Goal: Task Accomplishment & Management: Complete application form

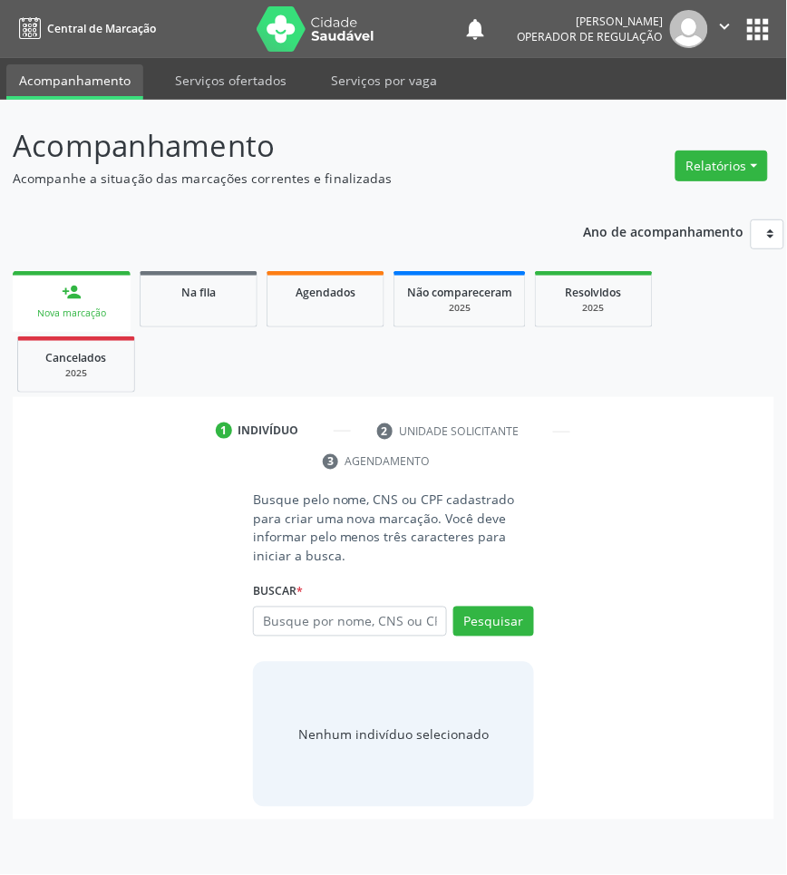
click at [315, 636] on input "text" at bounding box center [350, 621] width 194 height 31
type input "708508381000179"
click at [259, 617] on input "708508381000179" at bounding box center [259, 631] width 0 height 36
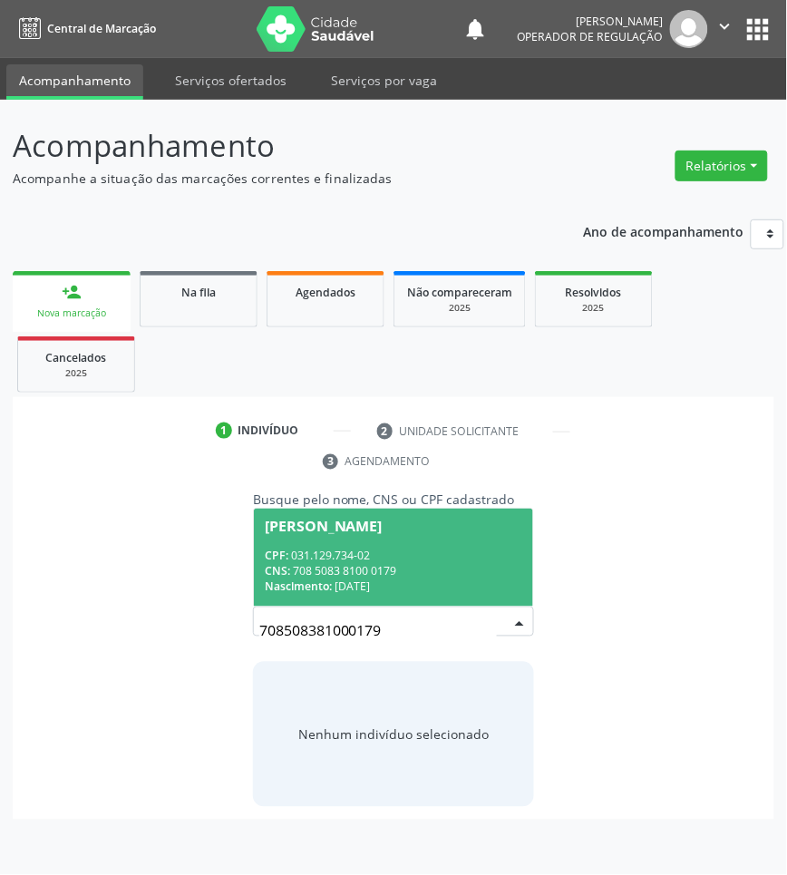
click at [427, 547] on span "[PERSON_NAME] CPF: 031.129.734-02 CNS: 708 5083 8100 0179 Nascimento: [DATE]" at bounding box center [393, 556] width 279 height 97
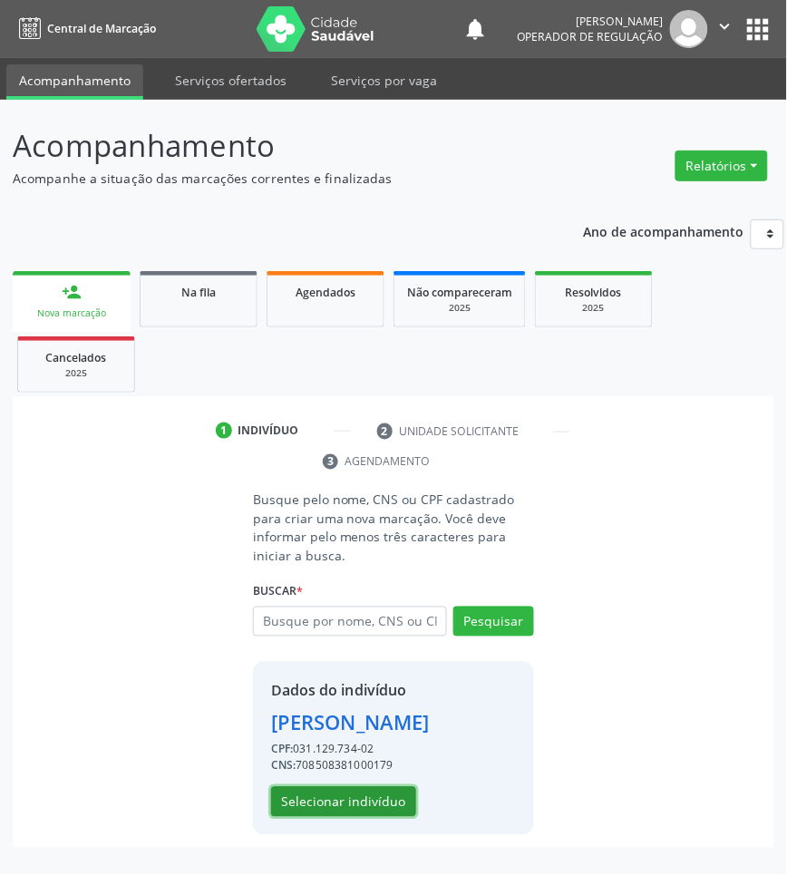
click at [385, 795] on button "Selecionar indivíduo" at bounding box center [343, 802] width 145 height 31
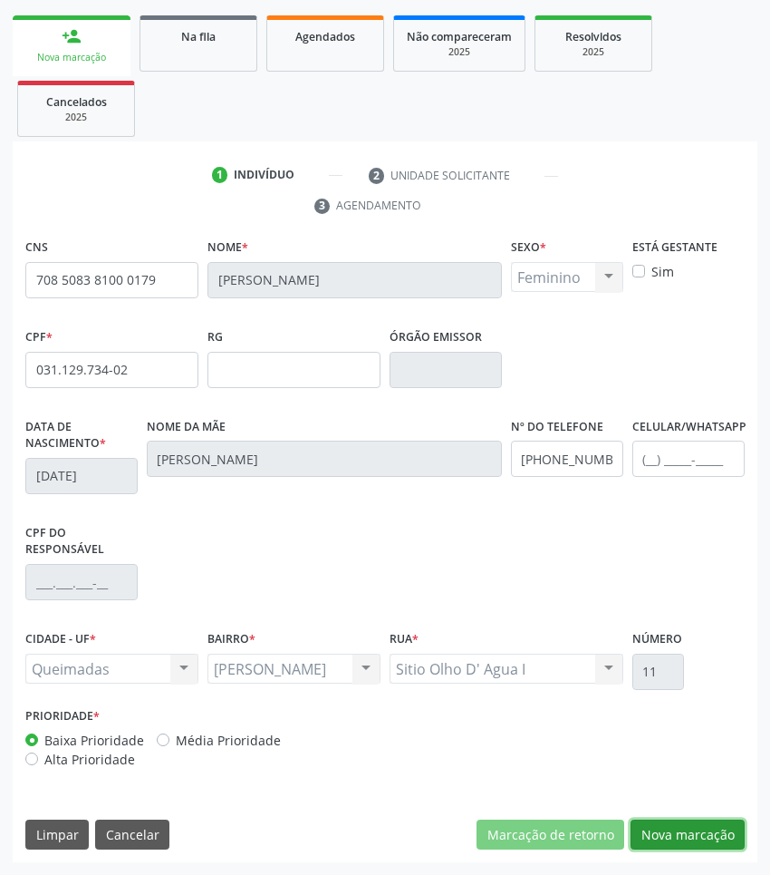
click at [680, 834] on button "Nova marcação" at bounding box center [688, 834] width 114 height 31
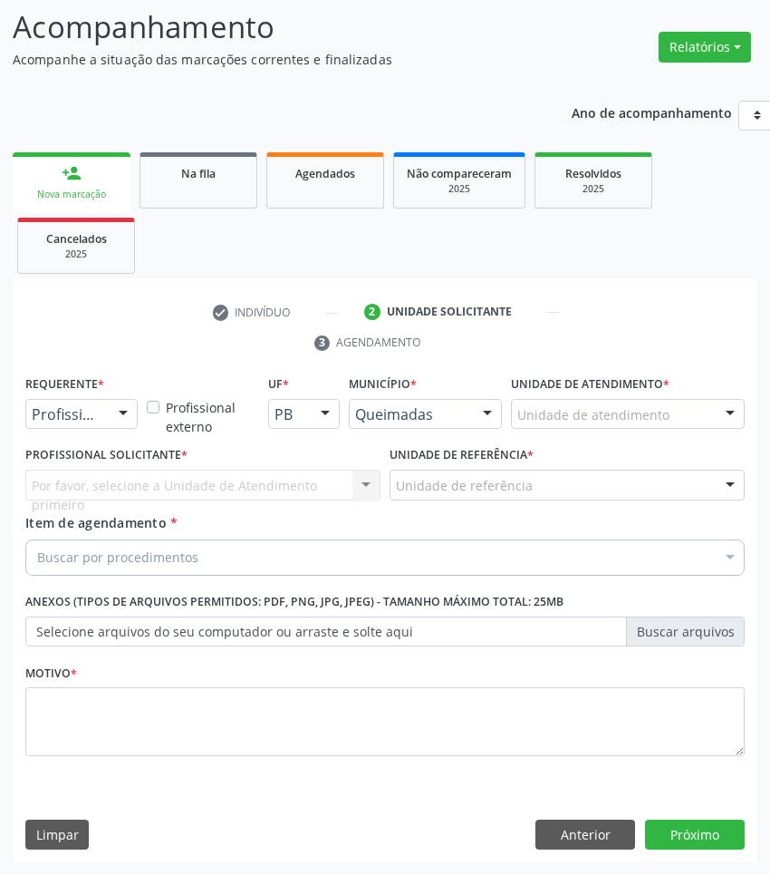
click at [477, 567] on div "Buscar por procedimentos" at bounding box center [385, 557] width 720 height 36
paste input "OTORRINO"
type input "OTORRINO"
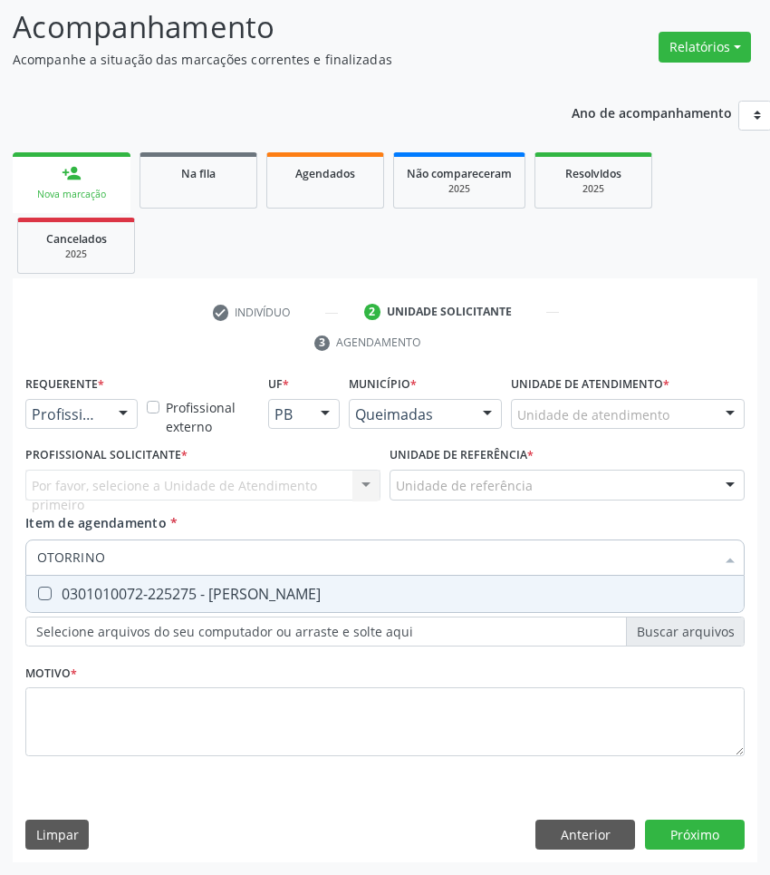
click at [599, 609] on span "0301010072-225275 - [PERSON_NAME]" at bounding box center [385, 594] width 718 height 36
checkbox Otorrinolaringologista "true"
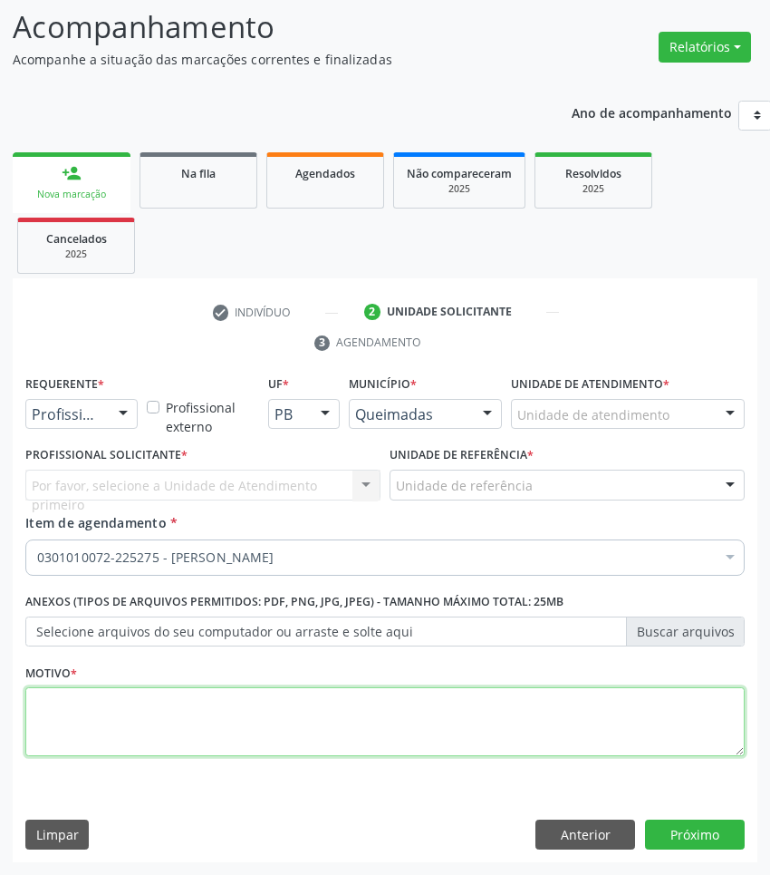
drag, startPoint x: 508, startPoint y: 719, endPoint x: 673, endPoint y: 685, distance: 169.2
click at [508, 718] on textarea at bounding box center [385, 721] width 720 height 69
paste textarea "1ª CONSULTA (09/2025)"
type textarea "1ª CONSULTA (09/2025)"
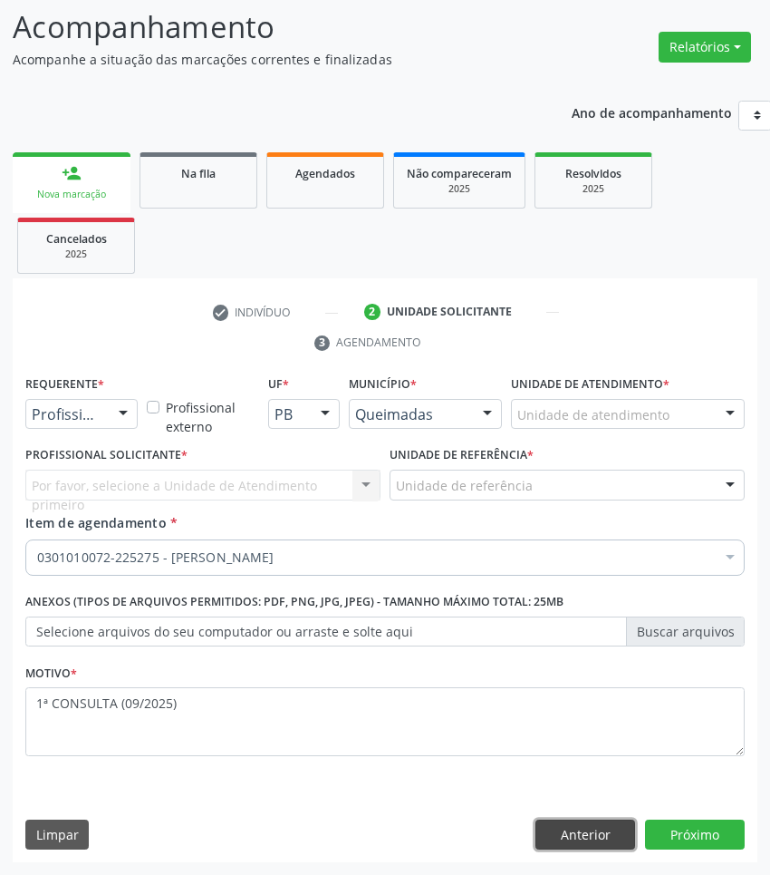
click at [613, 829] on button "Anterior" at bounding box center [586, 834] width 100 height 31
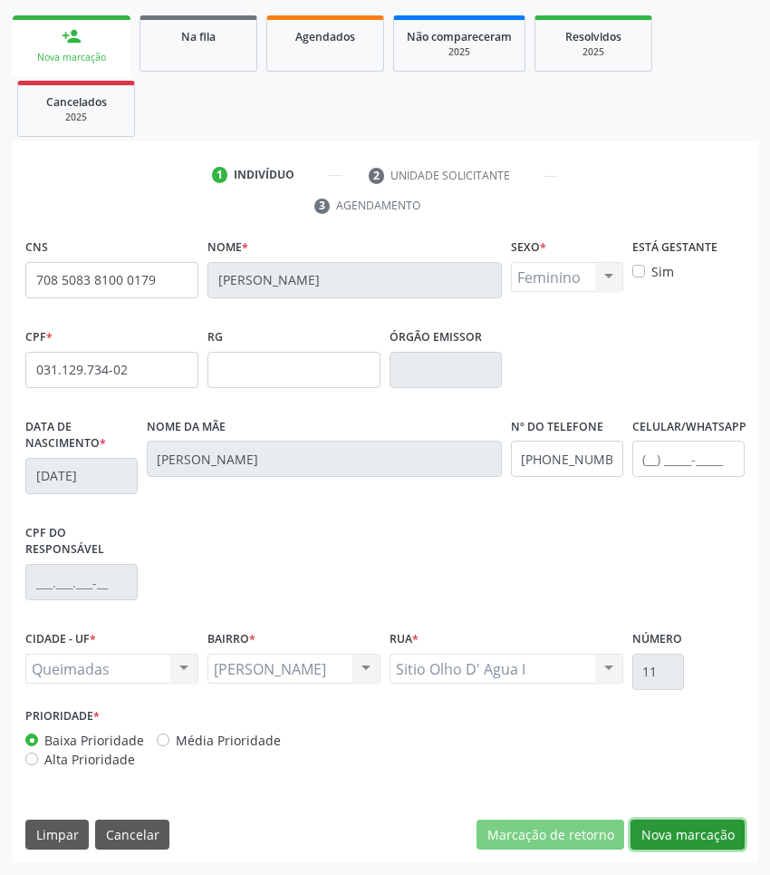
drag, startPoint x: 690, startPoint y: 828, endPoint x: 503, endPoint y: 725, distance: 213.0
click at [686, 827] on button "Nova marcação" at bounding box center [688, 834] width 114 height 31
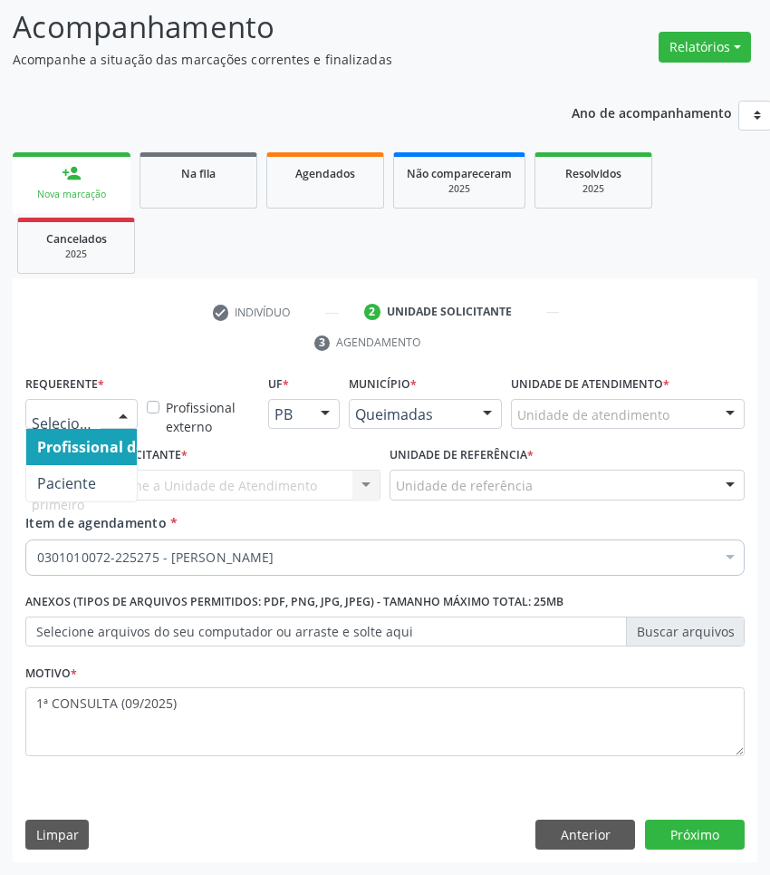
drag, startPoint x: 118, startPoint y: 418, endPoint x: 111, endPoint y: 473, distance: 55.8
click at [115, 430] on div "Profissional de Saúde Paciente Nenhum resultado encontrado para: " " Não há nen…" at bounding box center [81, 414] width 112 height 31
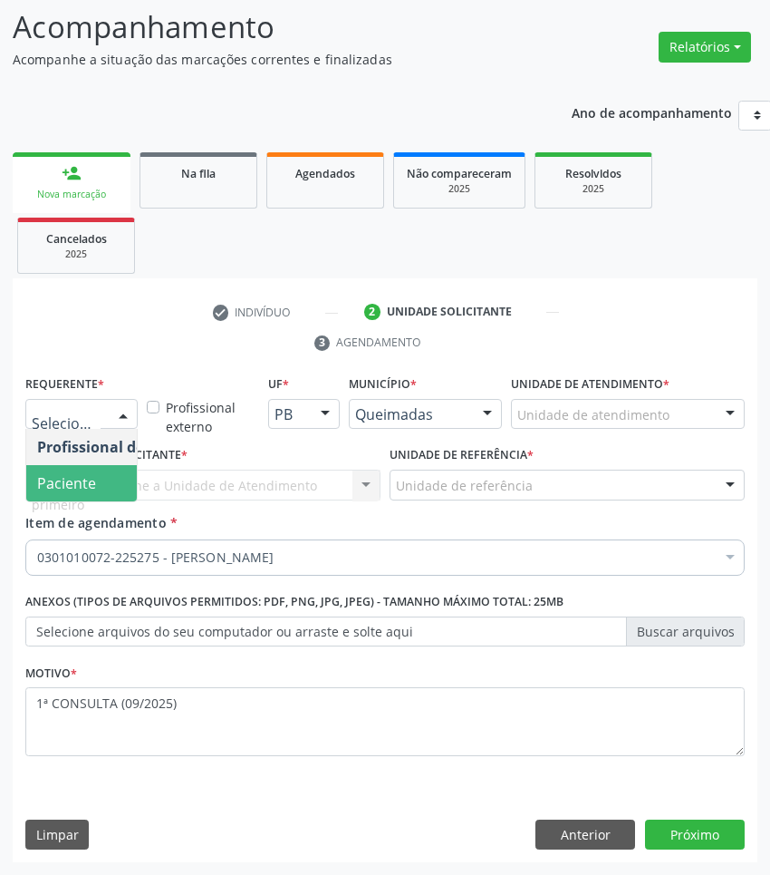
click at [111, 482] on span "Paciente" at bounding box center [114, 483] width 177 height 36
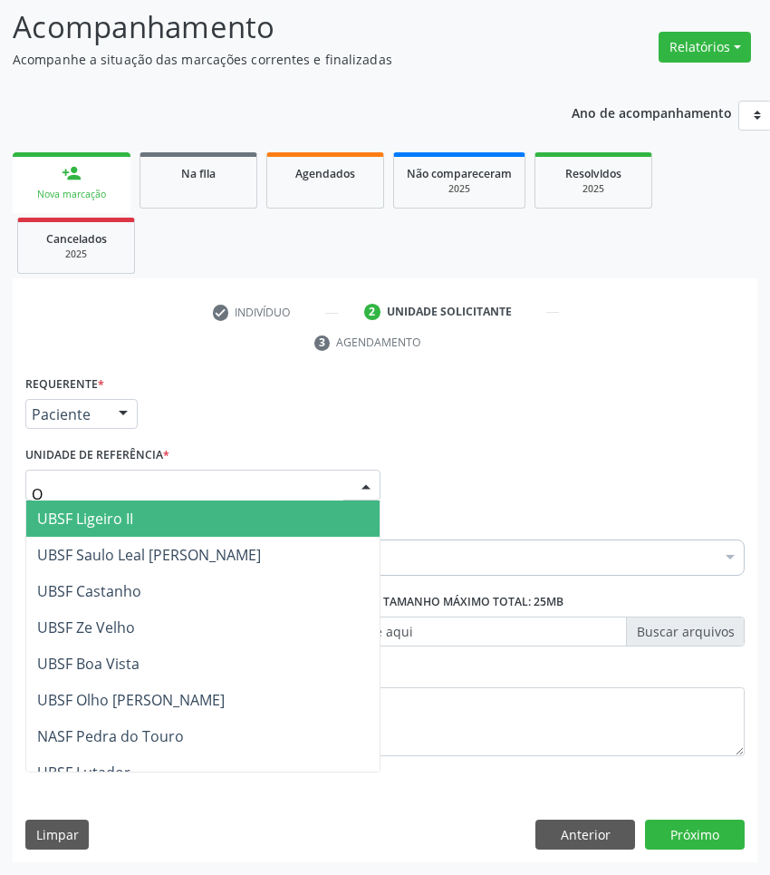
type input "OL"
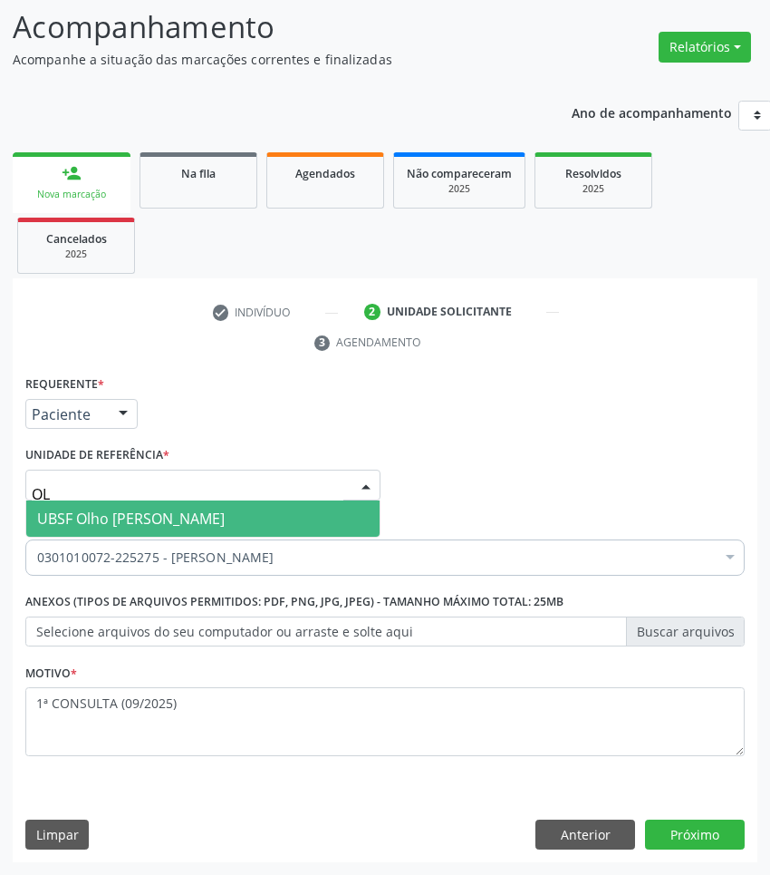
click at [151, 518] on span "UBSF Olho [PERSON_NAME]" at bounding box center [131, 518] width 188 height 20
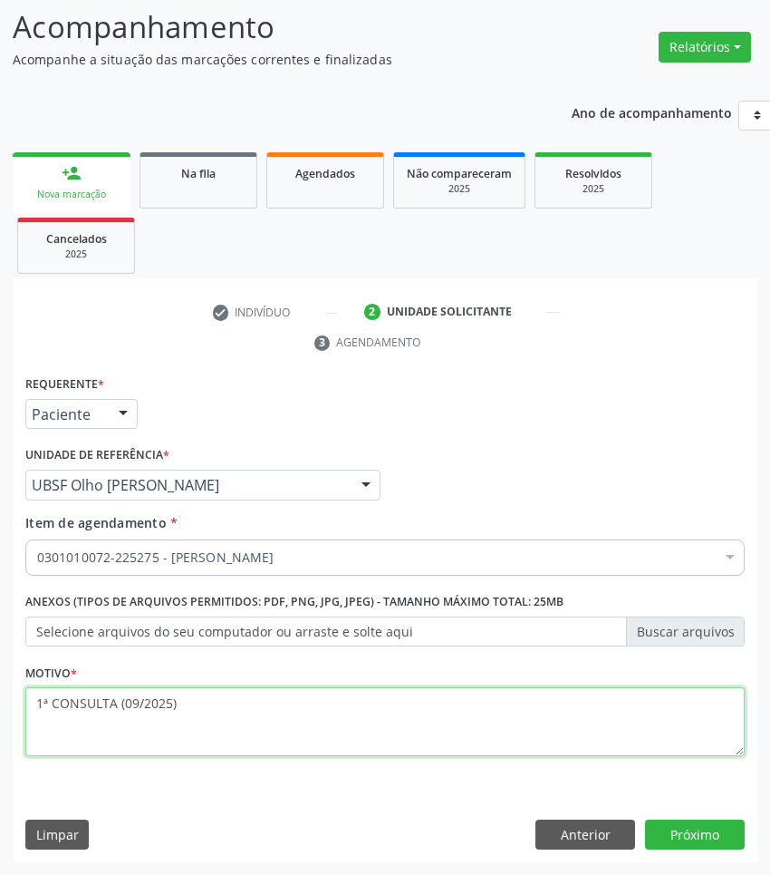
click at [191, 726] on textarea "1ª CONSULTA (09/2025)" at bounding box center [385, 721] width 720 height 69
type textarea "1ª CONSULTA (09/2025) APNEIA DO SONO"
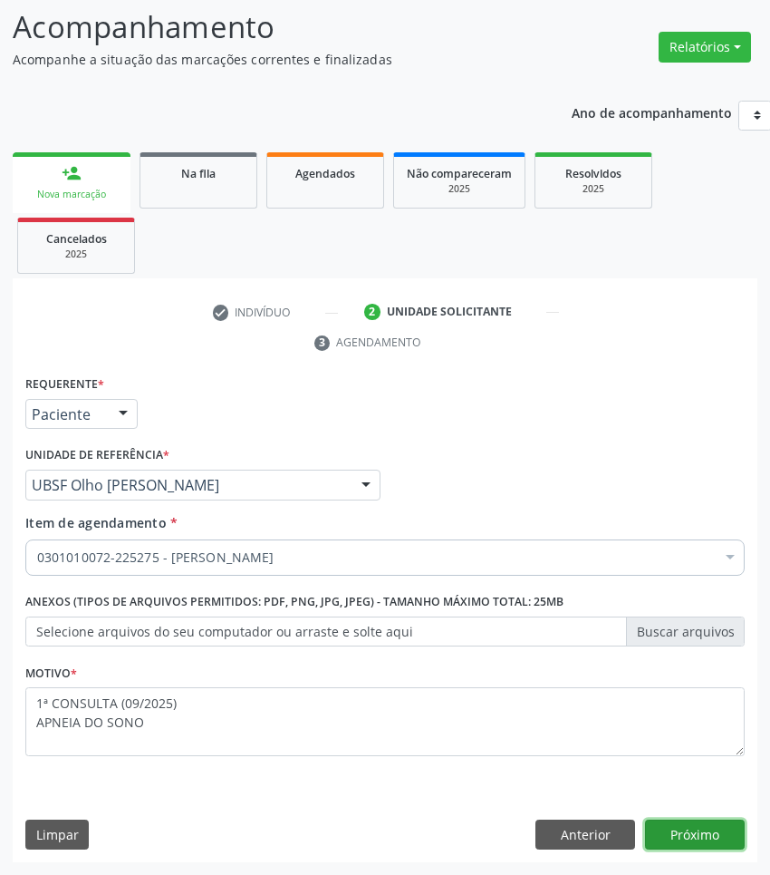
drag, startPoint x: 673, startPoint y: 835, endPoint x: 761, endPoint y: 577, distance: 272.0
click at [672, 834] on button "Próximo" at bounding box center [695, 834] width 100 height 31
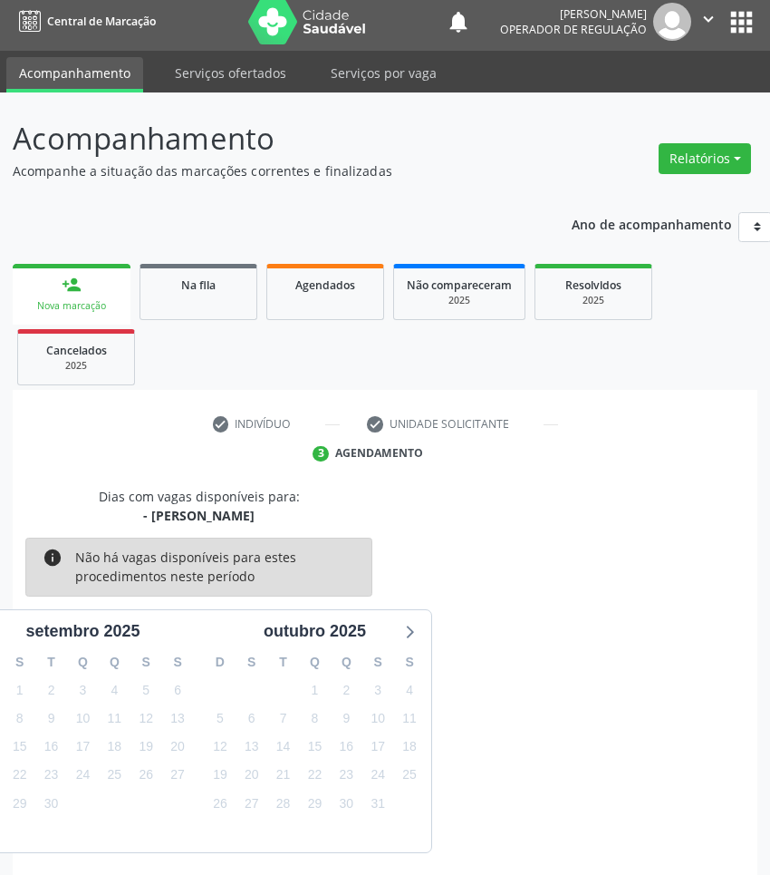
scroll to position [80, 0]
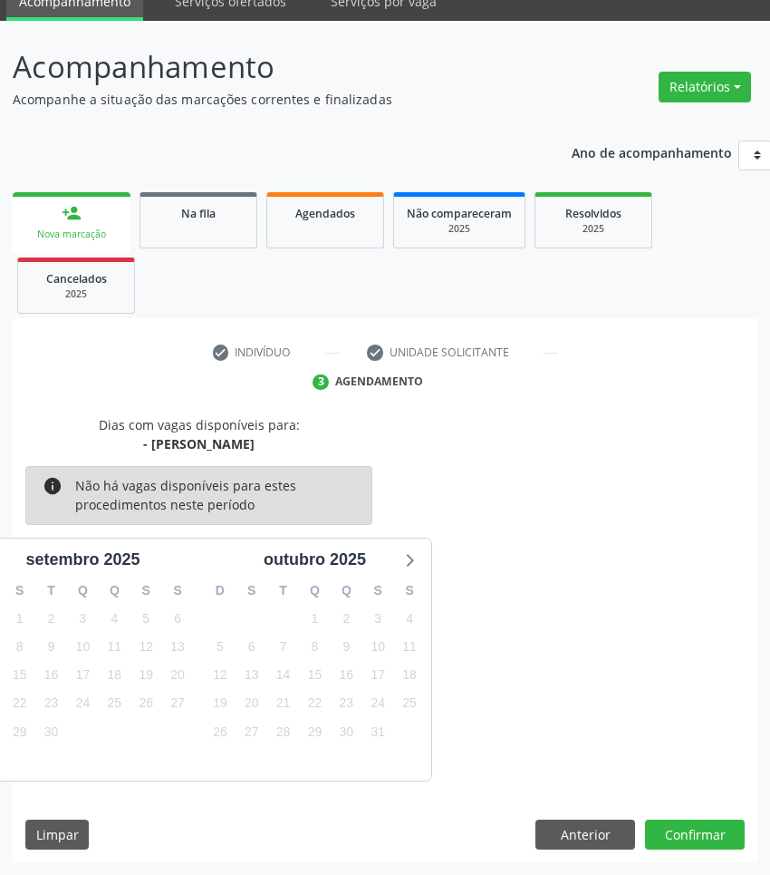
drag, startPoint x: 576, startPoint y: 503, endPoint x: 567, endPoint y: 567, distance: 64.9
click at [576, 503] on div "Dias com vagas disponíveis para: - [PERSON_NAME] info Não há vagas disponíveis …" at bounding box center [385, 598] width 745 height 366
click at [675, 834] on button "Confirmar" at bounding box center [695, 834] width 100 height 31
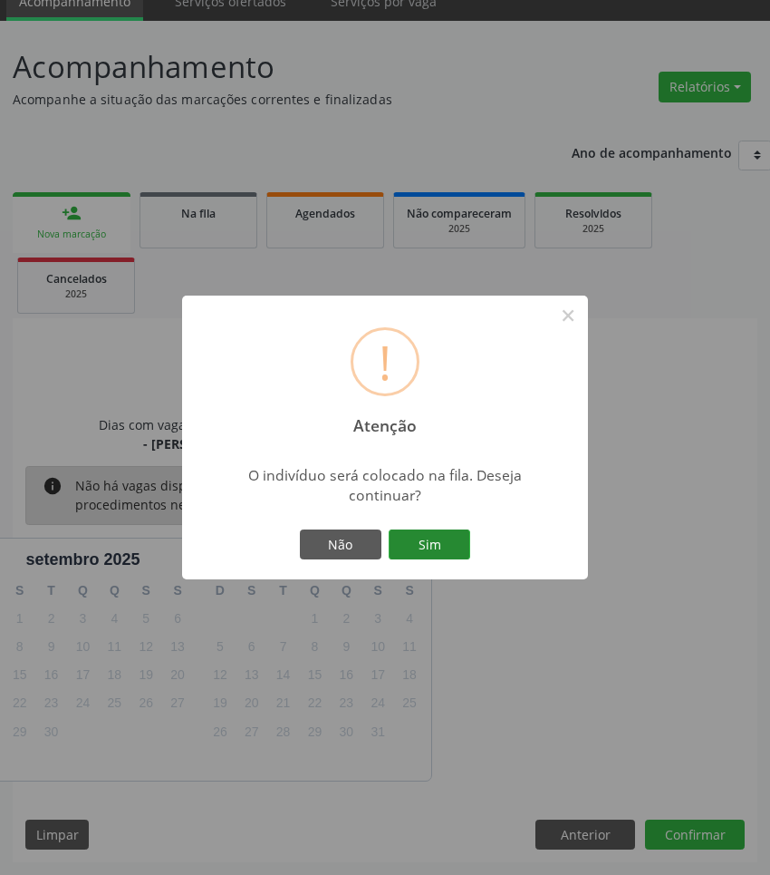
click at [410, 542] on button "Sim" at bounding box center [430, 544] width 82 height 31
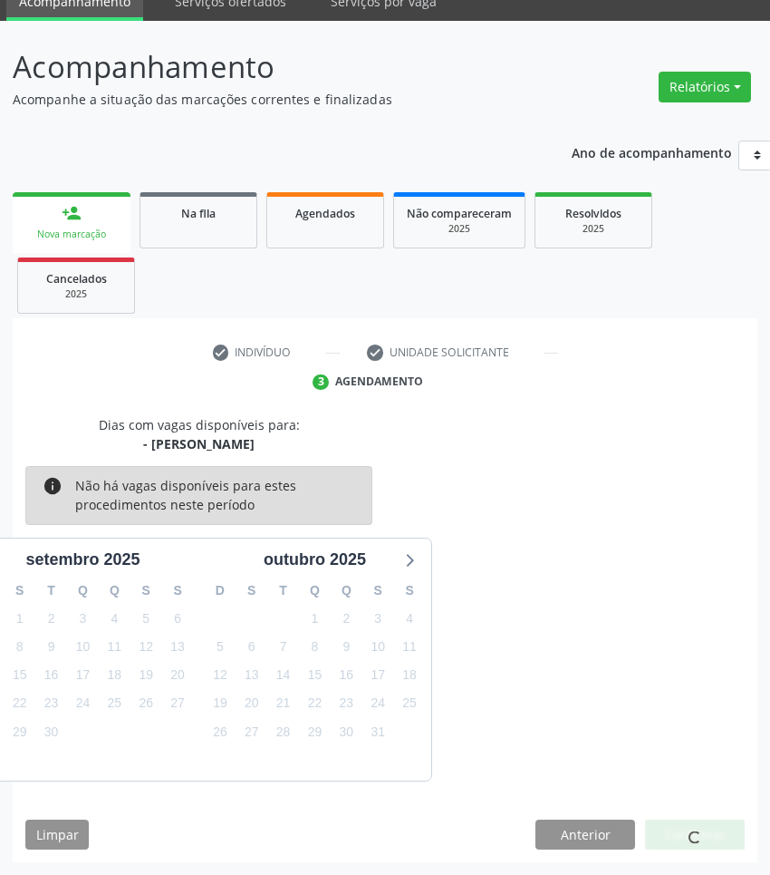
scroll to position [0, 0]
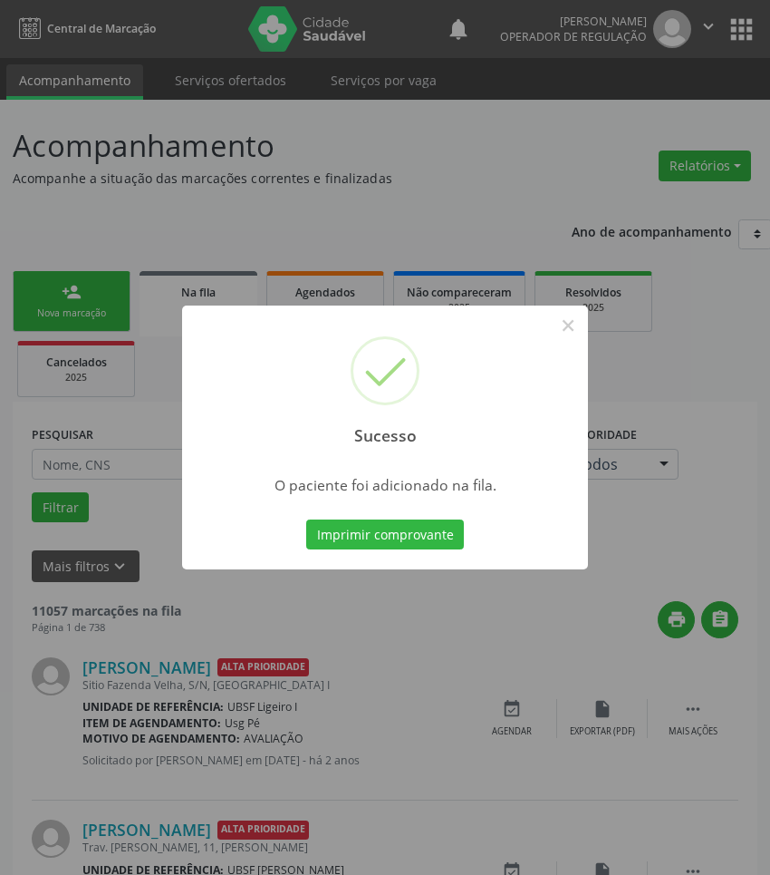
drag, startPoint x: 594, startPoint y: 637, endPoint x: 169, endPoint y: 422, distance: 476.3
click at [571, 630] on div "Sucesso × O paciente foi adicionado na fila. Imprimir comprovante Cancel" at bounding box center [385, 437] width 770 height 875
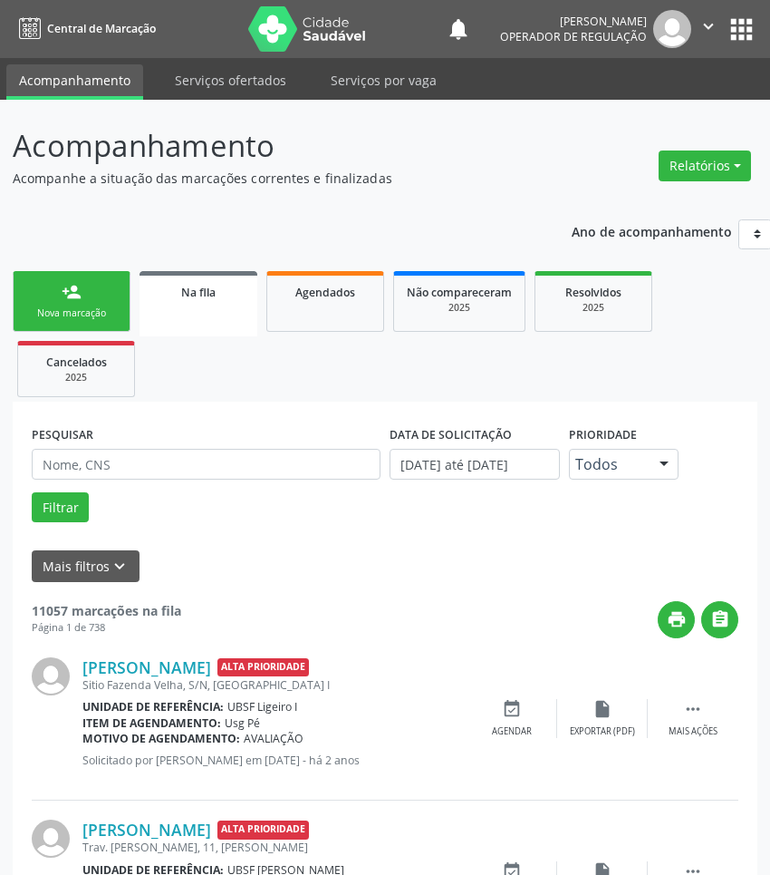
click at [54, 293] on link "person_add Nova marcação" at bounding box center [72, 301] width 118 height 61
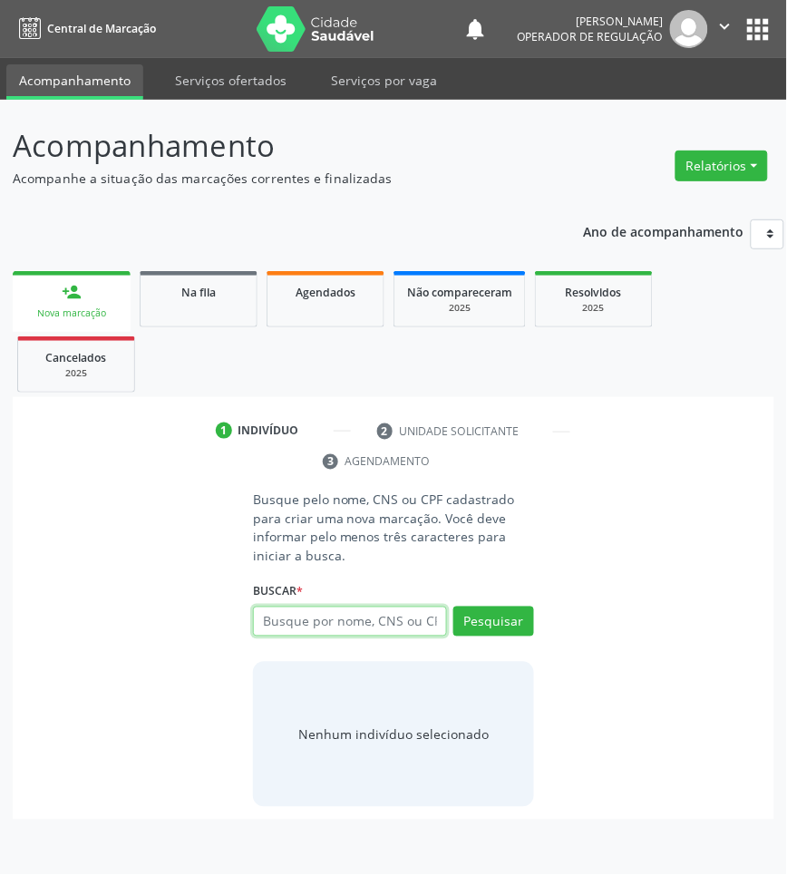
click at [372, 631] on input "text" at bounding box center [350, 621] width 194 height 31
type input "702403069684324"
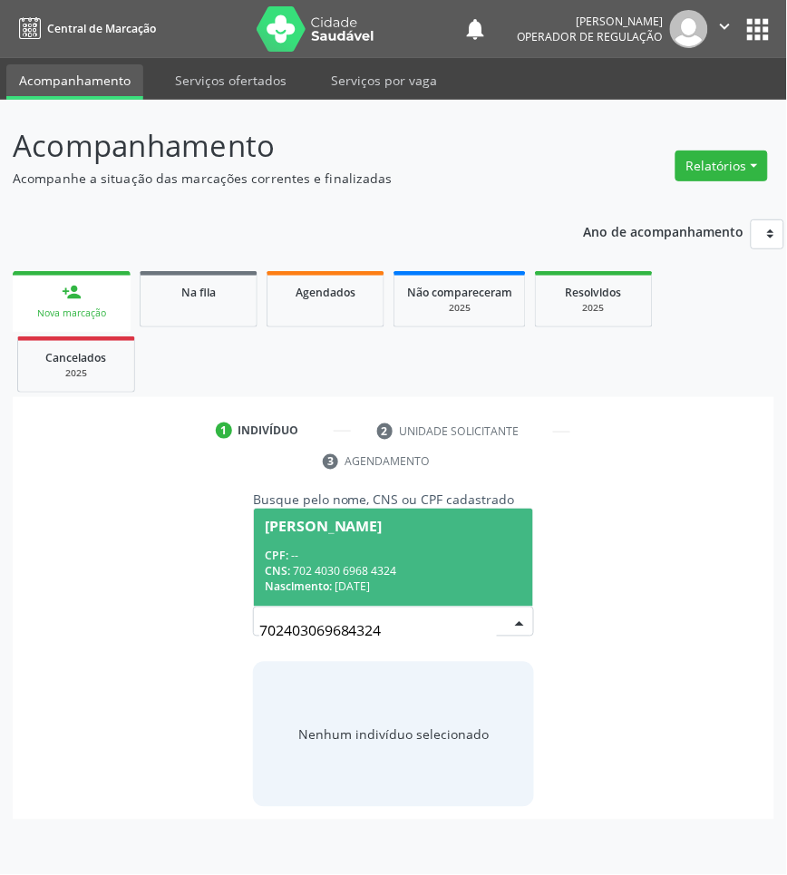
drag, startPoint x: 413, startPoint y: 544, endPoint x: 402, endPoint y: 562, distance: 21.6
click at [413, 545] on span "[PERSON_NAME] CPF: -- CNS: 702 4030 6968 4324 Nascimento: [DATE]" at bounding box center [393, 556] width 279 height 97
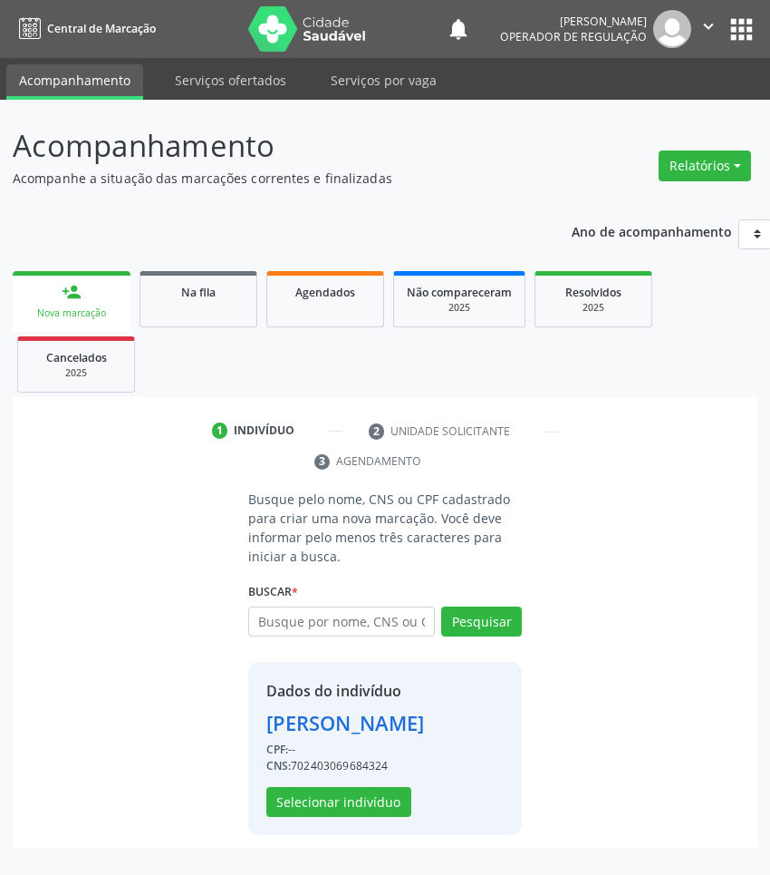
click at [324, 814] on div "Dados do indivíduo [PERSON_NAME] CPF: -- CNS: 702403069684324 Selecionar indiví…" at bounding box center [345, 748] width 159 height 137
click at [327, 818] on button "Selecionar indivíduo" at bounding box center [338, 802] width 145 height 31
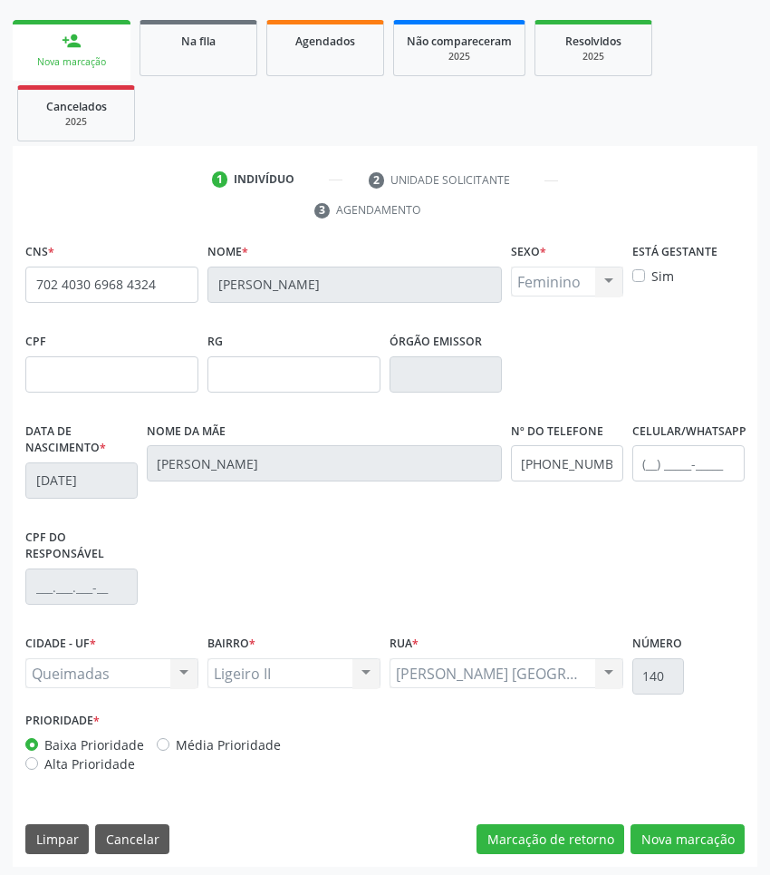
scroll to position [256, 0]
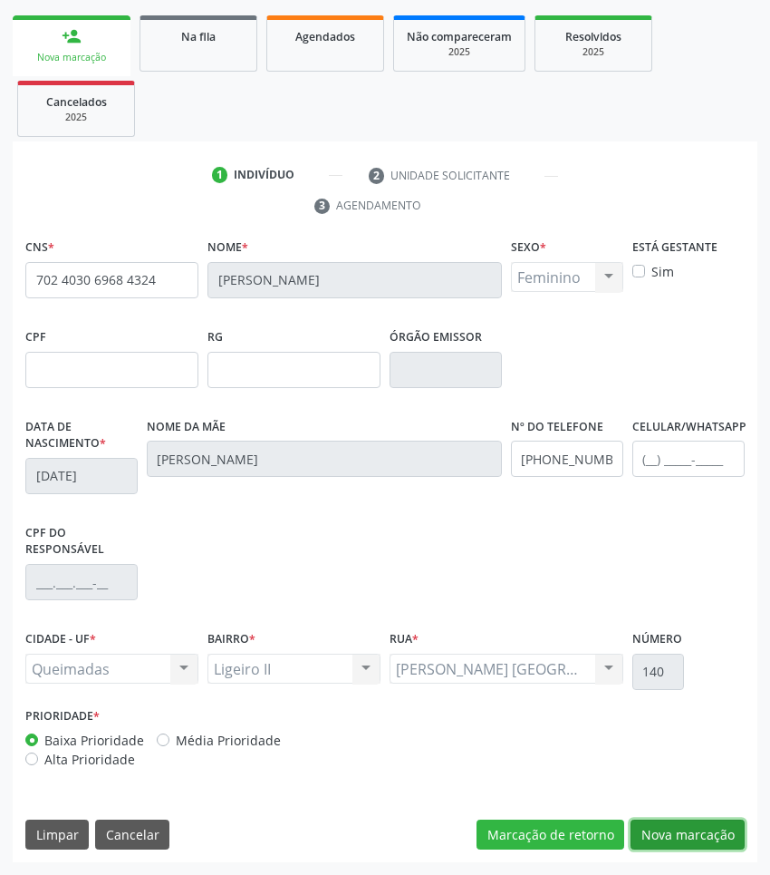
drag, startPoint x: 735, startPoint y: 831, endPoint x: 700, endPoint y: 805, distance: 44.1
click at [735, 831] on button "Nova marcação" at bounding box center [688, 834] width 114 height 31
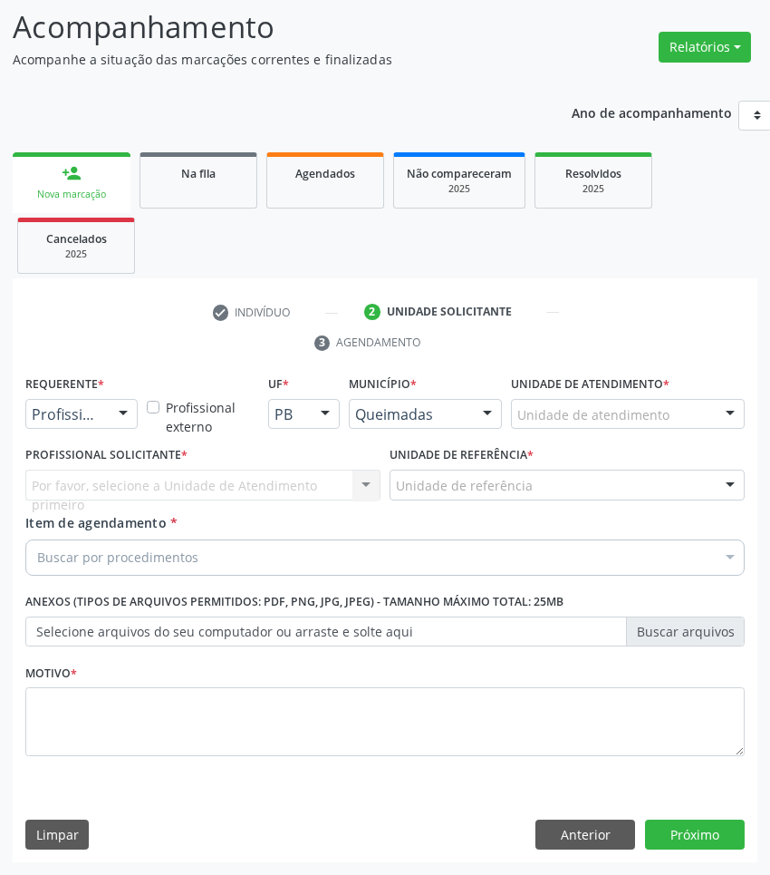
scroll to position [120, 0]
click at [246, 563] on div "Buscar por procedimentos" at bounding box center [385, 557] width 720 height 36
paste input "OTORRINO"
type input "OTORRINO"
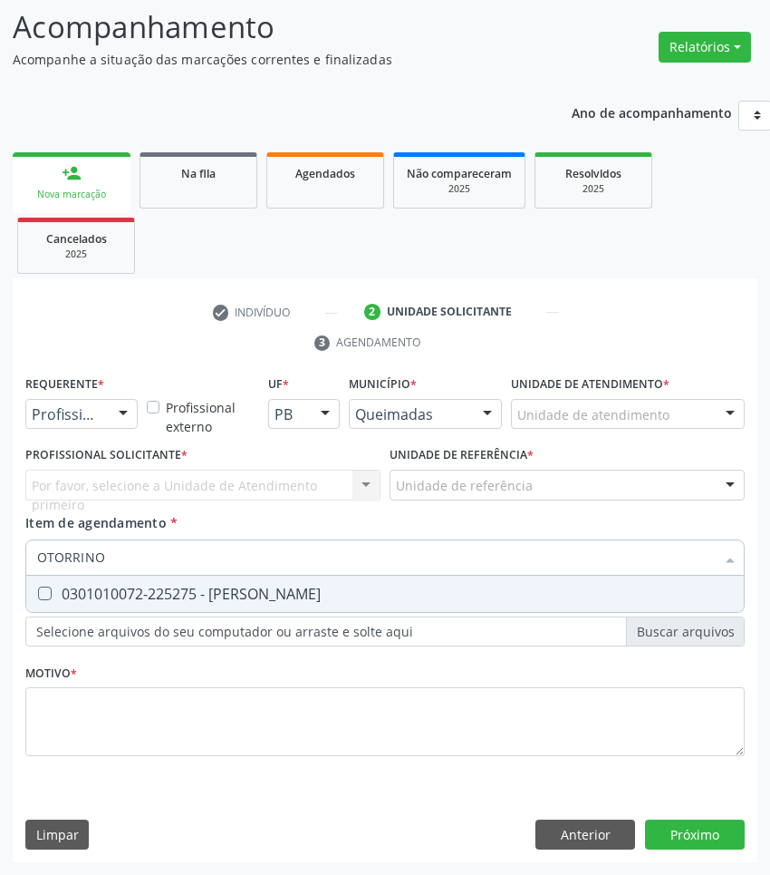
click at [184, 604] on span "0301010072-225275 - [PERSON_NAME]" at bounding box center [385, 594] width 718 height 36
checkbox Otorrinolaringologista "true"
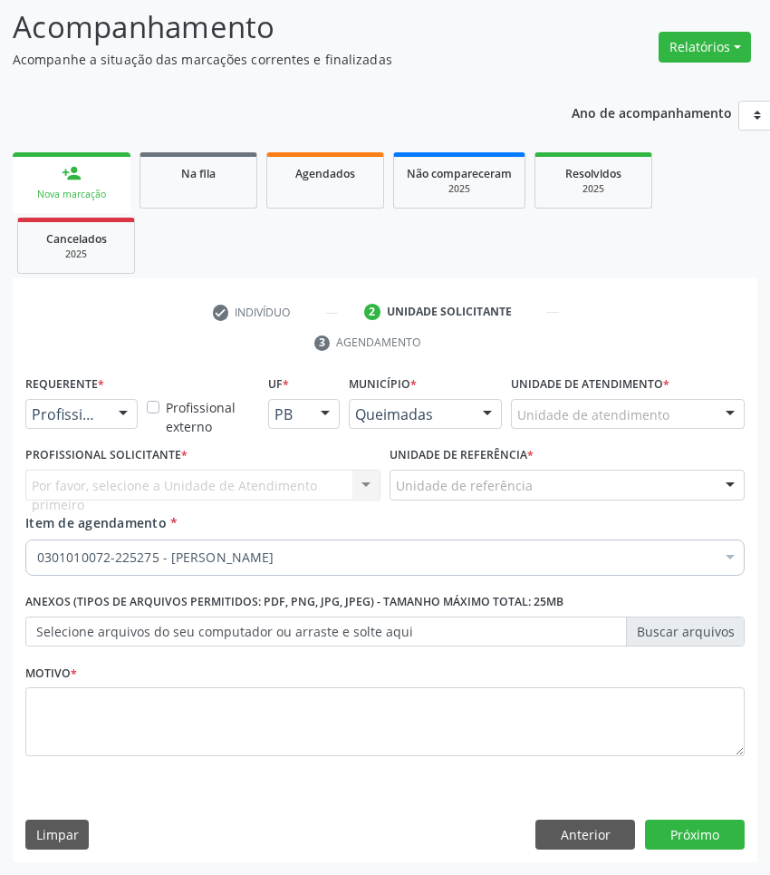
click at [122, 429] on div "Profissional de Saúde Profissional de Saúde Paciente Nenhum resultado encontrad…" at bounding box center [81, 414] width 112 height 31
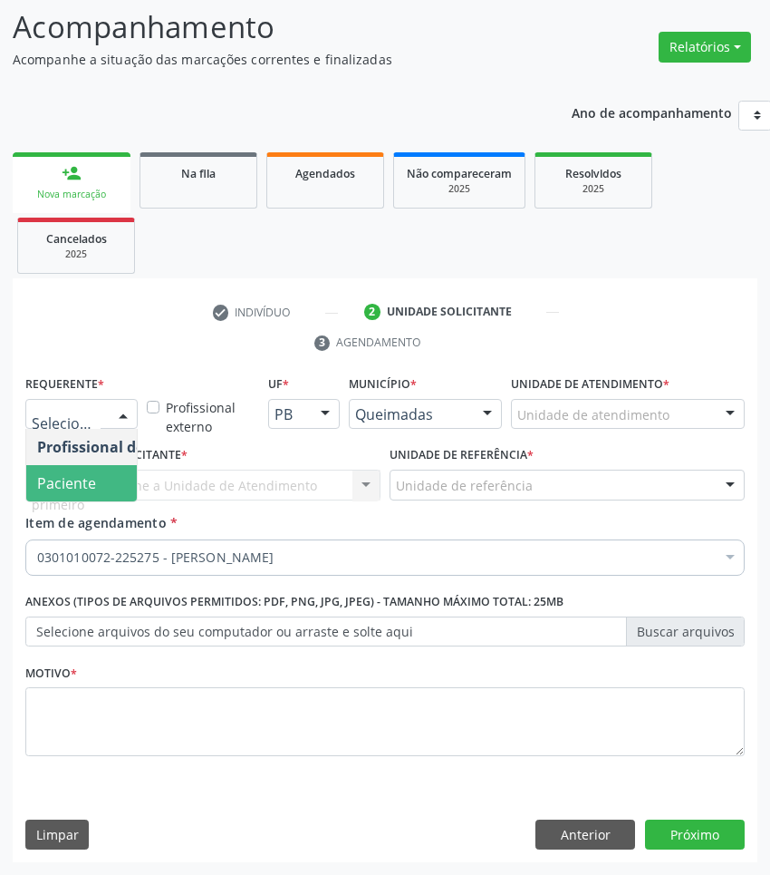
click at [122, 487] on span "Paciente" at bounding box center [114, 483] width 177 height 36
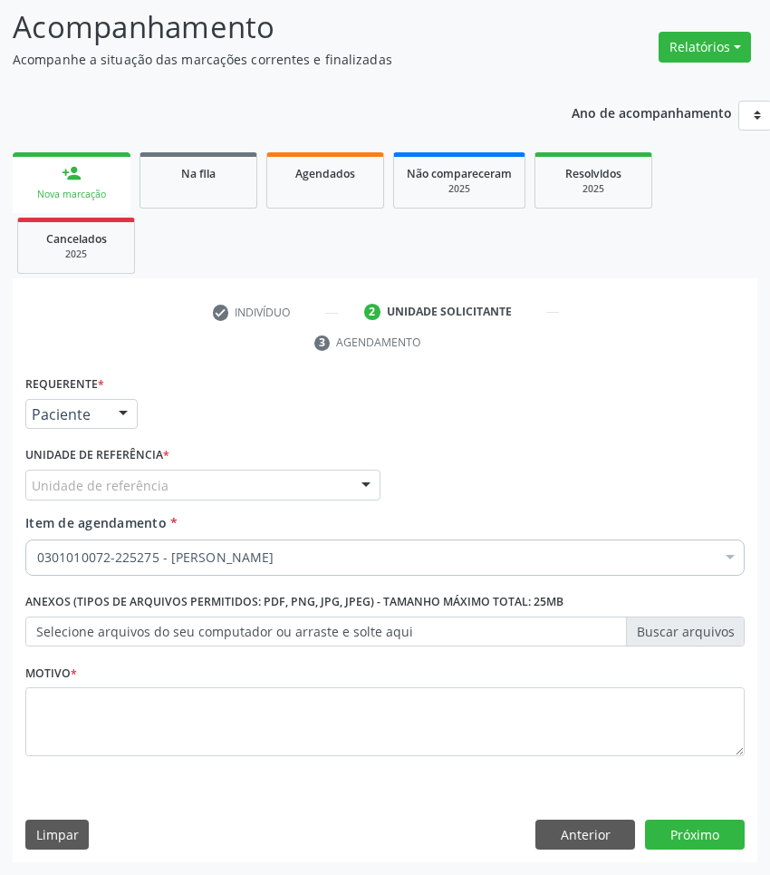
drag, startPoint x: 218, startPoint y: 779, endPoint x: 233, endPoint y: 694, distance: 86.6
click at [215, 763] on div "Motivo *" at bounding box center [385, 719] width 729 height 121
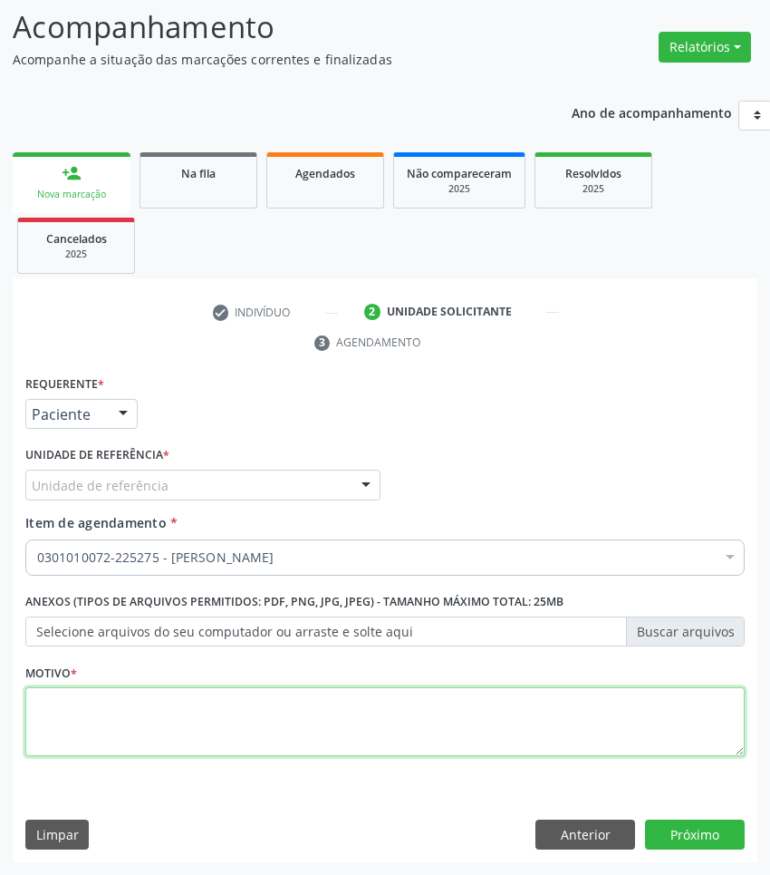
click at [233, 694] on textarea at bounding box center [385, 721] width 720 height 69
click at [528, 732] on textarea at bounding box center [385, 721] width 720 height 69
paste textarea "1ª CONSULTA (09/2025)"
type textarea "1ª CONSULTA (09/2025)"
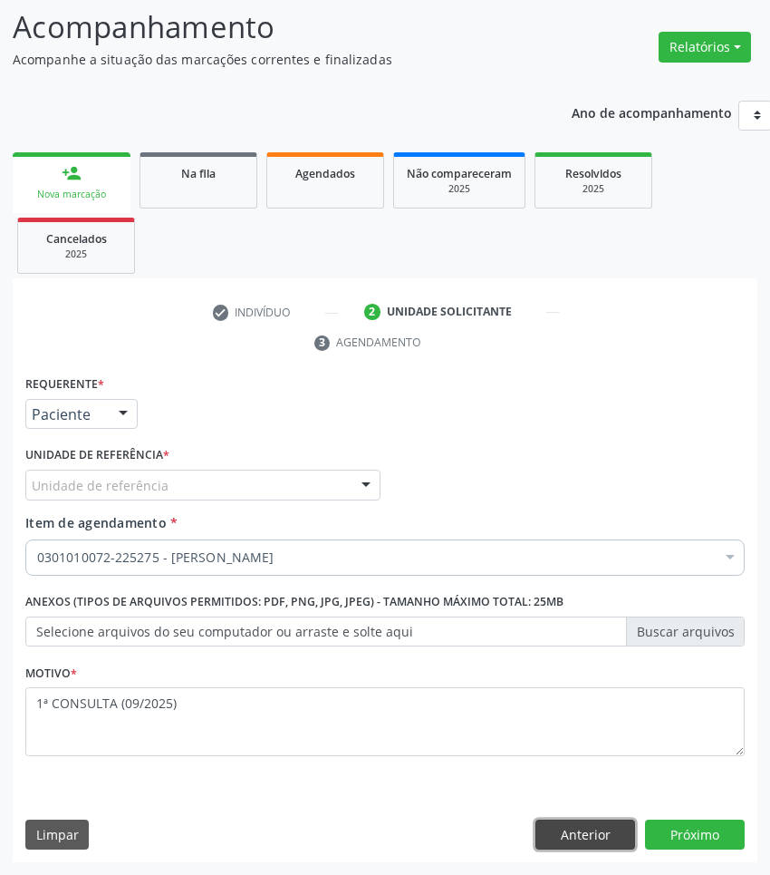
click at [608, 835] on button "Anterior" at bounding box center [586, 834] width 100 height 31
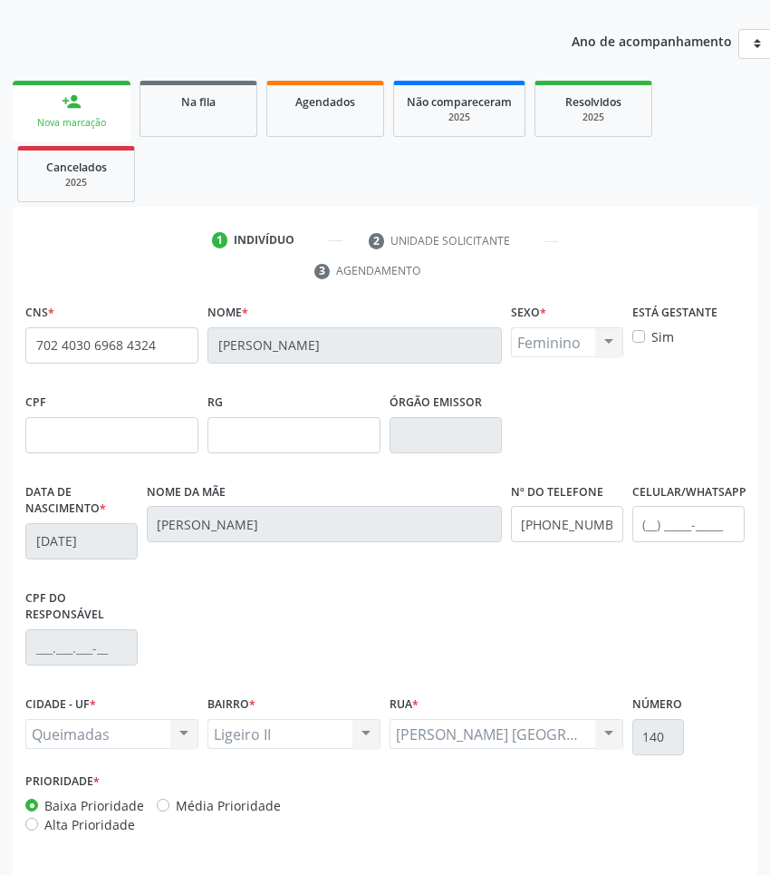
scroll to position [256, 0]
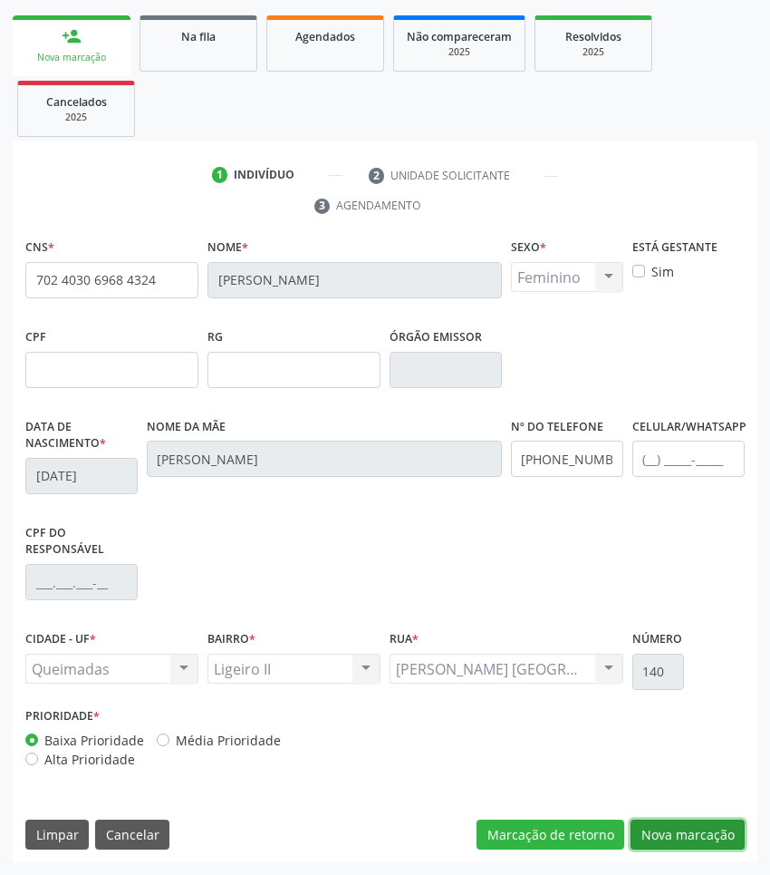
click at [702, 847] on button "Nova marcação" at bounding box center [688, 834] width 114 height 31
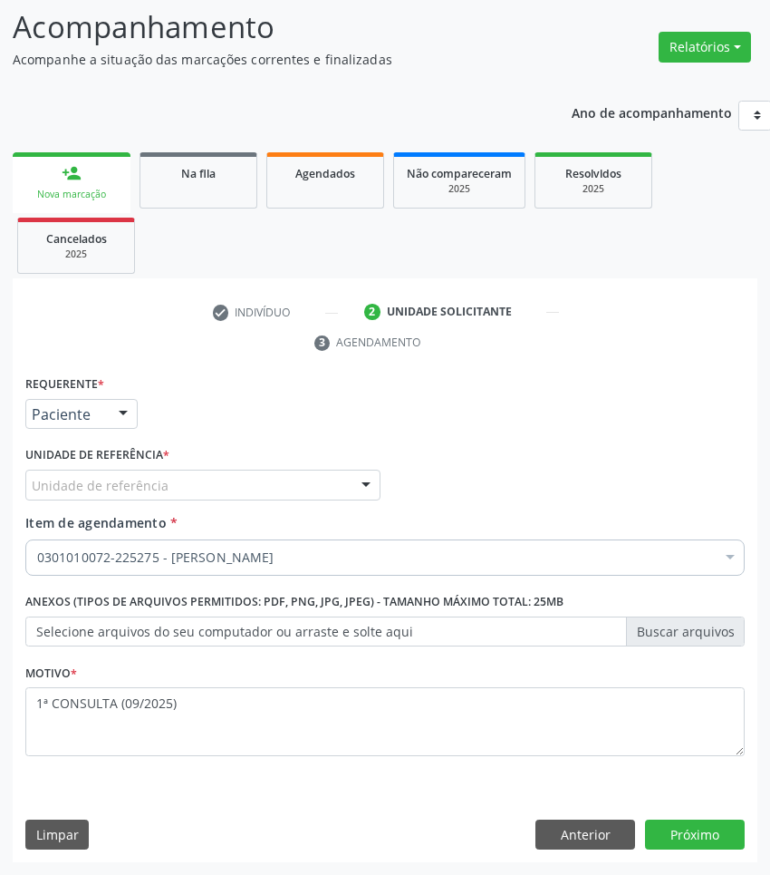
drag, startPoint x: 110, startPoint y: 488, endPoint x: 101, endPoint y: 512, distance: 26.1
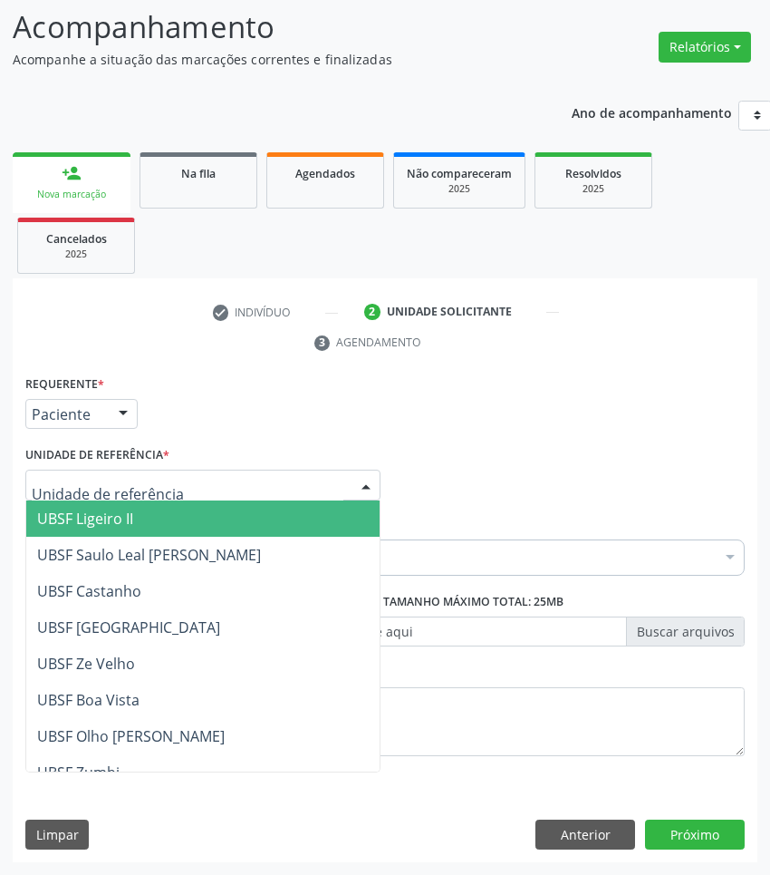
click at [101, 513] on span "UBSF Ligeiro II" at bounding box center [85, 518] width 96 height 20
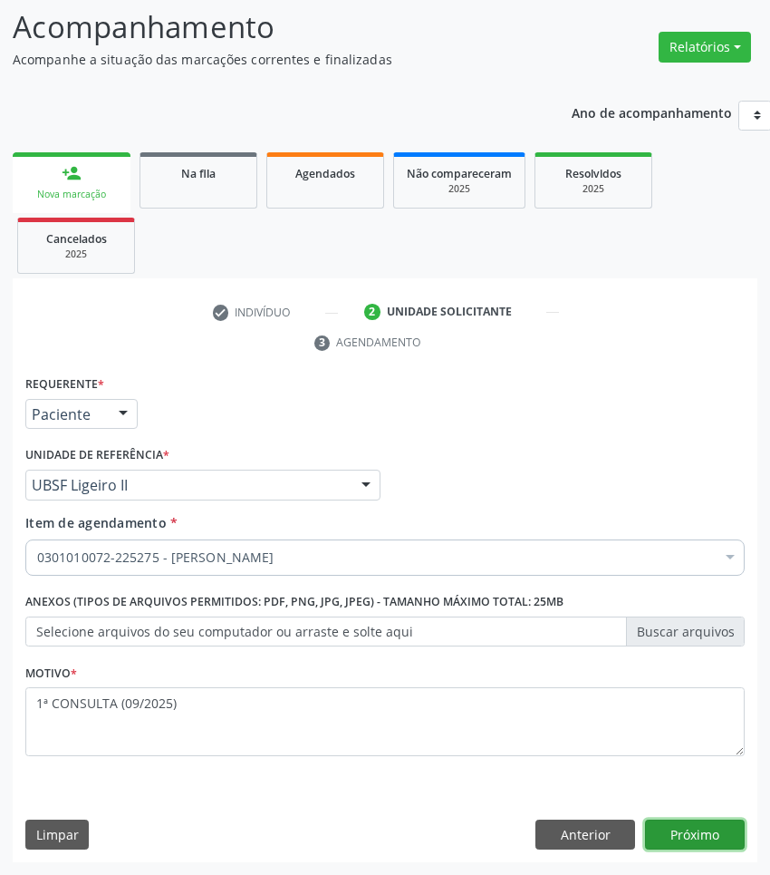
click at [684, 827] on button "Próximo" at bounding box center [695, 834] width 100 height 31
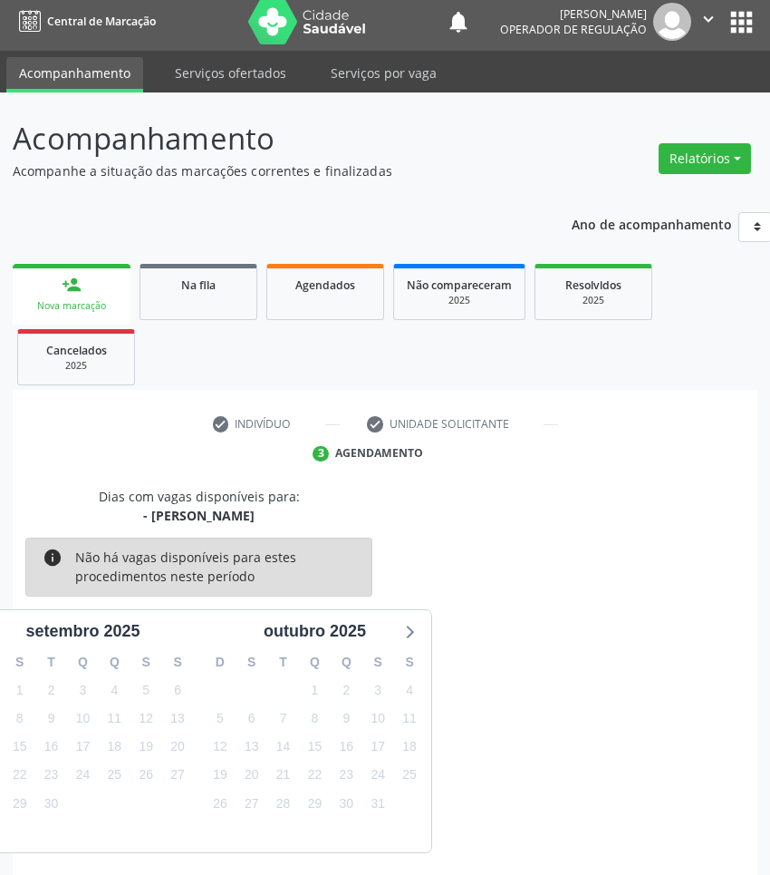
scroll to position [80, 0]
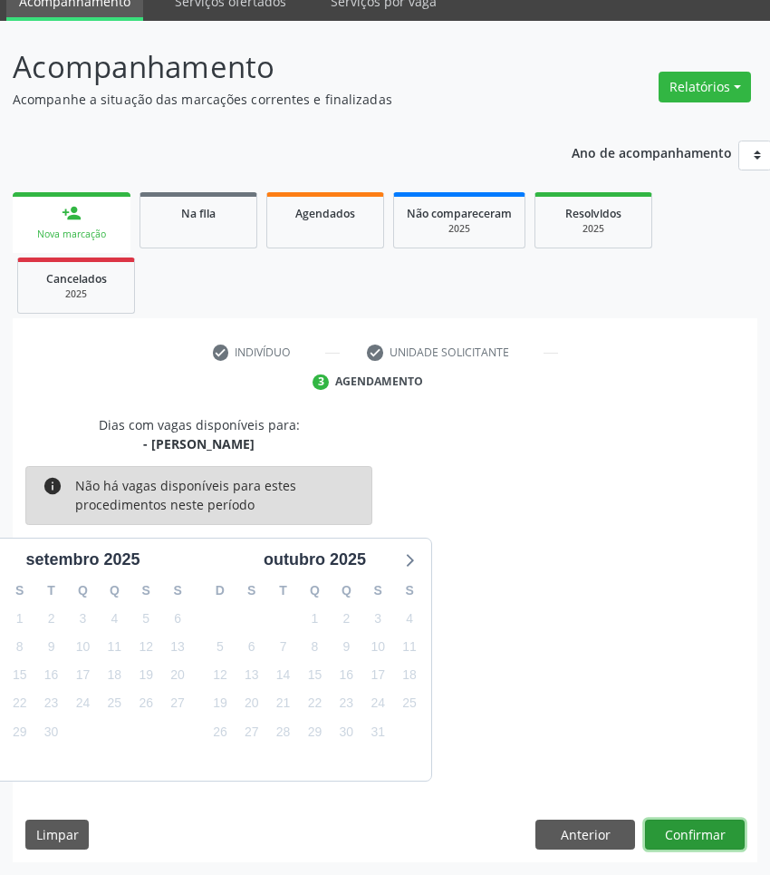
click at [686, 823] on button "Confirmar" at bounding box center [695, 834] width 100 height 31
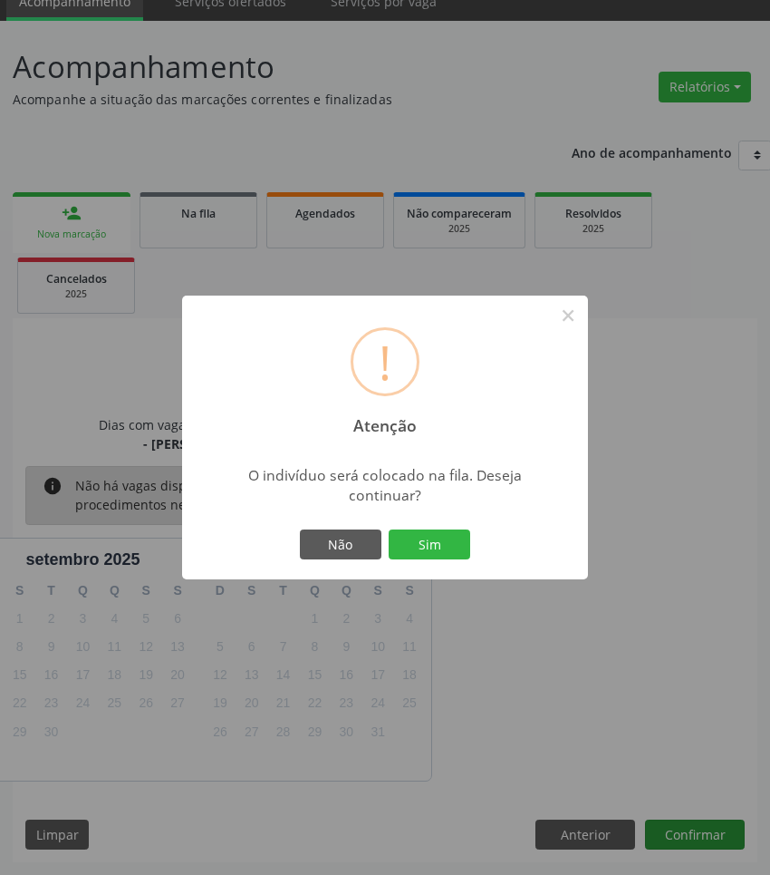
click at [389, 529] on button "Sim" at bounding box center [430, 544] width 82 height 31
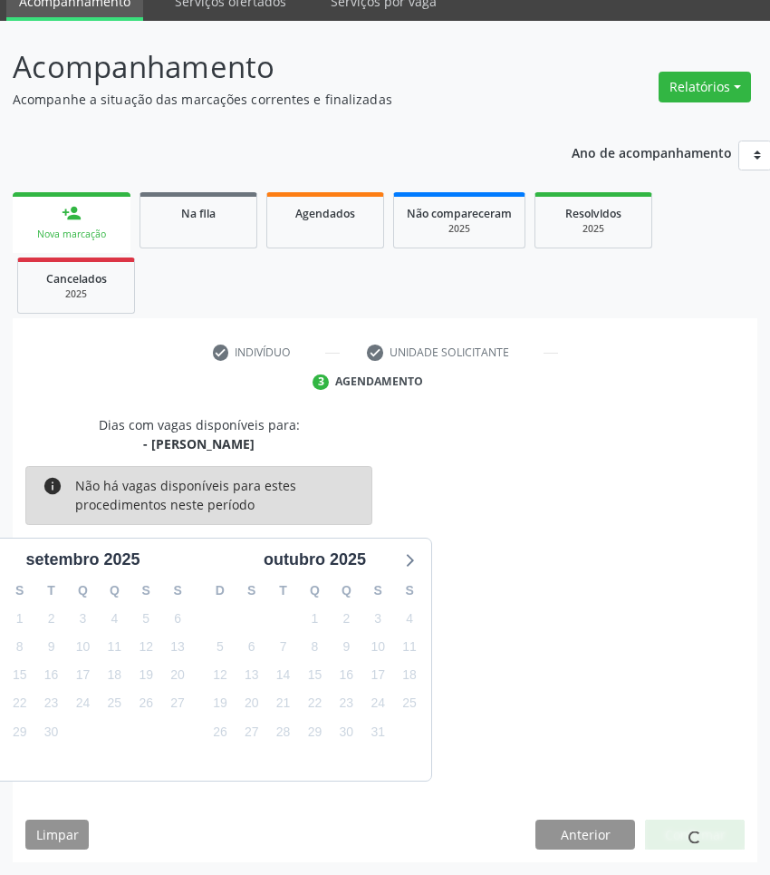
scroll to position [0, 0]
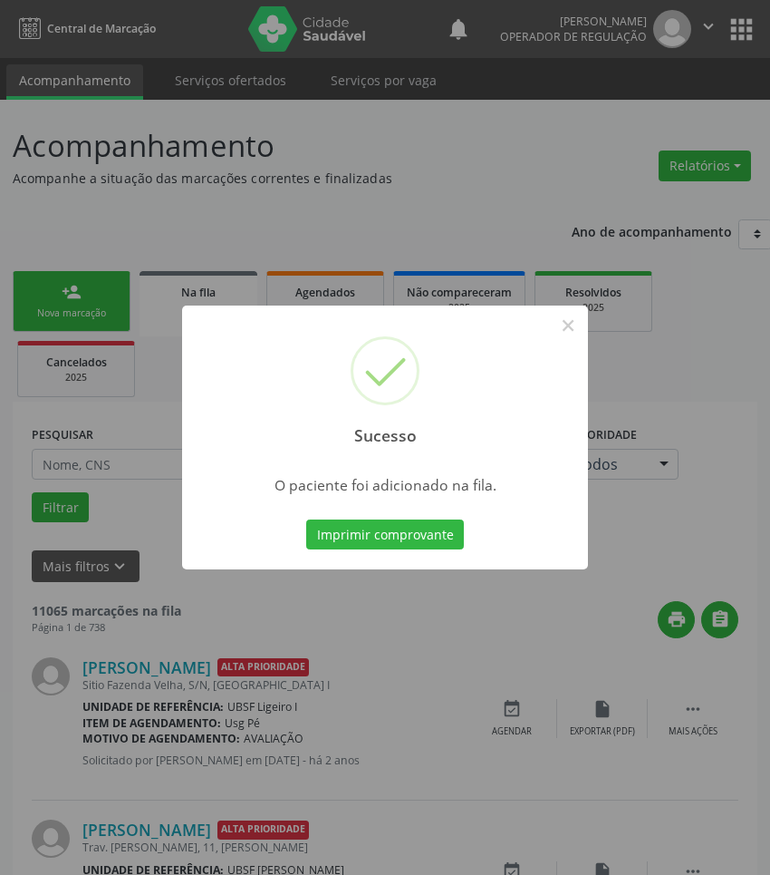
click at [462, 859] on div "Sucesso × O paciente foi adicionado na fila. Imprimir comprovante Cancel" at bounding box center [385, 437] width 770 height 875
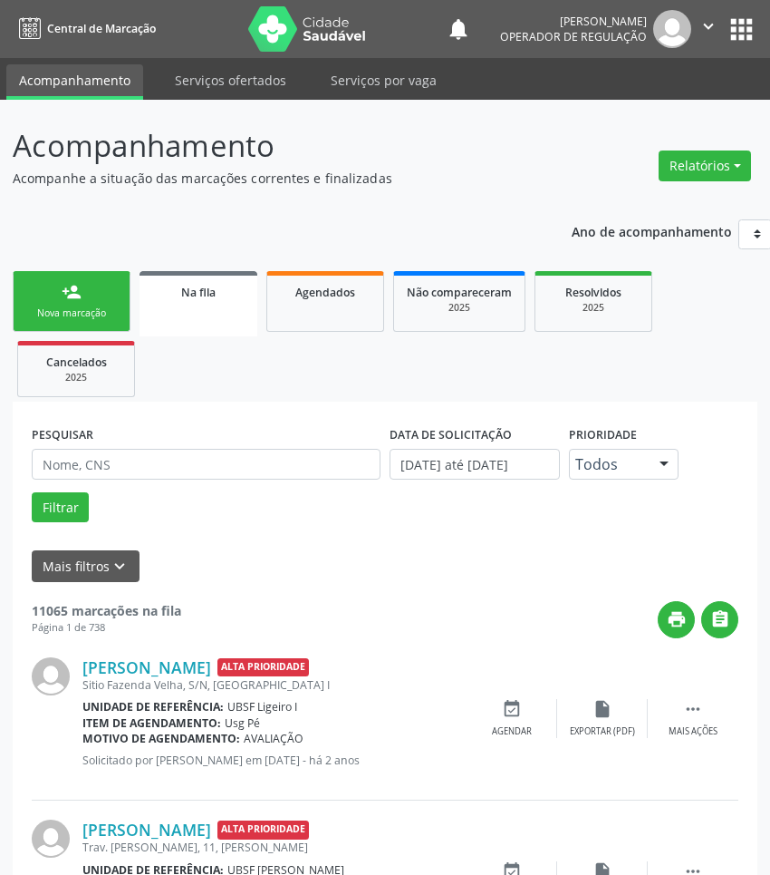
click at [82, 288] on link "person_add Nova marcação" at bounding box center [72, 301] width 118 height 61
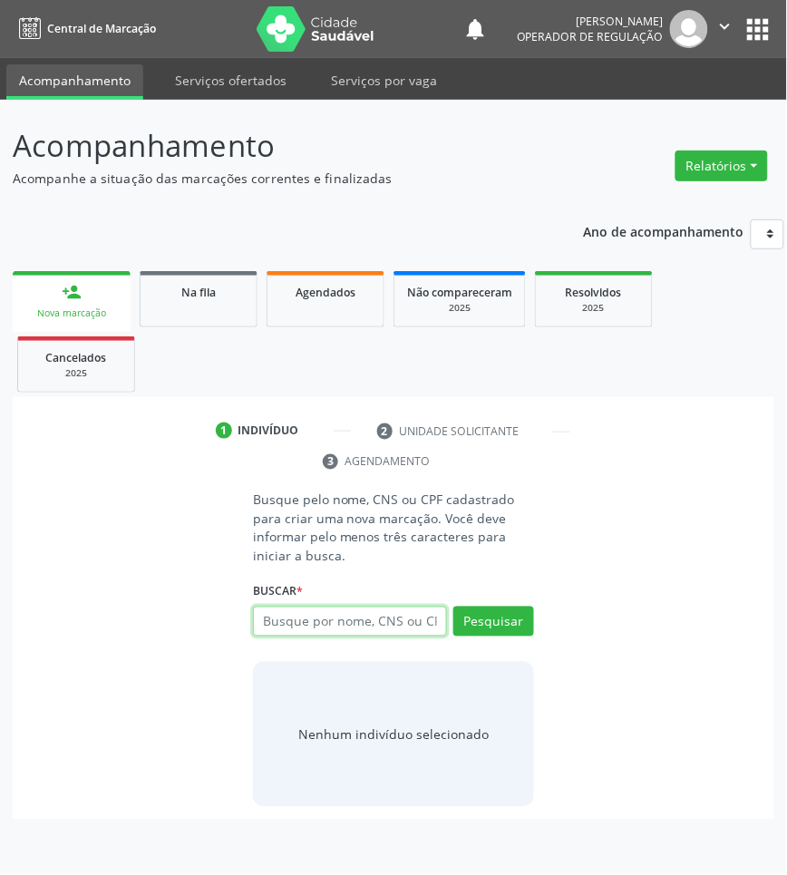
click at [418, 613] on input "text" at bounding box center [350, 621] width 194 height 31
type input "708502016002080"
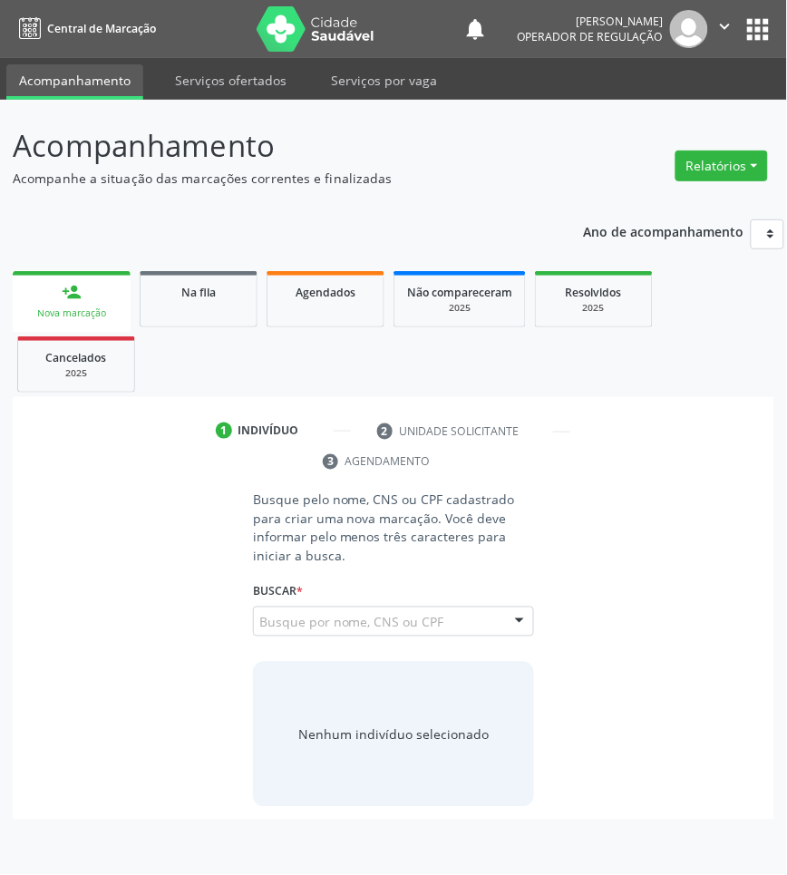
click at [259, 614] on input "708502016002080" at bounding box center [259, 631] width 0 height 36
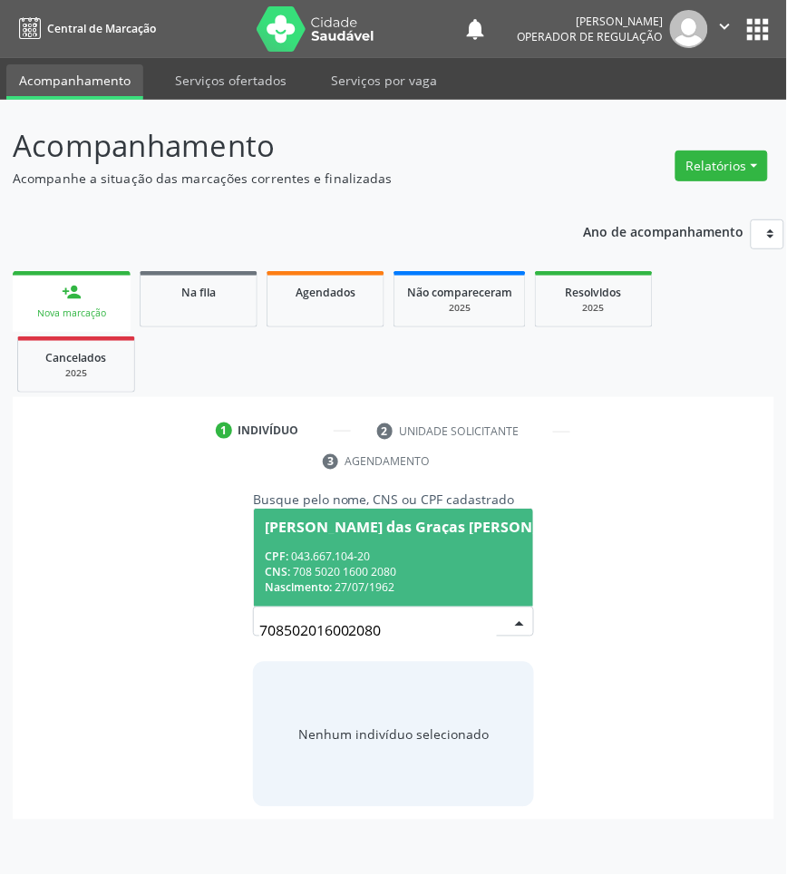
click at [408, 576] on div "CNS: 708 5020 1600 2080" at bounding box center [426, 571] width 322 height 15
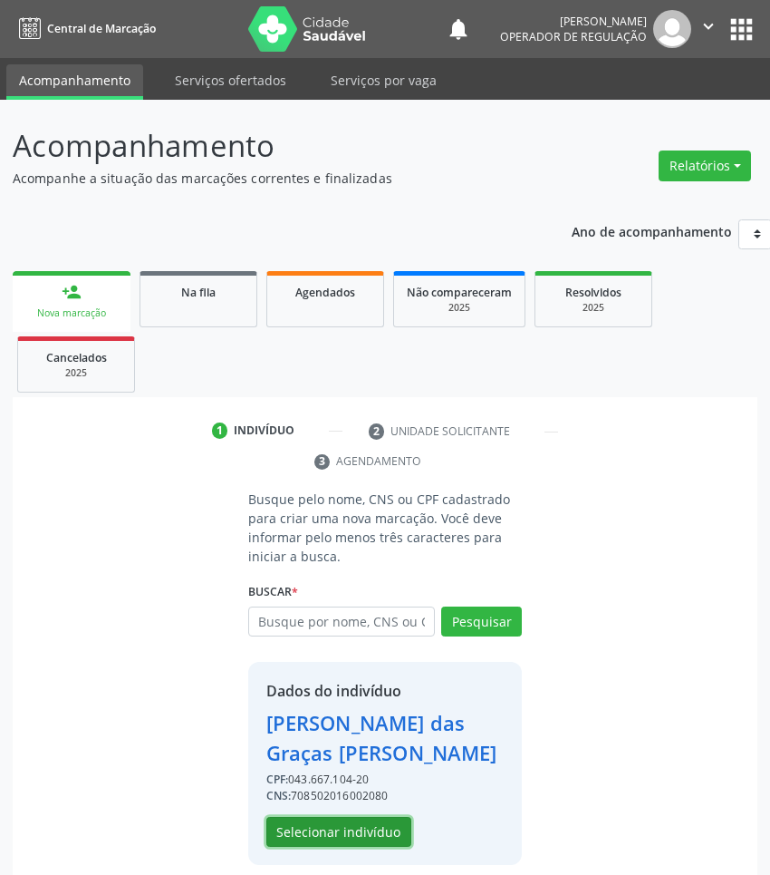
click at [347, 830] on button "Selecionar indivíduo" at bounding box center [338, 832] width 145 height 31
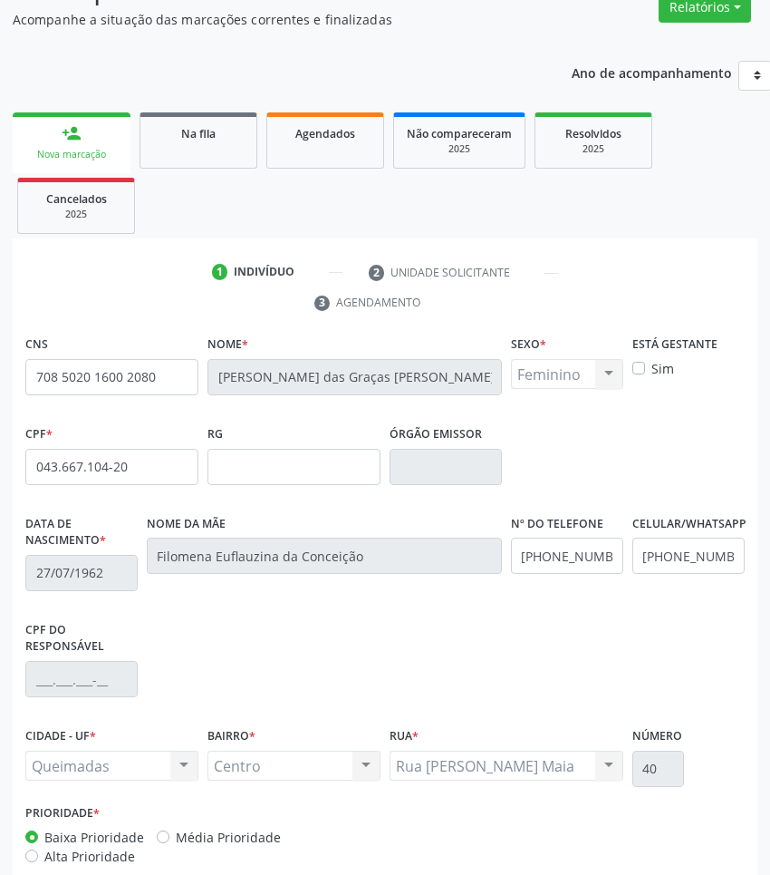
scroll to position [256, 0]
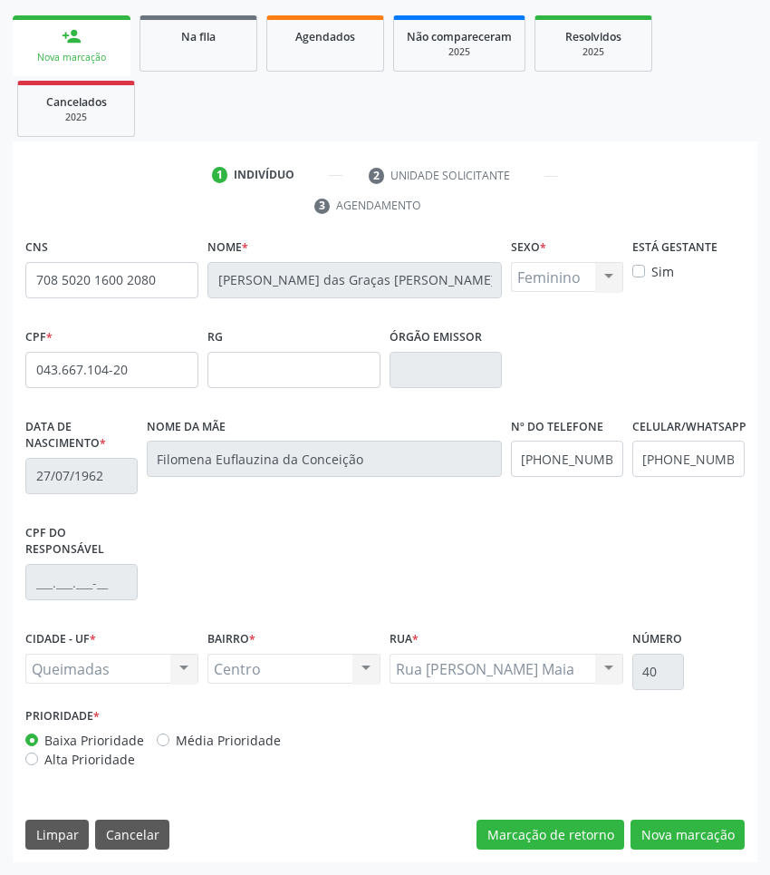
drag, startPoint x: 750, startPoint y: 787, endPoint x: 717, endPoint y: 808, distance: 40.0
click at [746, 787] on div "CNS 708 5020 1600 2080 [GEOGRAPHIC_DATA] * [PERSON_NAME] das Graças [PERSON_NAM…" at bounding box center [385, 548] width 745 height 629
drag, startPoint x: 712, startPoint y: 822, endPoint x: 686, endPoint y: 817, distance: 26.8
click at [714, 822] on button "Nova marcação" at bounding box center [688, 834] width 114 height 31
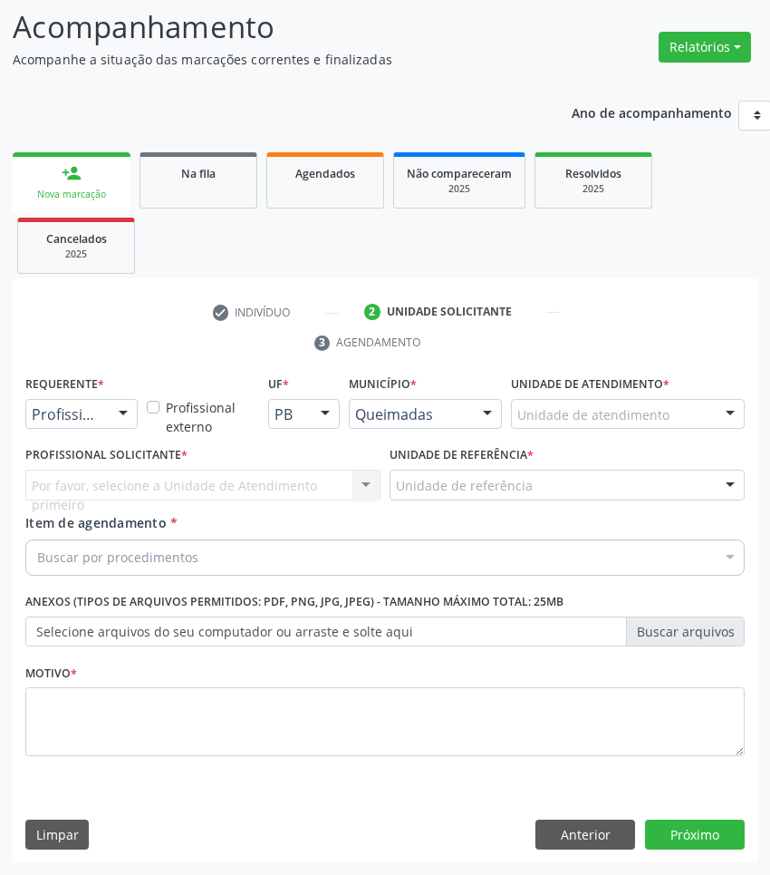
scroll to position [120, 0]
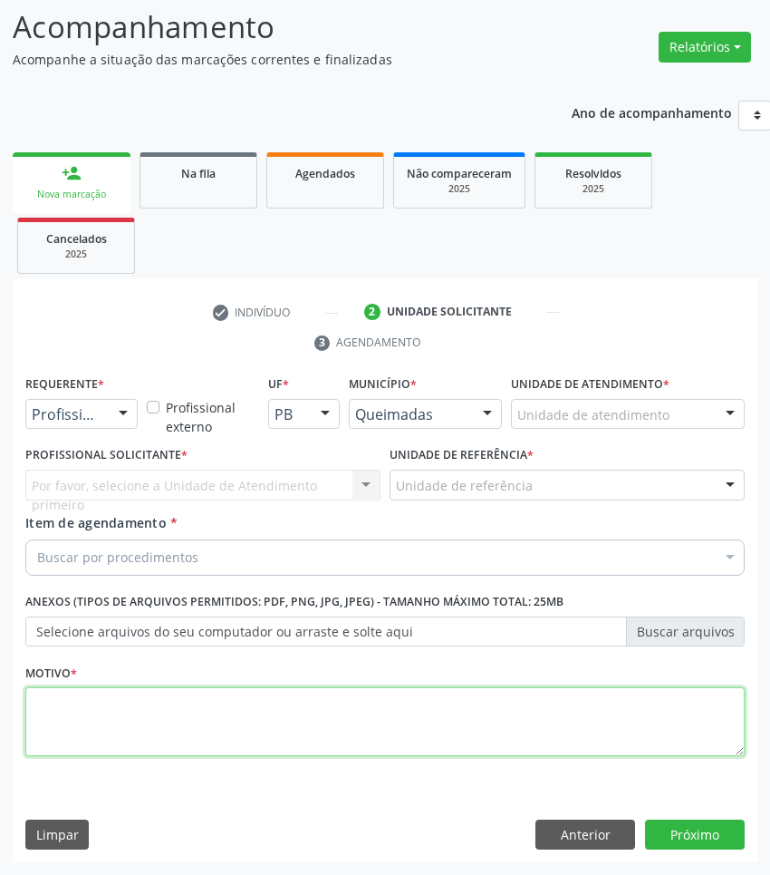
click at [125, 691] on textarea at bounding box center [385, 721] width 720 height 69
paste textarea "1ª CONSULTA (09/2025)"
type textarea "1ª CONSULTA (09/2025) perda auditiva"
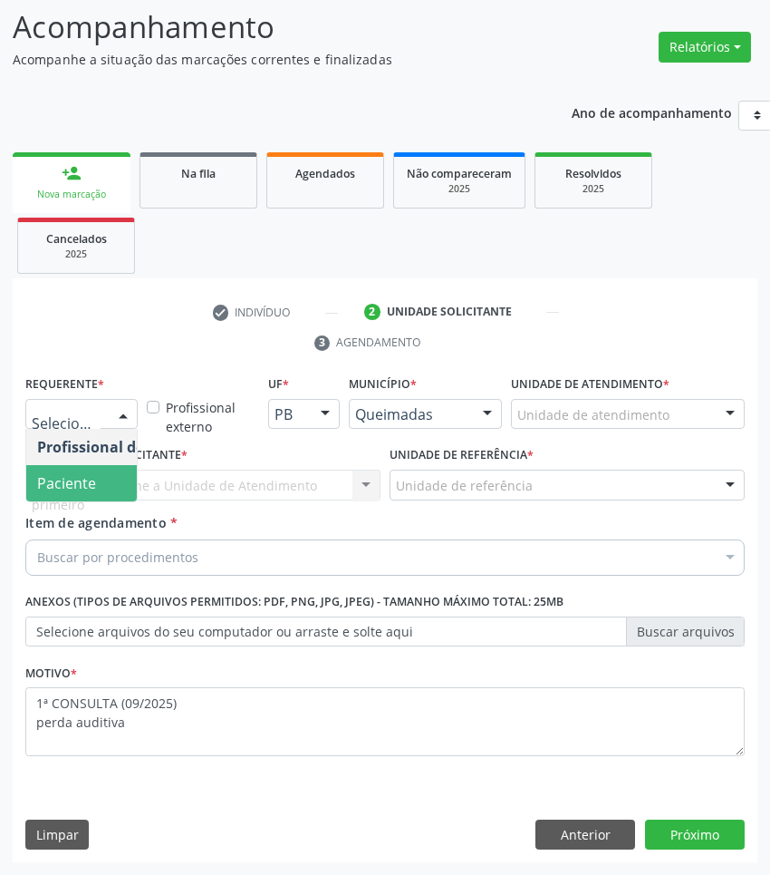
drag, startPoint x: 71, startPoint y: 481, endPoint x: 127, endPoint y: 481, distance: 56.2
click at [70, 480] on span "Paciente" at bounding box center [66, 483] width 59 height 20
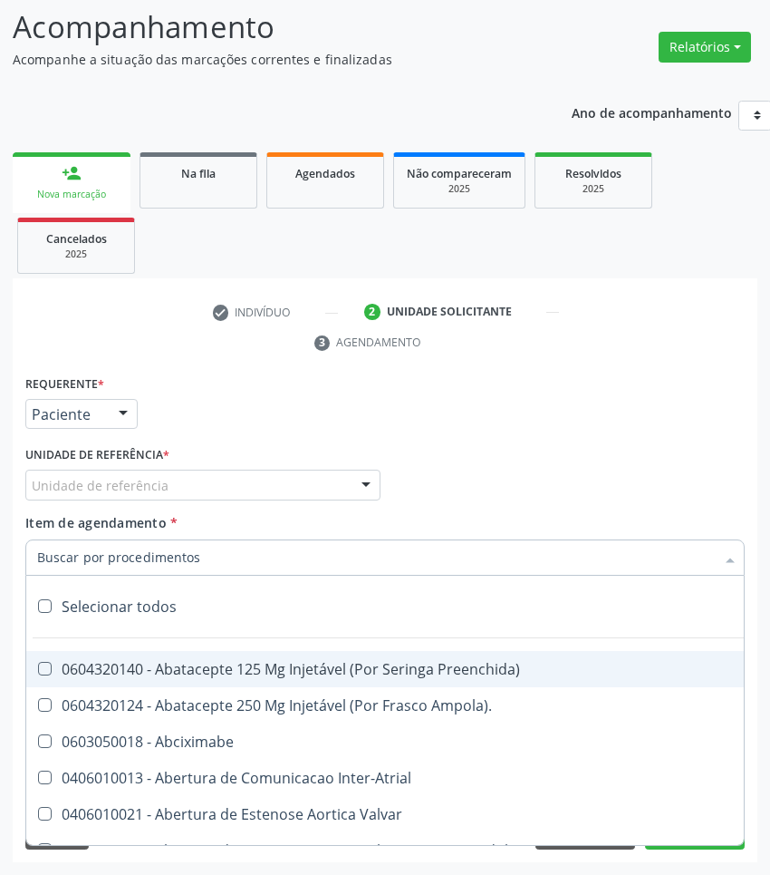
paste input "OTORRINO"
type input "OTORRINO"
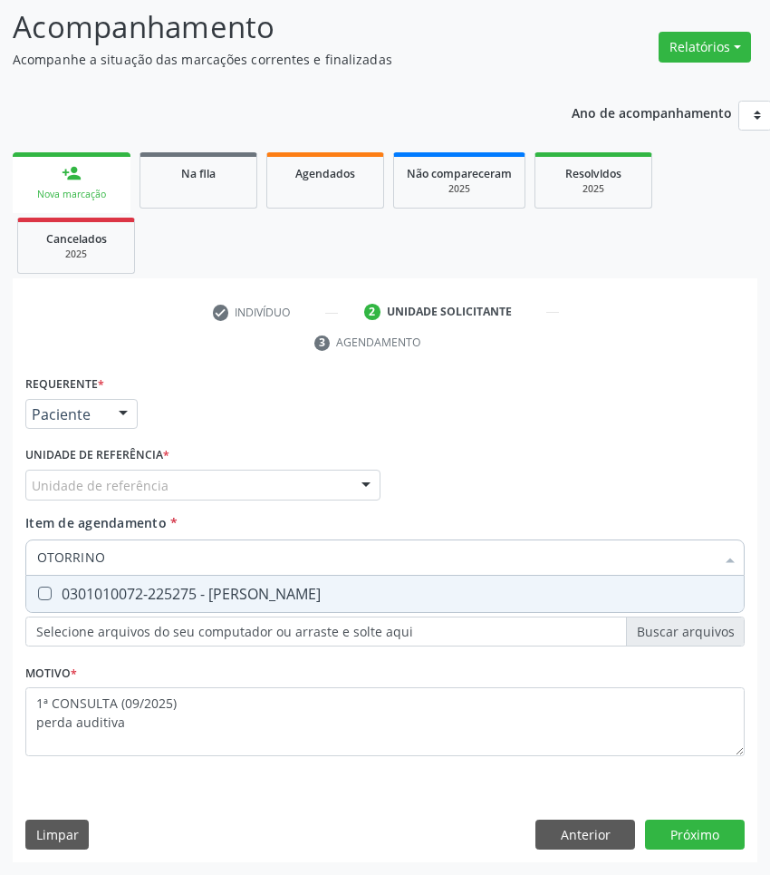
drag, startPoint x: 174, startPoint y: 603, endPoint x: 270, endPoint y: 523, distance: 124.9
click at [174, 601] on span "0301010072-225275 - [PERSON_NAME]" at bounding box center [385, 594] width 718 height 36
checkbox Otorrinolaringologista "true"
click at [169, 480] on div "Unidade de referência" at bounding box center [202, 485] width 355 height 31
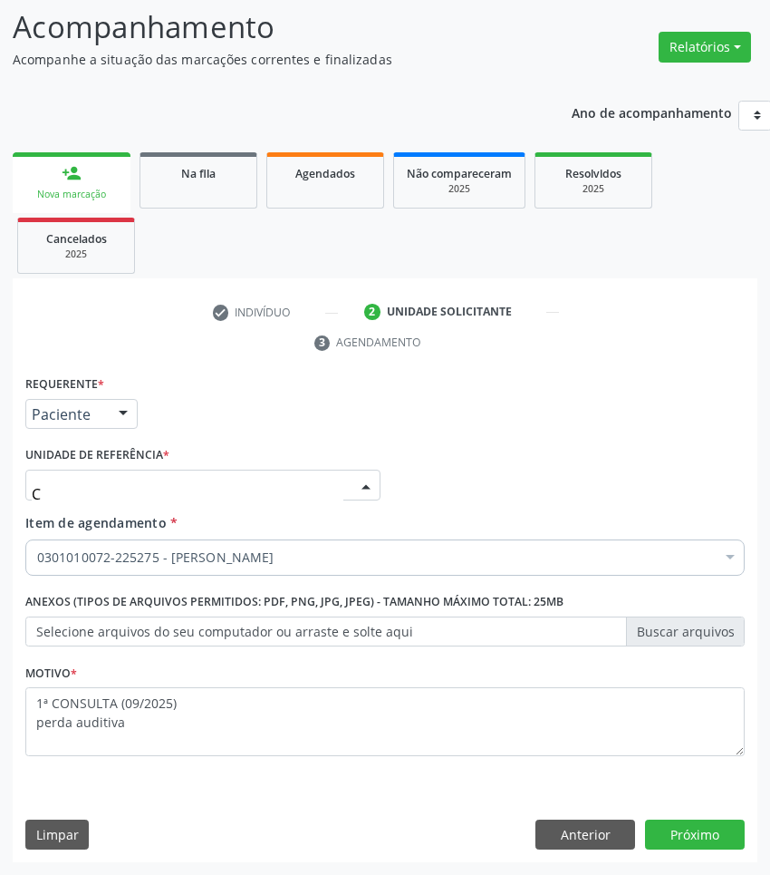
type input "CE"
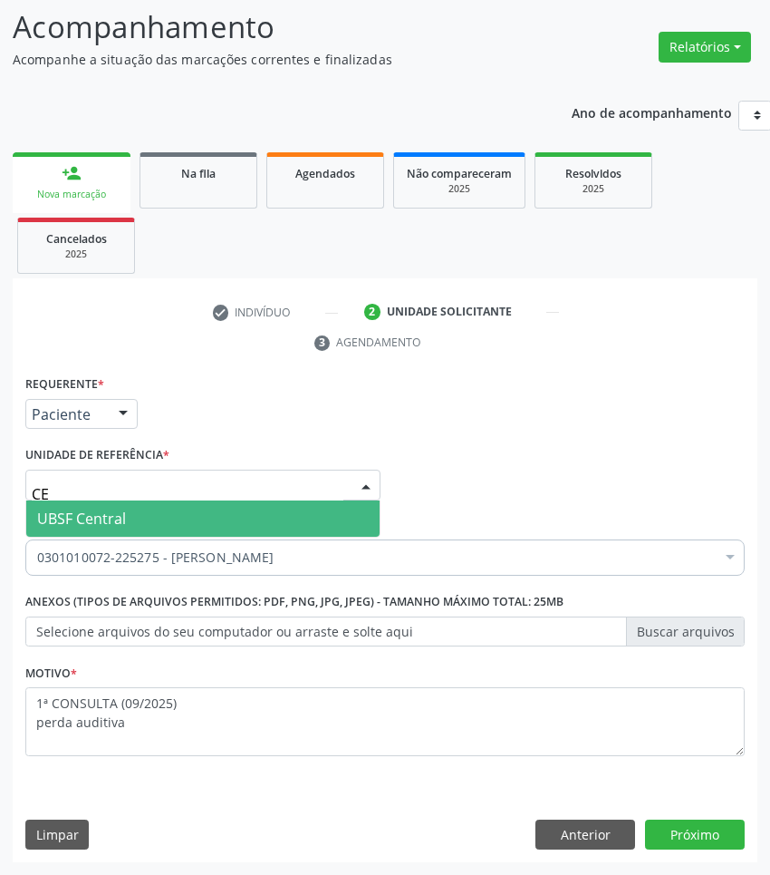
click at [177, 517] on span "UBSF Central" at bounding box center [202, 518] width 353 height 36
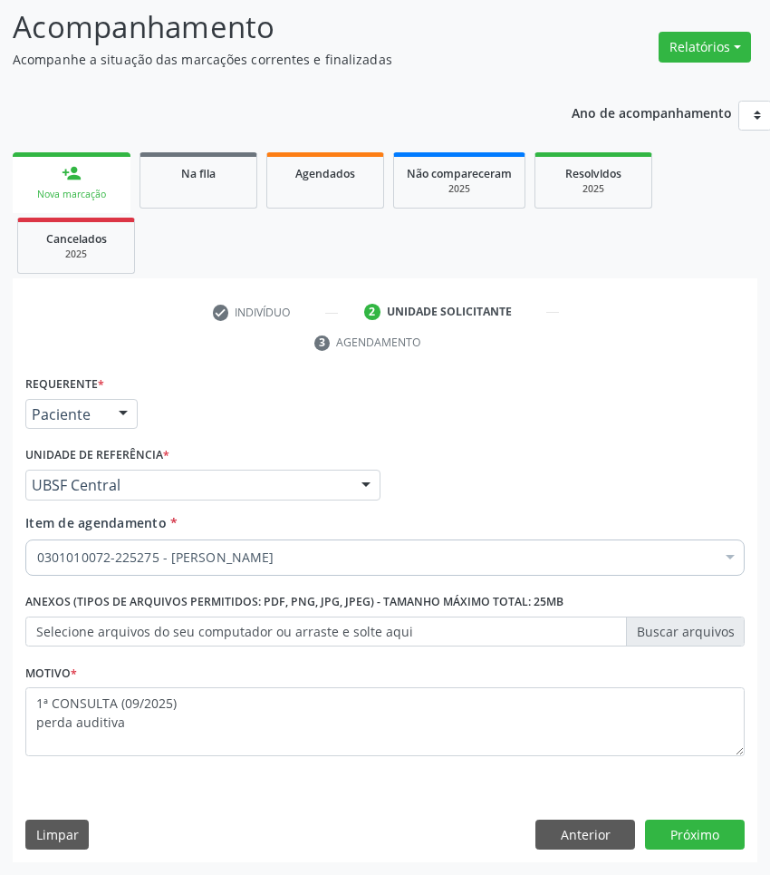
click at [678, 816] on div "Requerente * Paciente Profissional de Saúde Paciente Nenhum resultado encontrad…" at bounding box center [385, 617] width 745 height 492
drag, startPoint x: 681, startPoint y: 838, endPoint x: 779, endPoint y: 826, distance: 99.6
click at [682, 838] on button "Próximo" at bounding box center [695, 834] width 100 height 31
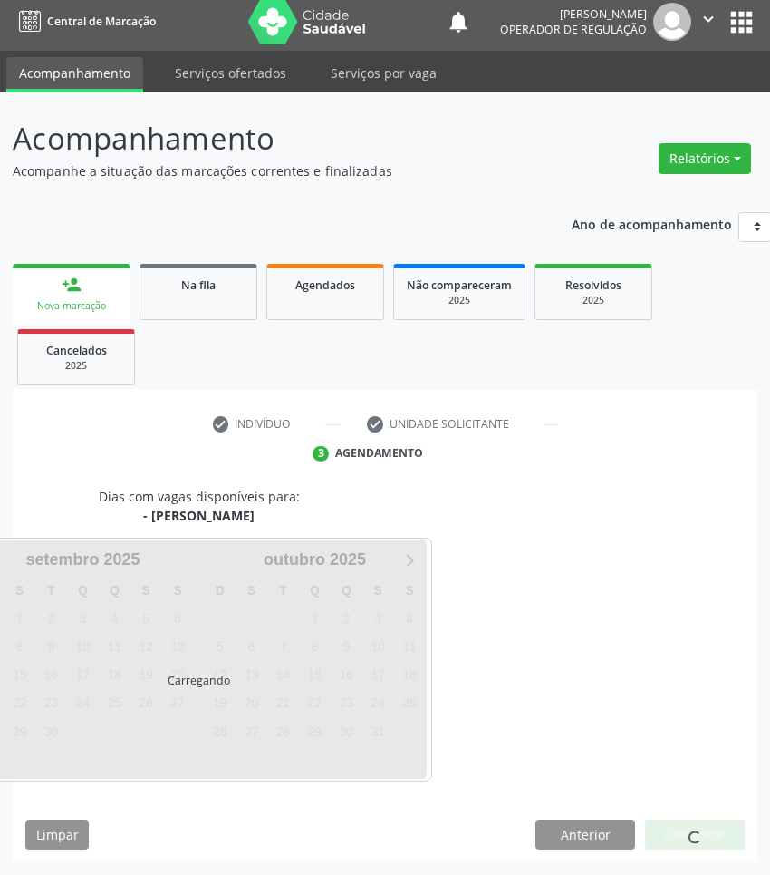
scroll to position [80, 0]
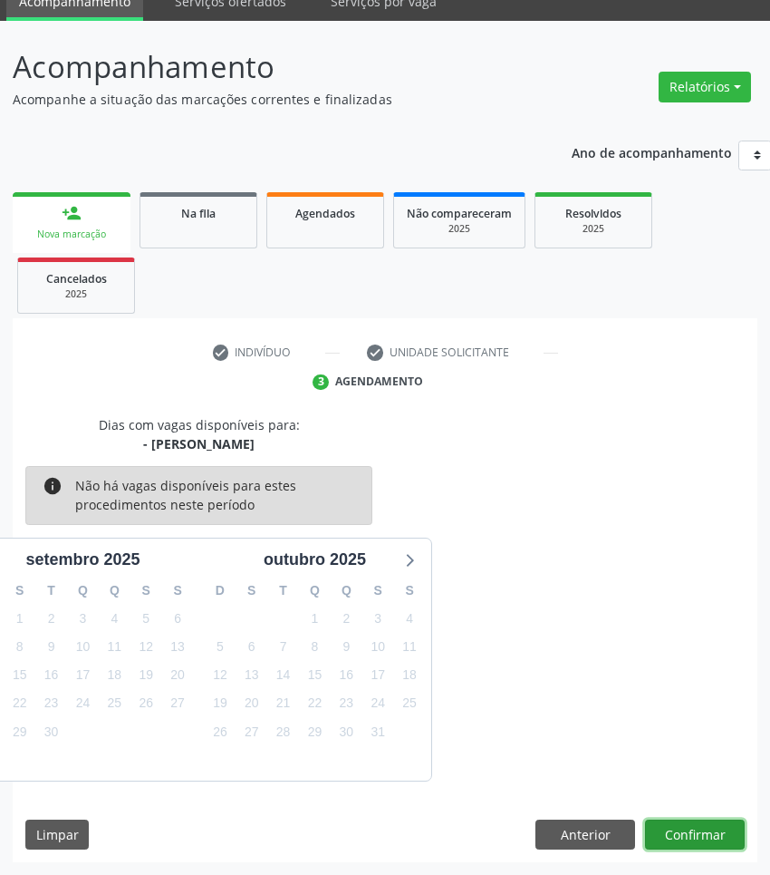
click at [734, 828] on button "Confirmar" at bounding box center [695, 834] width 100 height 31
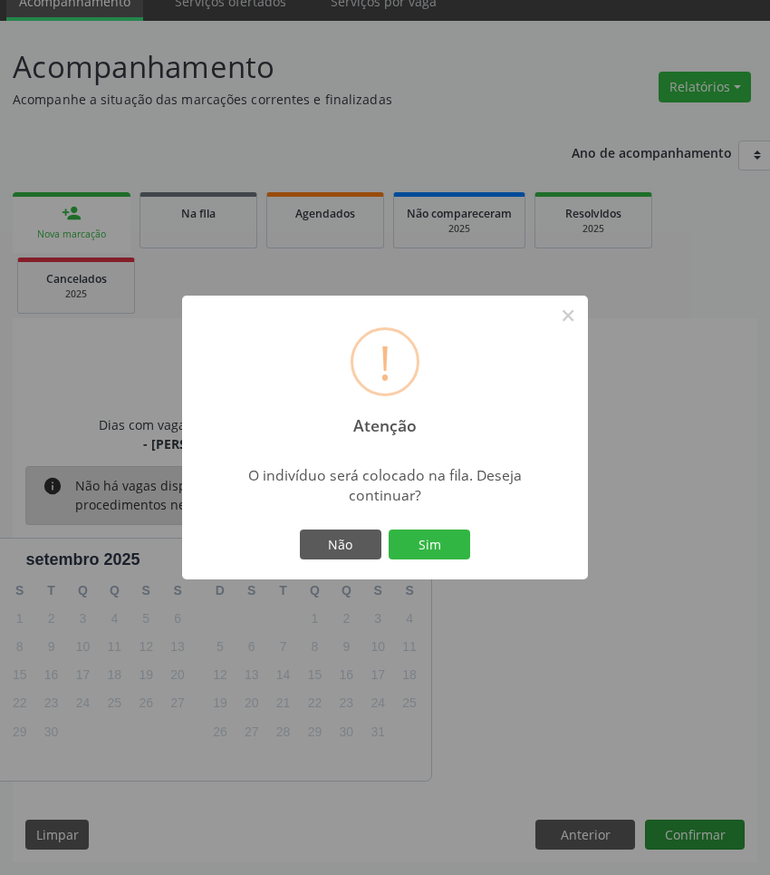
click at [389, 529] on button "Sim" at bounding box center [430, 544] width 82 height 31
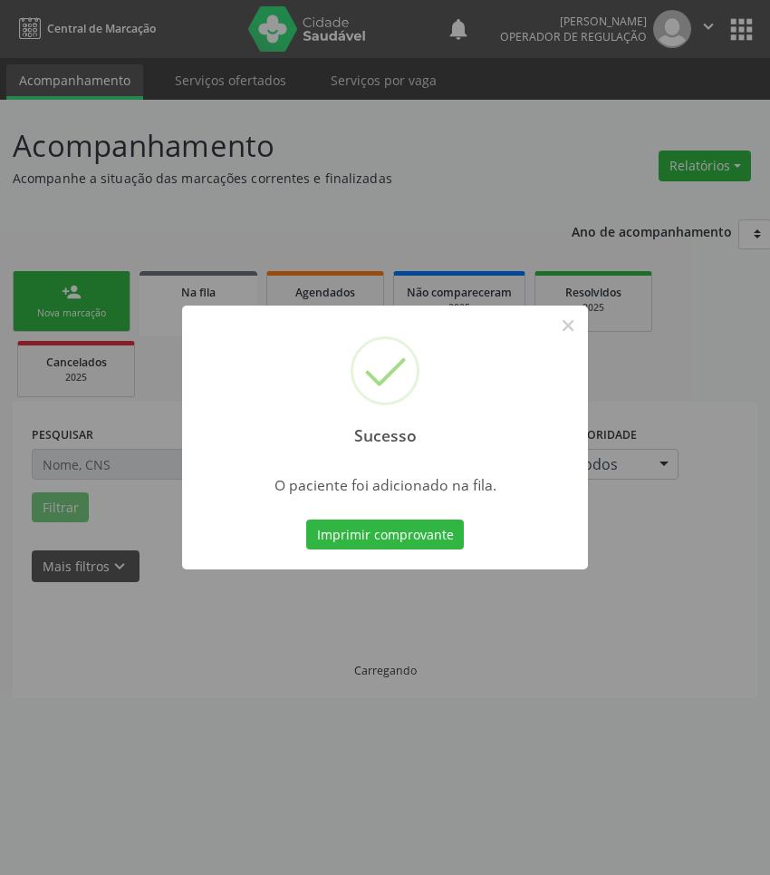
scroll to position [0, 0]
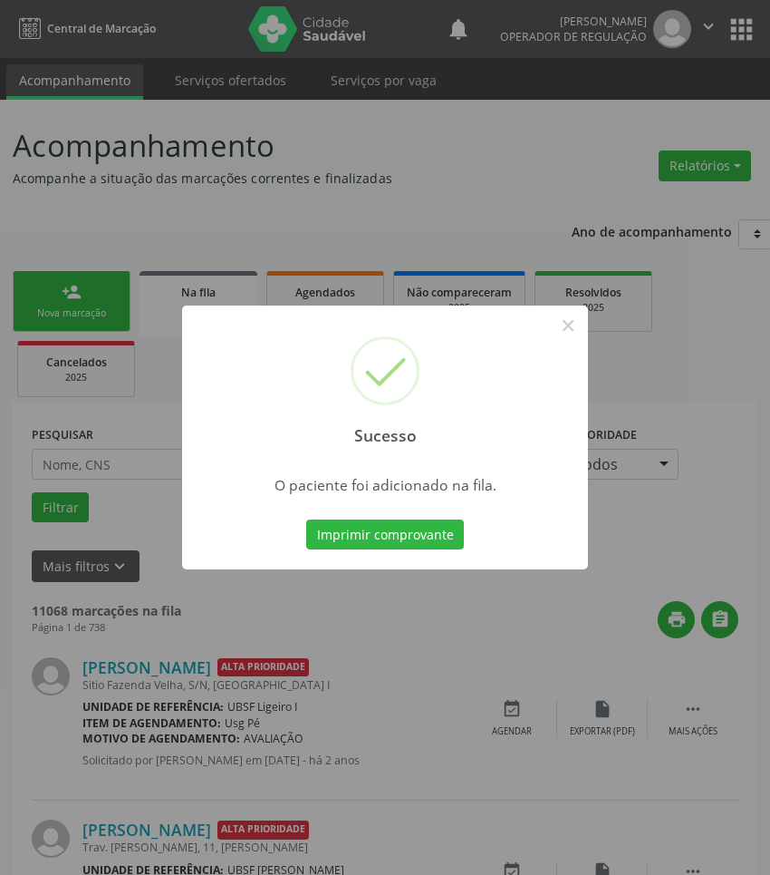
click at [485, 592] on div "Sucesso × O paciente foi adicionado na fila. Imprimir comprovante Cancel" at bounding box center [385, 437] width 770 height 875
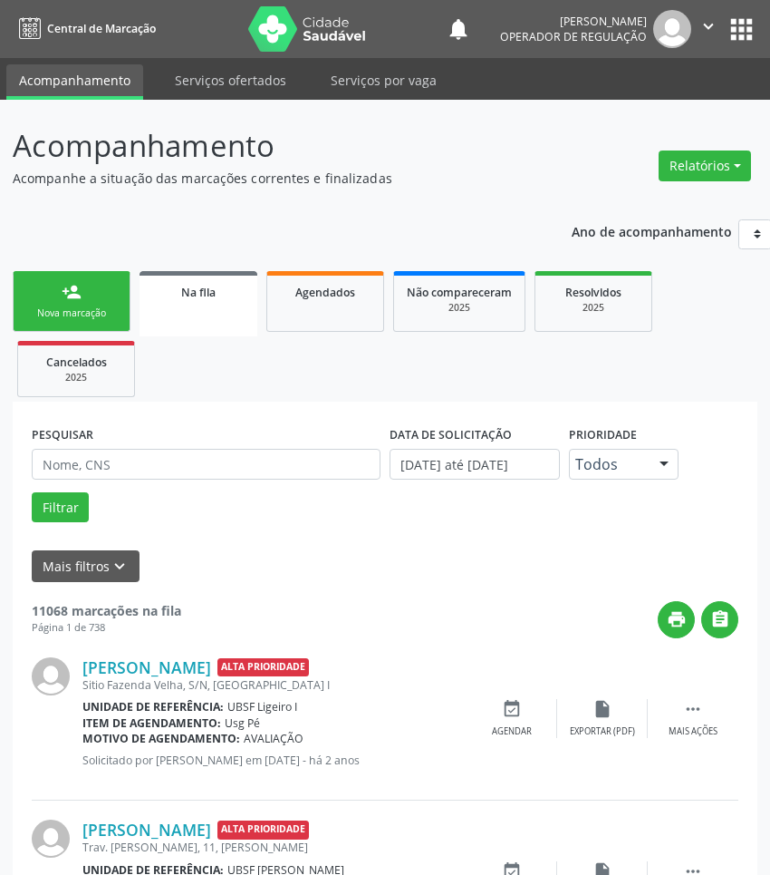
click at [73, 286] on div "person_add" at bounding box center [72, 292] width 20 height 20
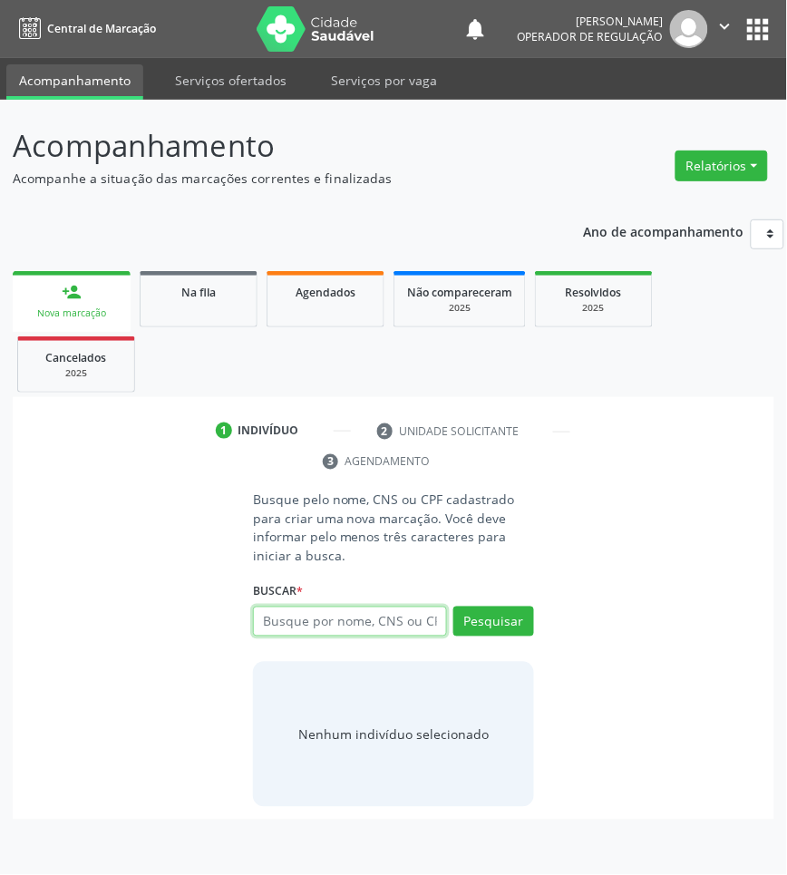
click at [315, 619] on input "text" at bounding box center [350, 621] width 194 height 31
type input "704600721508830"
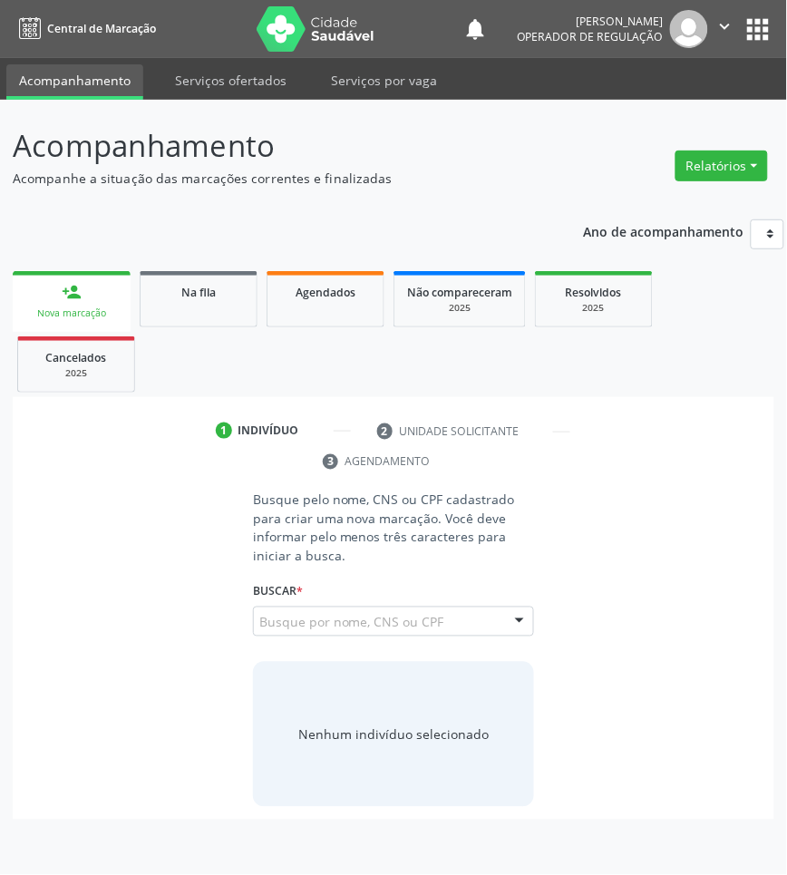
click at [259, 619] on input "704600721508830" at bounding box center [259, 631] width 0 height 36
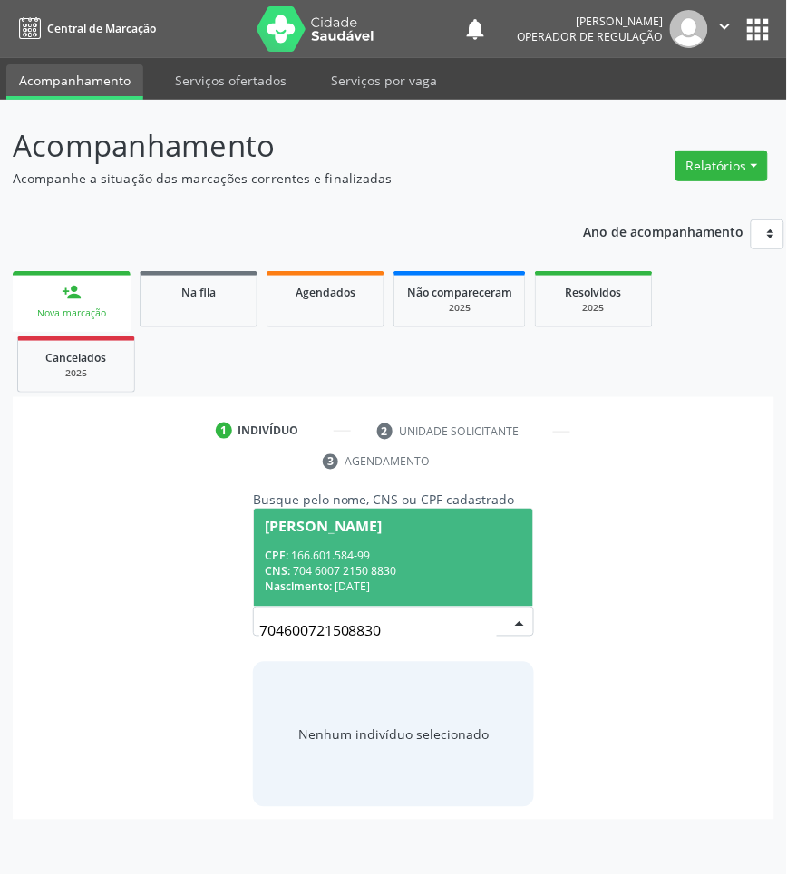
click at [361, 554] on div "CPF: 166.601.584-99" at bounding box center [393, 555] width 257 height 15
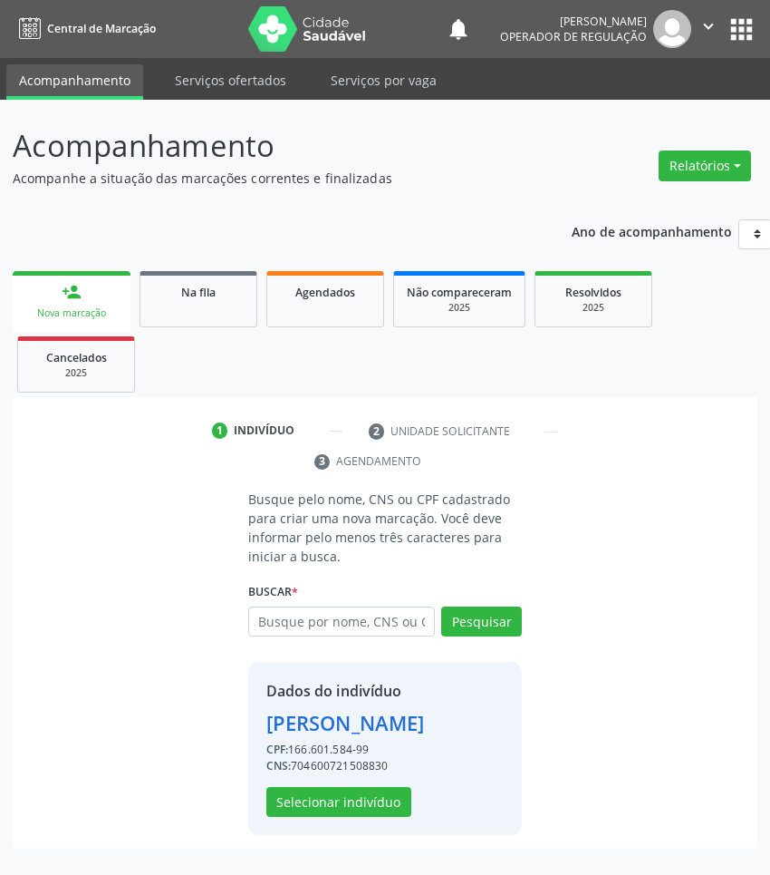
scroll to position [15, 0]
click at [365, 808] on button "Selecionar indivíduo" at bounding box center [338, 802] width 145 height 31
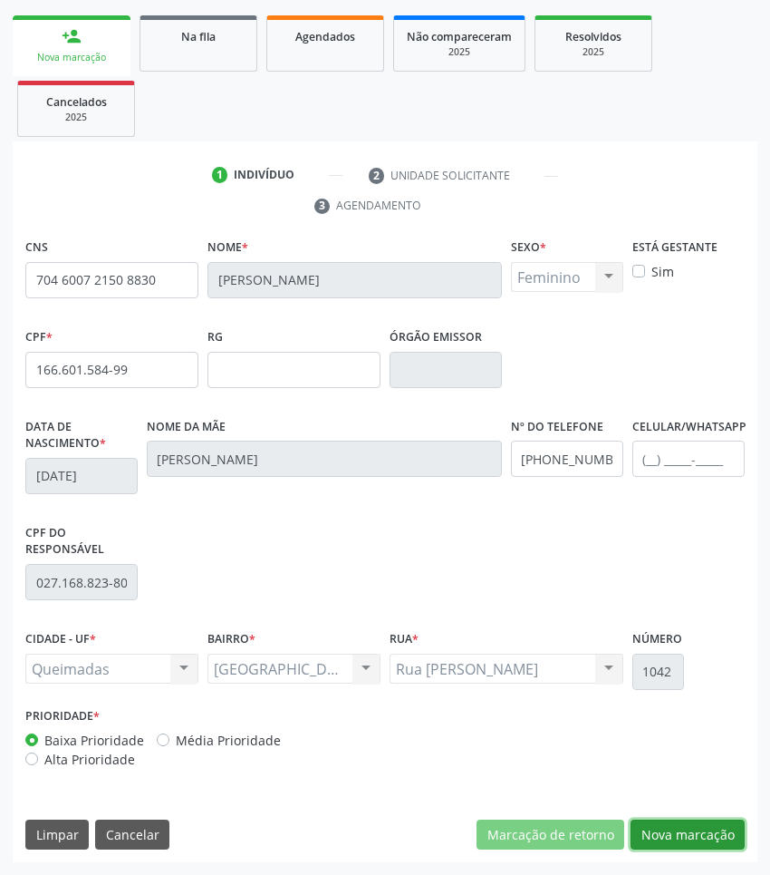
click at [669, 837] on button "Nova marcação" at bounding box center [688, 834] width 114 height 31
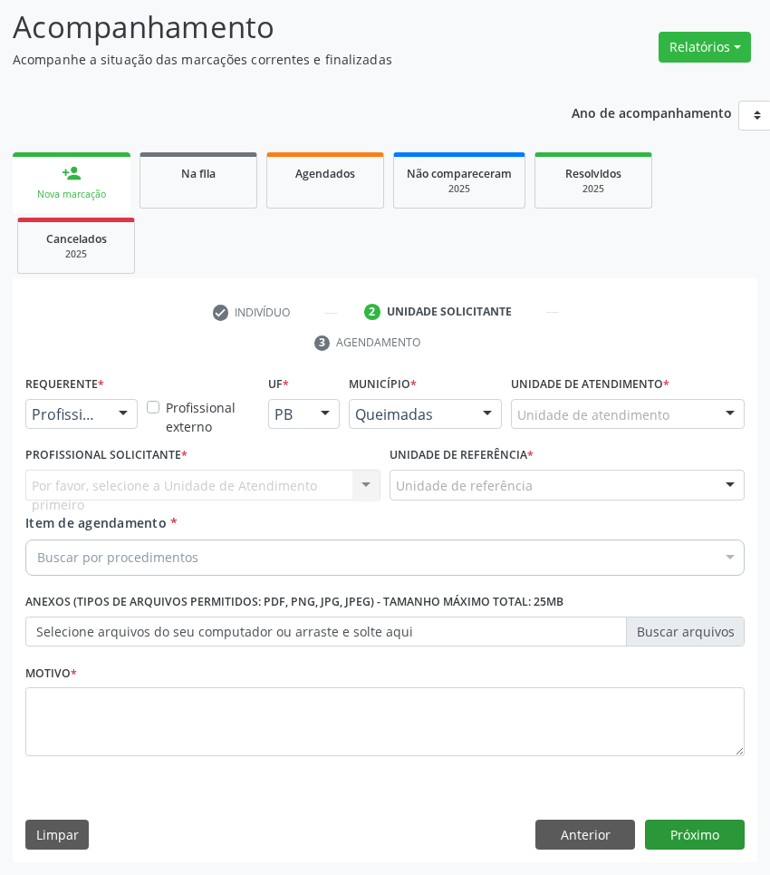
scroll to position [120, 0]
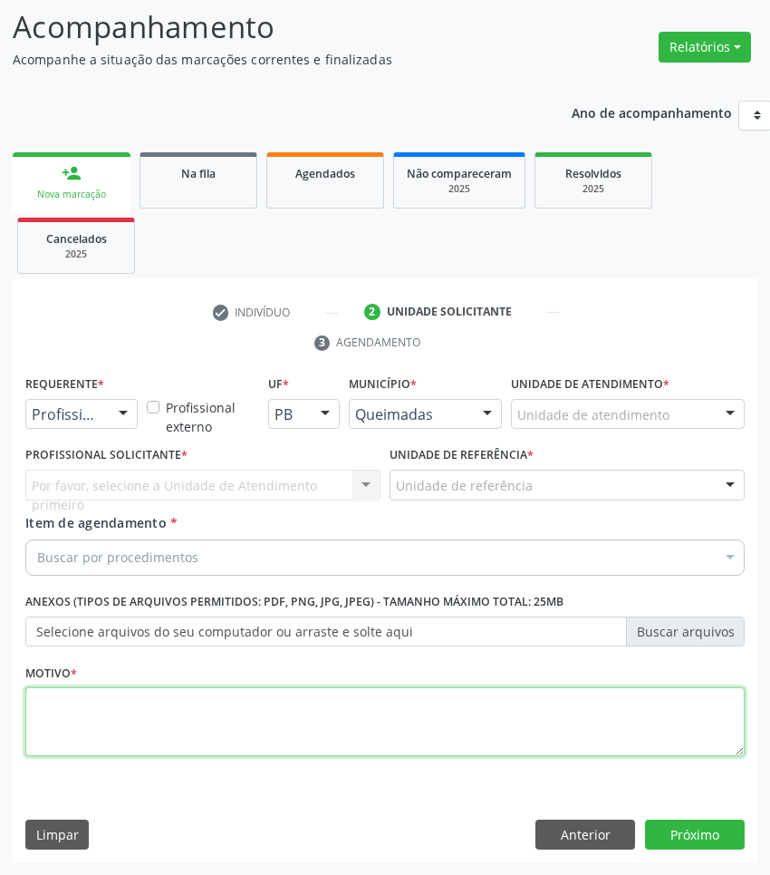
click at [324, 722] on textarea at bounding box center [385, 721] width 720 height 69
paste textarea "1ª CONSULTA (09/2025)"
type textarea "1ª CONSULTA (09/2025) VERTIGEM"
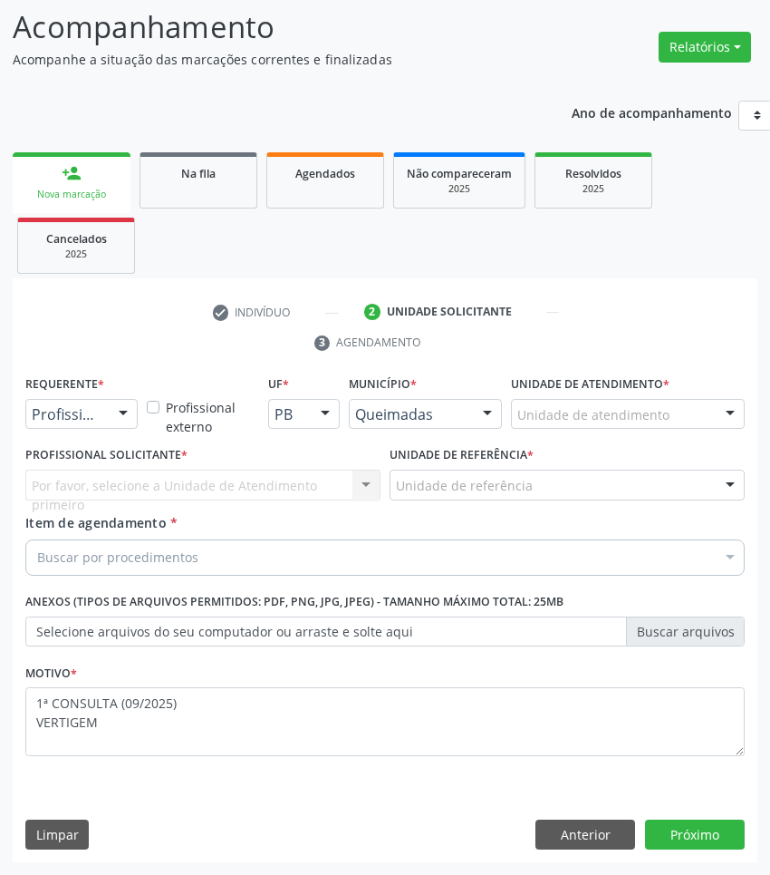
click at [74, 401] on div "Profissional de Saúde" at bounding box center [81, 414] width 112 height 31
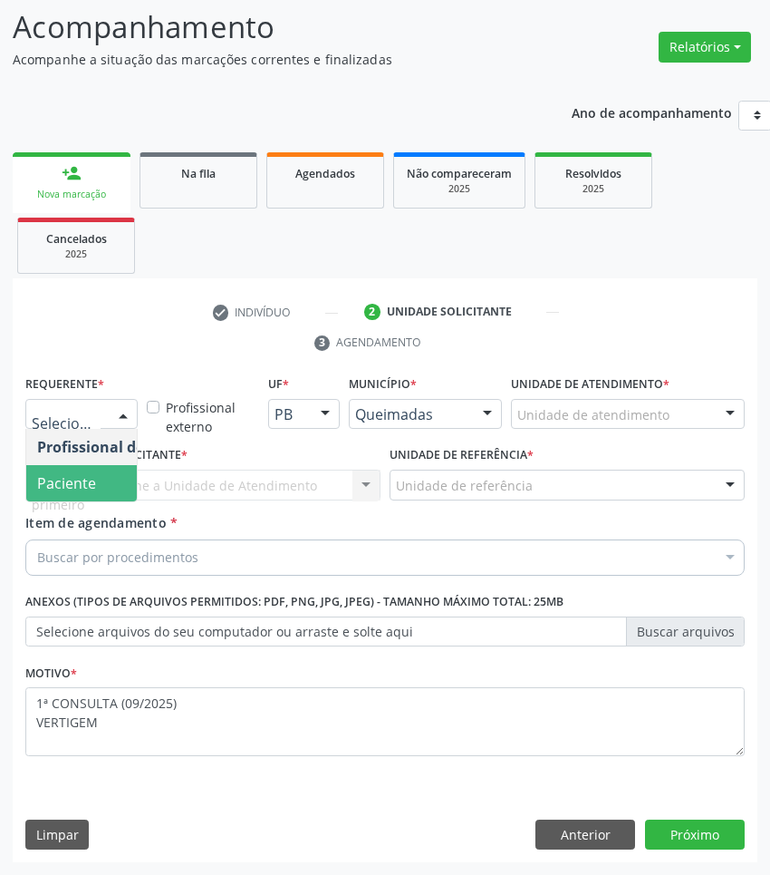
click at [89, 486] on span "Paciente" at bounding box center [66, 483] width 59 height 20
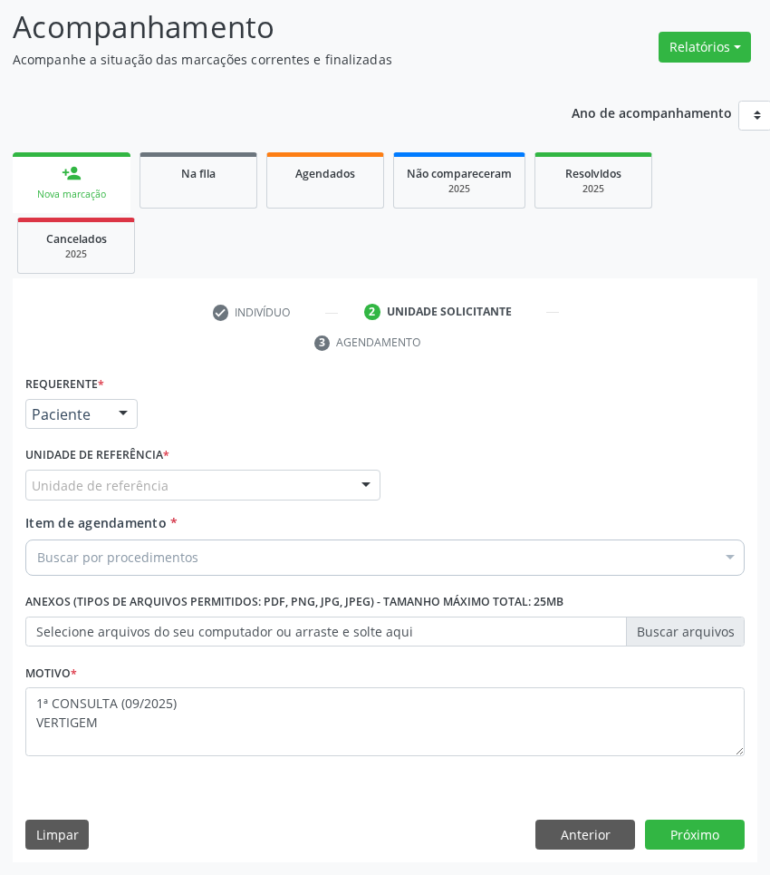
click at [295, 500] on div "Unidade de referência * Unidade de referência UBSF Ligeiro II UBSF Saulo Leal […" at bounding box center [203, 476] width 364 height 71
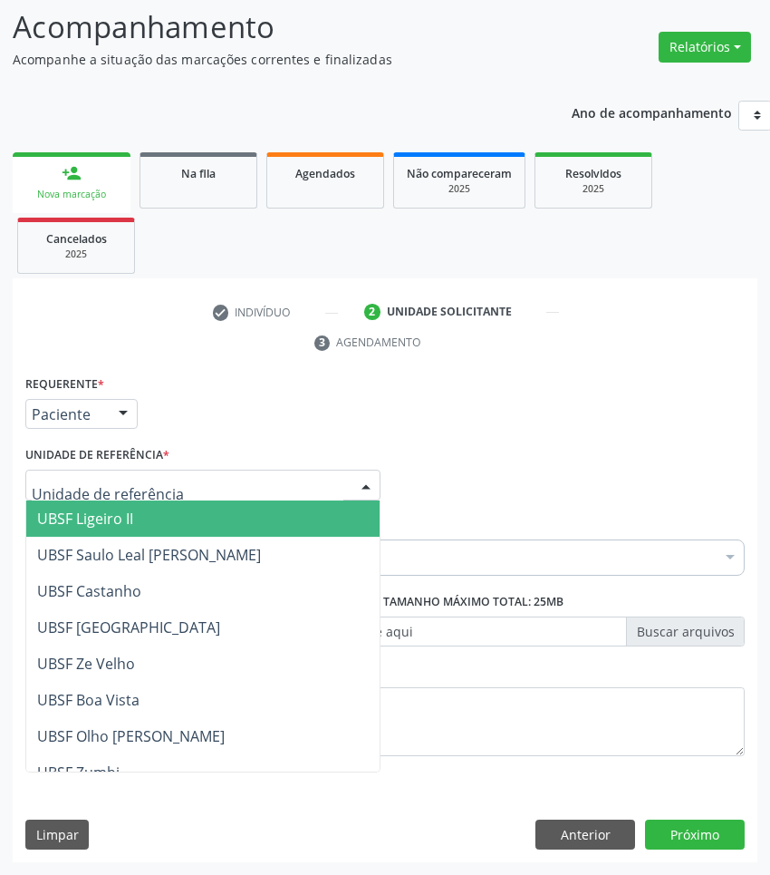
click at [291, 492] on div at bounding box center [202, 485] width 355 height 31
paste input "OTORRINO"
type input "OTORRINO"
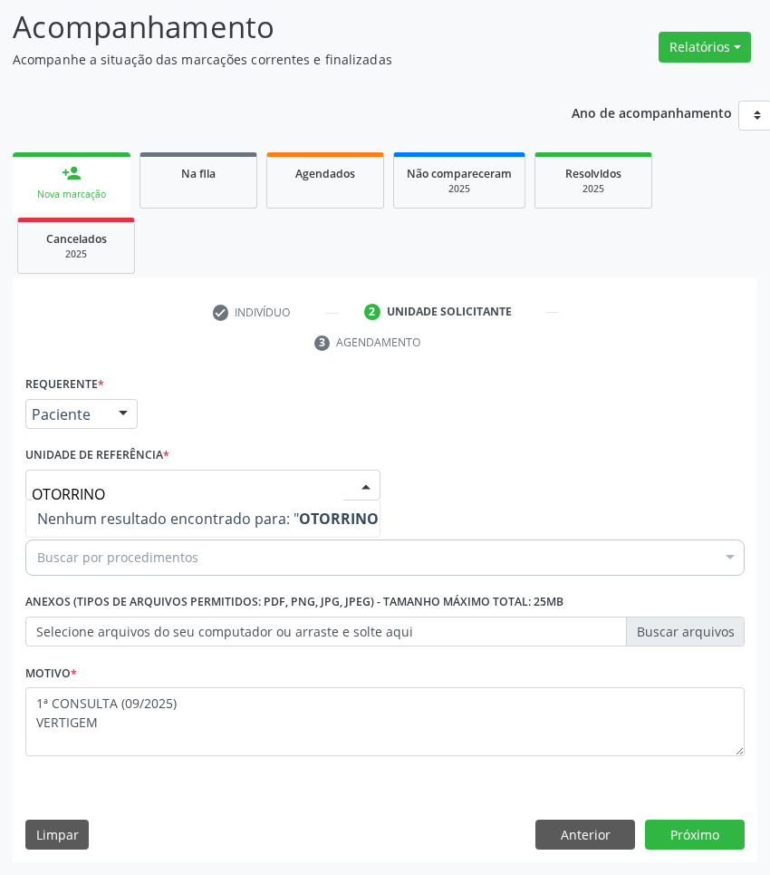
click at [411, 557] on div "Buscar por procedimentos" at bounding box center [385, 557] width 720 height 36
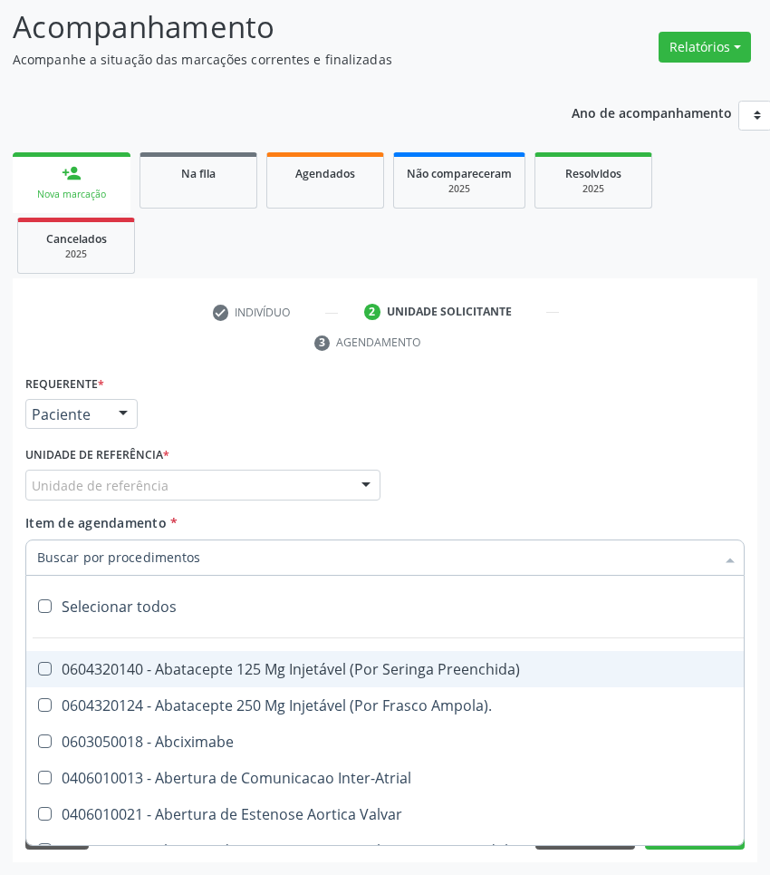
paste input "OTORRINO"
type input "OTORRINO"
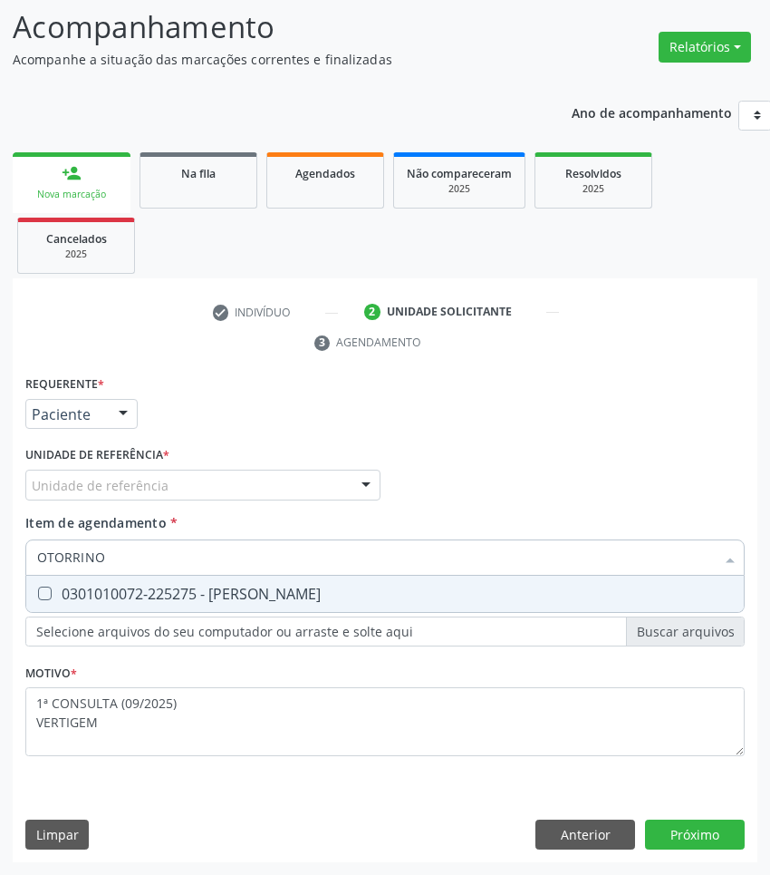
click at [256, 596] on div "0301010072-225275 - [PERSON_NAME]" at bounding box center [385, 593] width 696 height 15
checkbox Otorrinolaringologista "true"
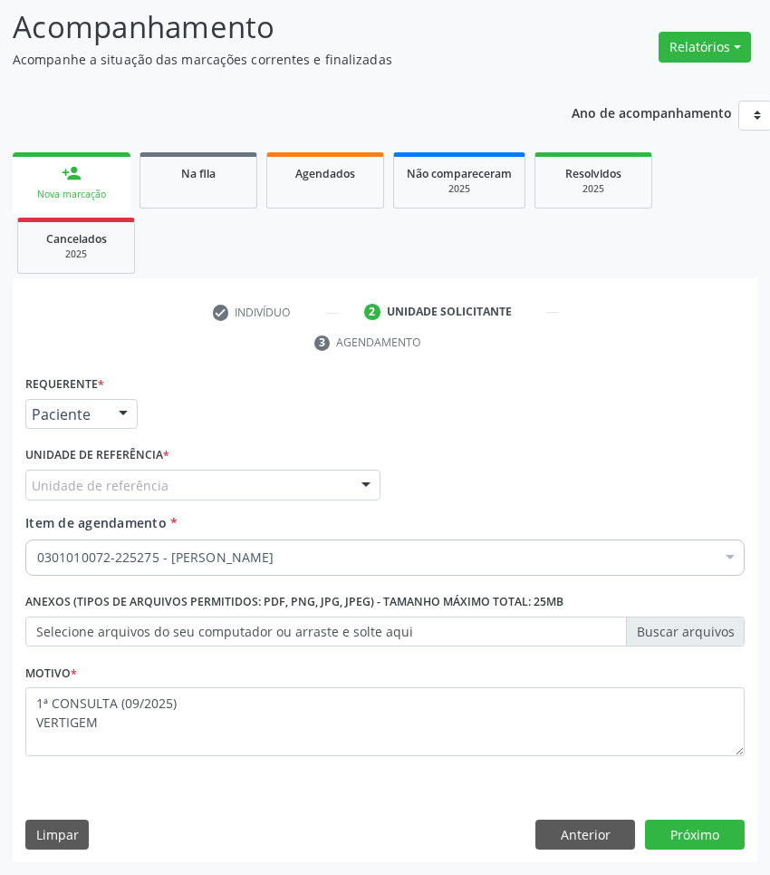
click at [174, 489] on div "Unidade de referência" at bounding box center [202, 485] width 355 height 31
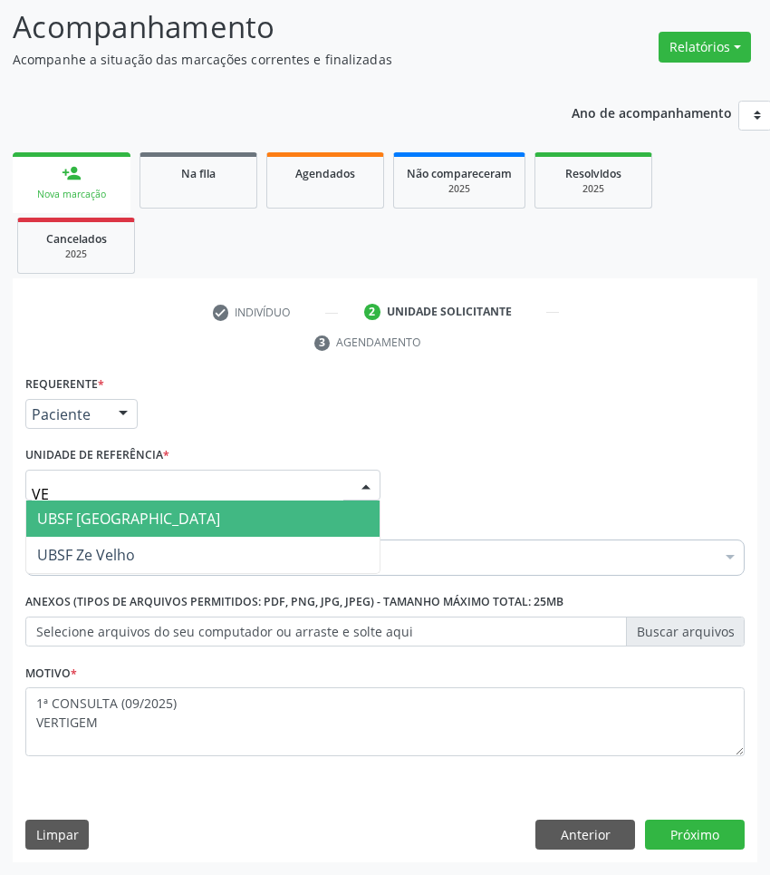
type input "V"
type input "AO"
click at [166, 518] on span "UBSF Cidade Tiao do Rego" at bounding box center [126, 518] width 179 height 20
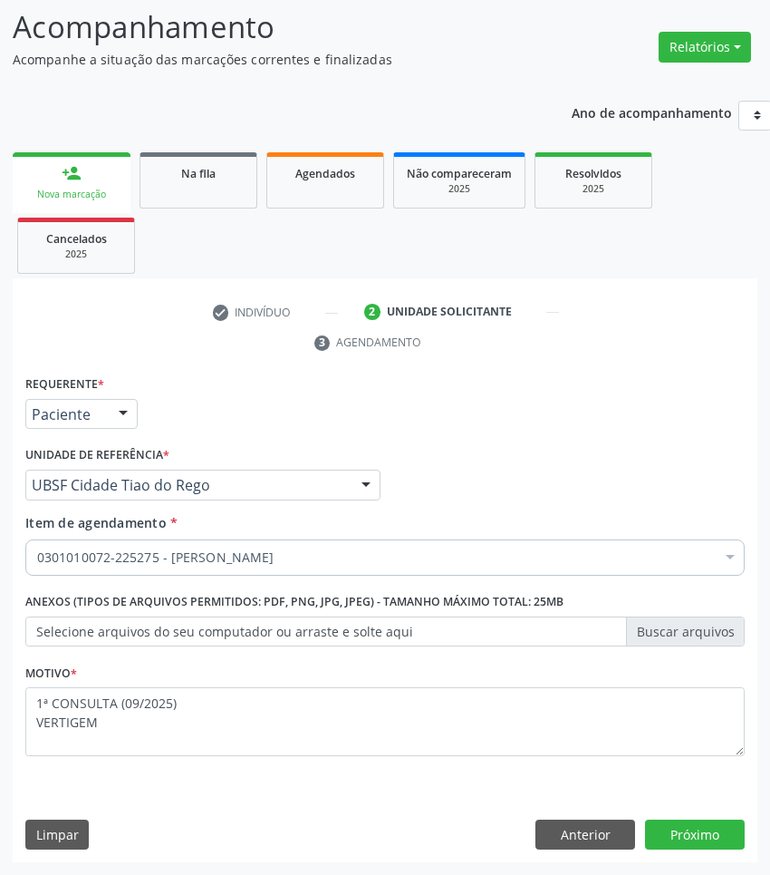
drag, startPoint x: 567, startPoint y: 451, endPoint x: 617, endPoint y: 683, distance: 236.4
click at [567, 460] on div "Profissional Solicitante Por favor, selecione a Unidade de Atendimento primeiro…" at bounding box center [385, 476] width 729 height 71
click at [705, 836] on button "Próximo" at bounding box center [695, 834] width 100 height 31
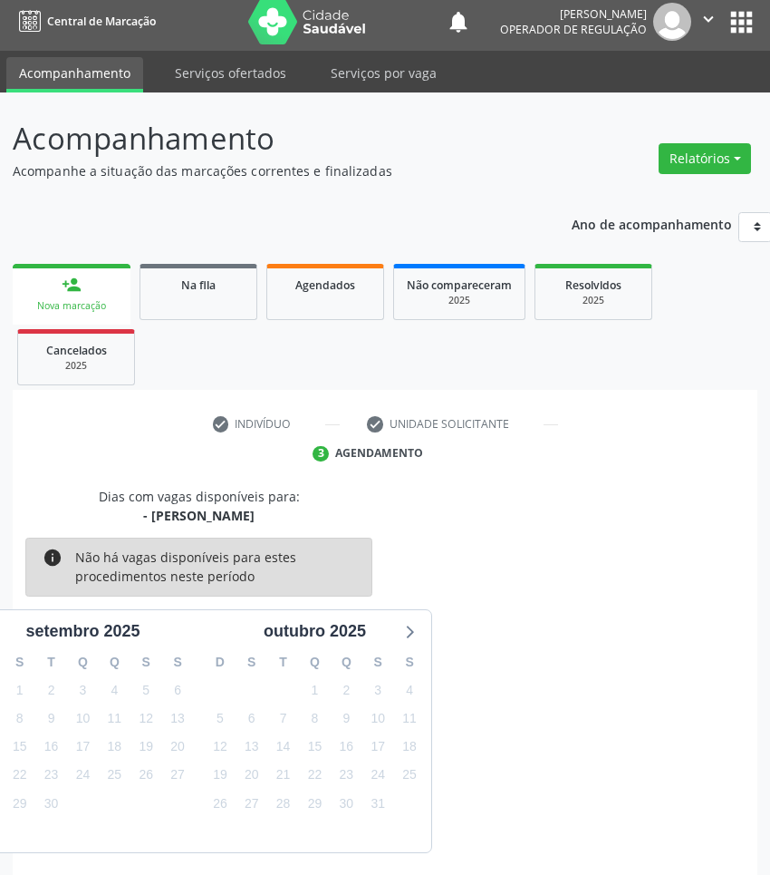
scroll to position [80, 0]
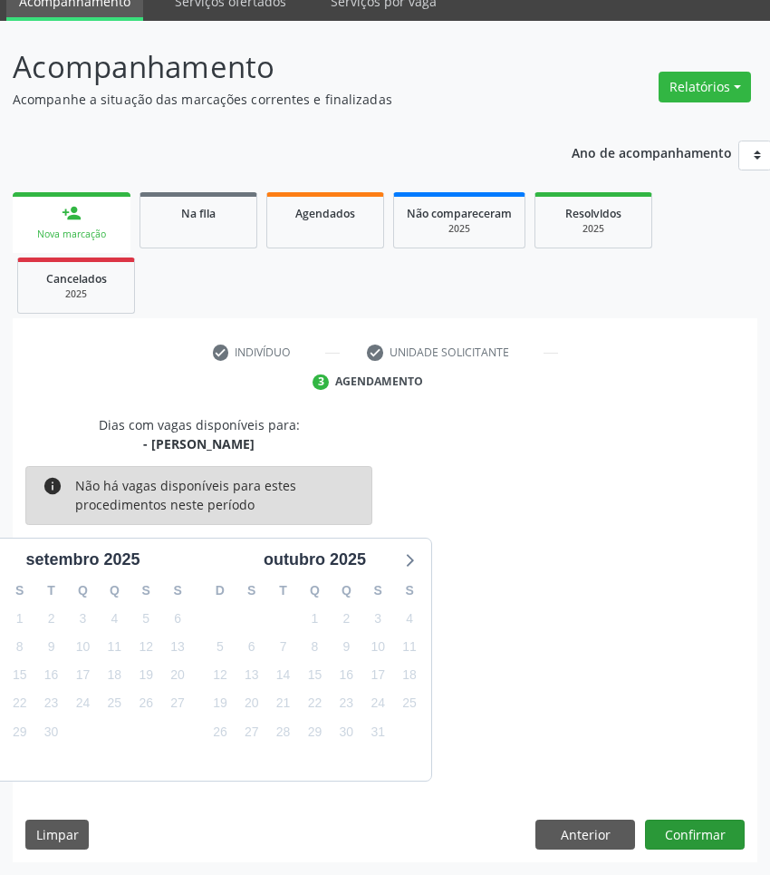
click at [676, 813] on div "Dias com vagas disponíveis para: - [PERSON_NAME] info Não há vagas disponíveis …" at bounding box center [385, 639] width 745 height 448
click at [683, 830] on button "Confirmar" at bounding box center [695, 834] width 100 height 31
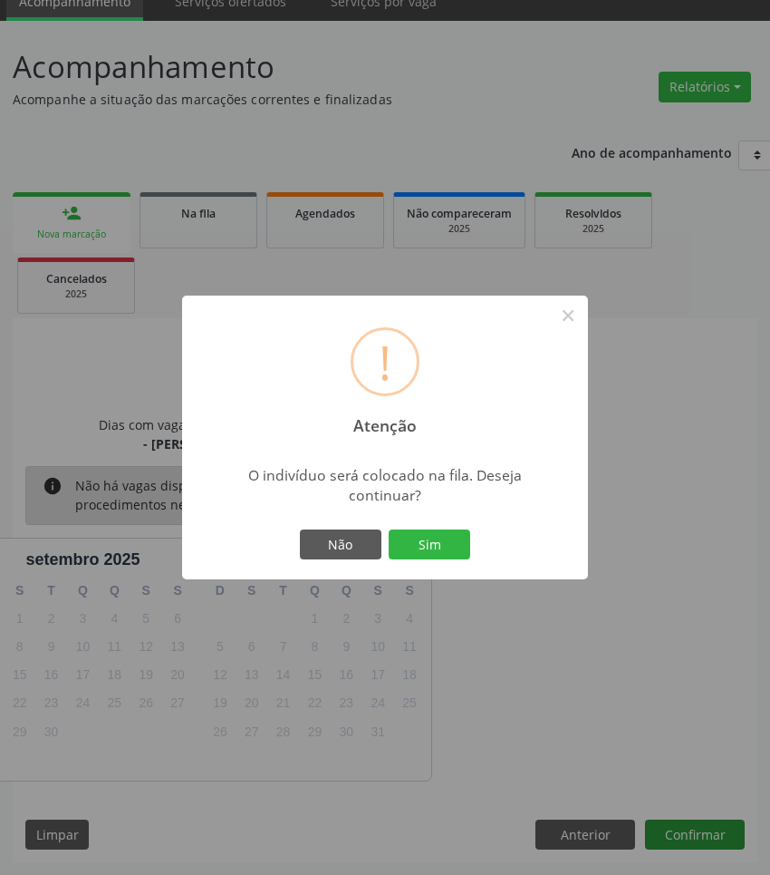
click at [389, 529] on button "Sim" at bounding box center [430, 544] width 82 height 31
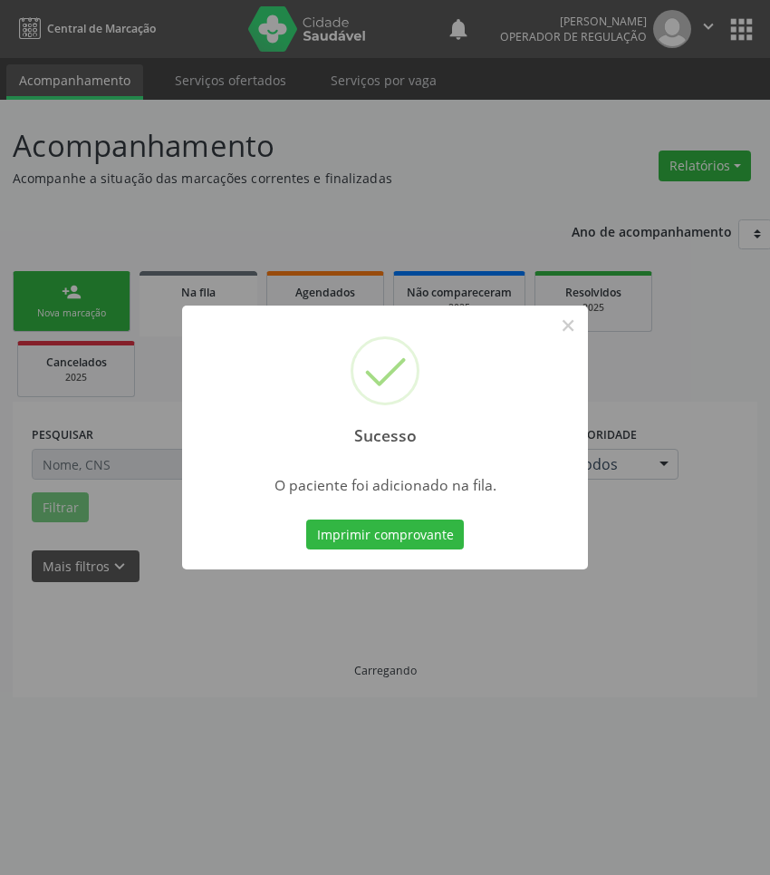
scroll to position [0, 0]
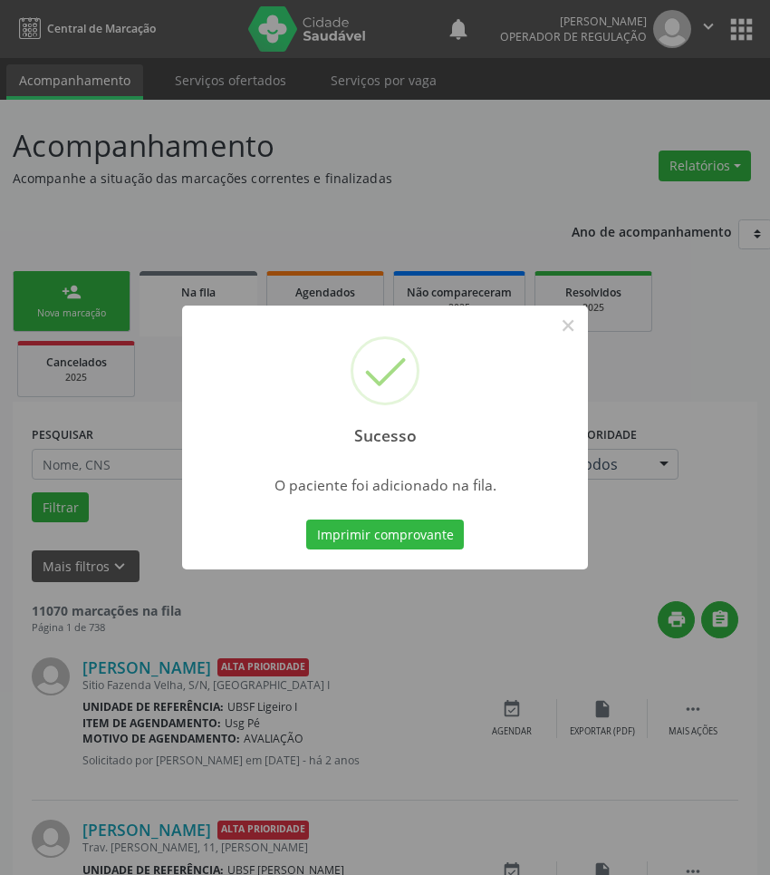
drag, startPoint x: 481, startPoint y: 667, endPoint x: 97, endPoint y: 438, distance: 447.5
click at [473, 660] on div "Sucesso × O paciente foi adicionado na fila. Imprimir comprovante Cancel" at bounding box center [385, 437] width 770 height 875
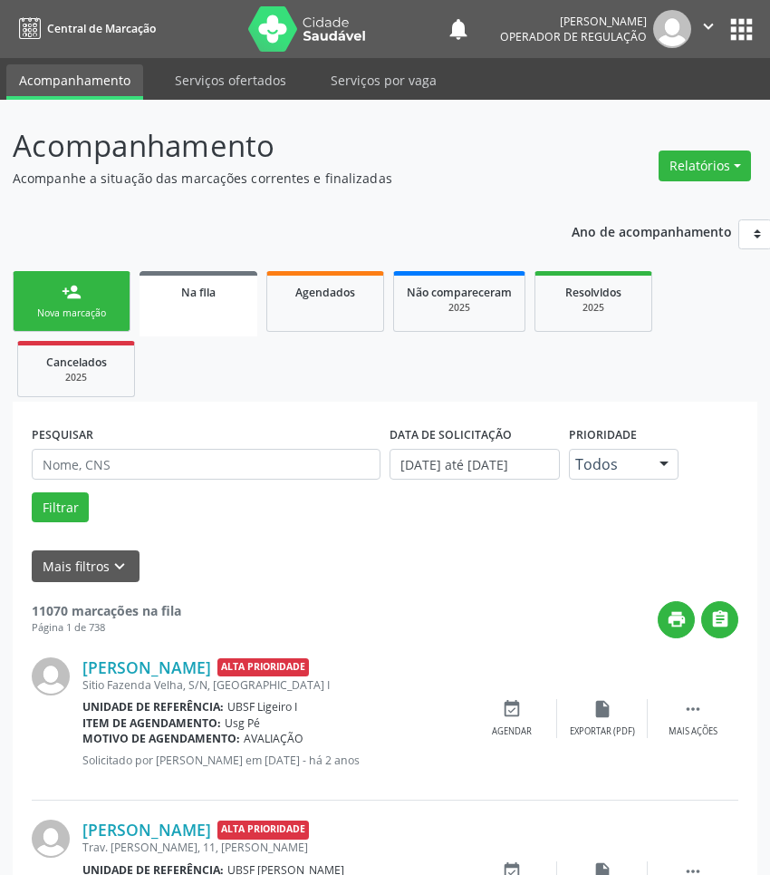
click at [51, 296] on link "person_add Nova marcação" at bounding box center [72, 301] width 118 height 61
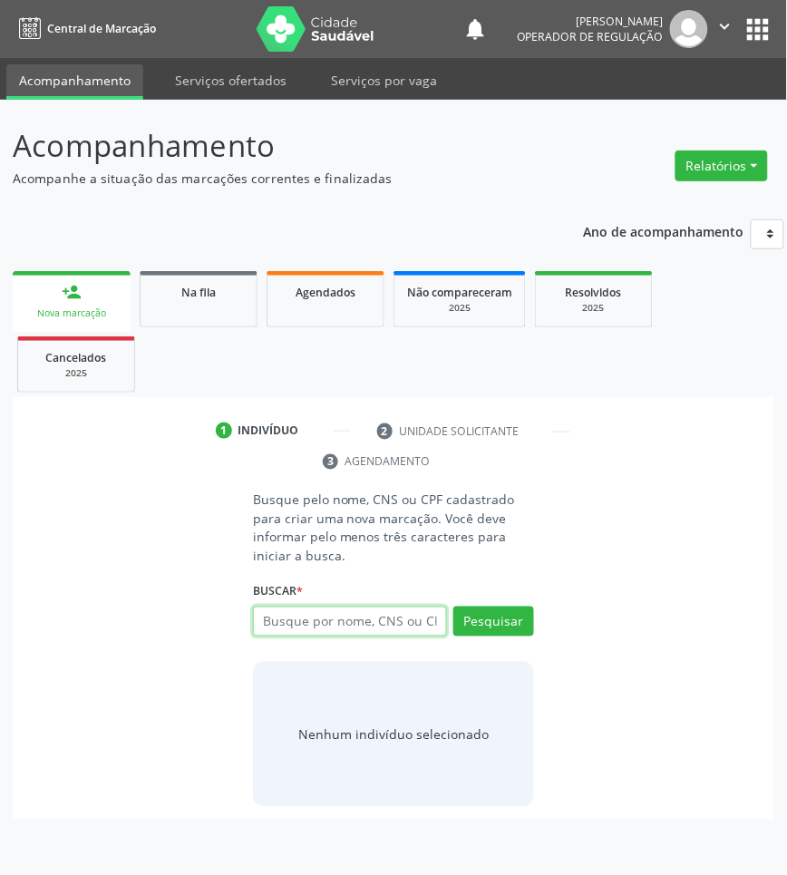
click at [415, 630] on input "text" at bounding box center [350, 621] width 194 height 31
type input "700500904067459"
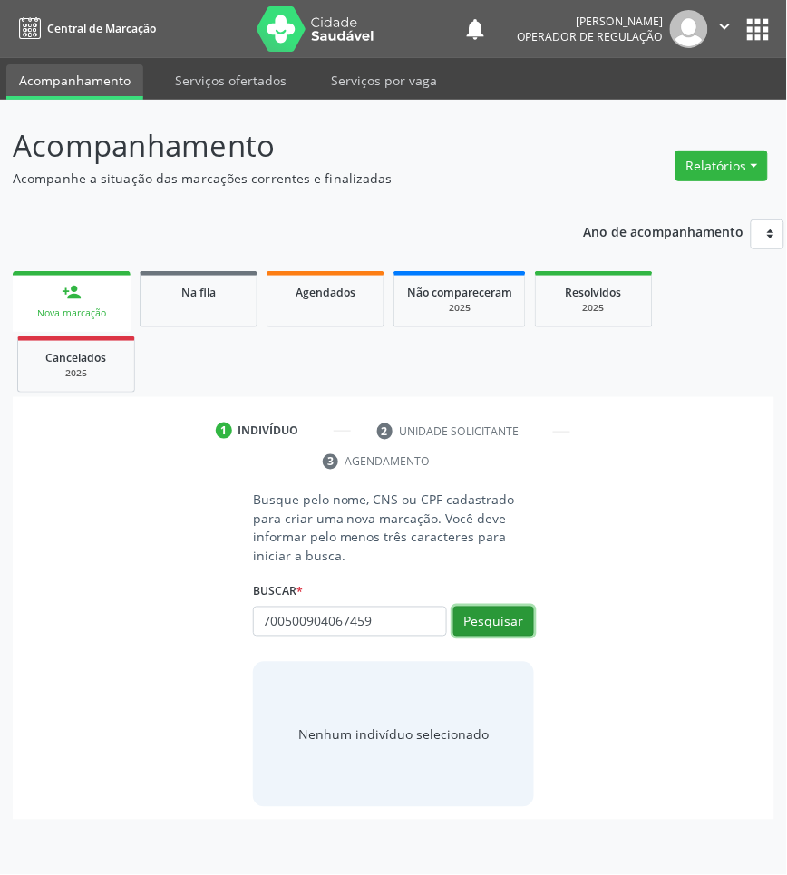
drag, startPoint x: 488, startPoint y: 626, endPoint x: 483, endPoint y: 595, distance: 32.0
click at [489, 626] on button "Pesquisar" at bounding box center [493, 621] width 81 height 31
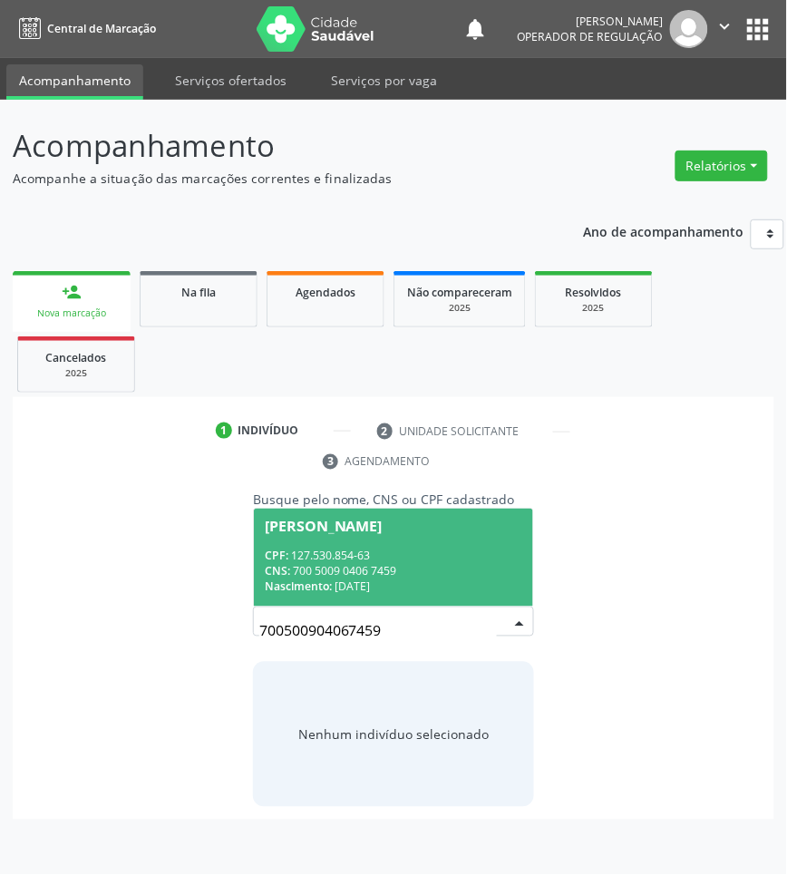
click at [442, 626] on input "700500904067459" at bounding box center [377, 631] width 237 height 36
click at [421, 542] on span "[PERSON_NAME] CPF: 127.530.854-63 CNS: 700 5009 0406 7459 Nascimento: [DATE]" at bounding box center [393, 556] width 279 height 97
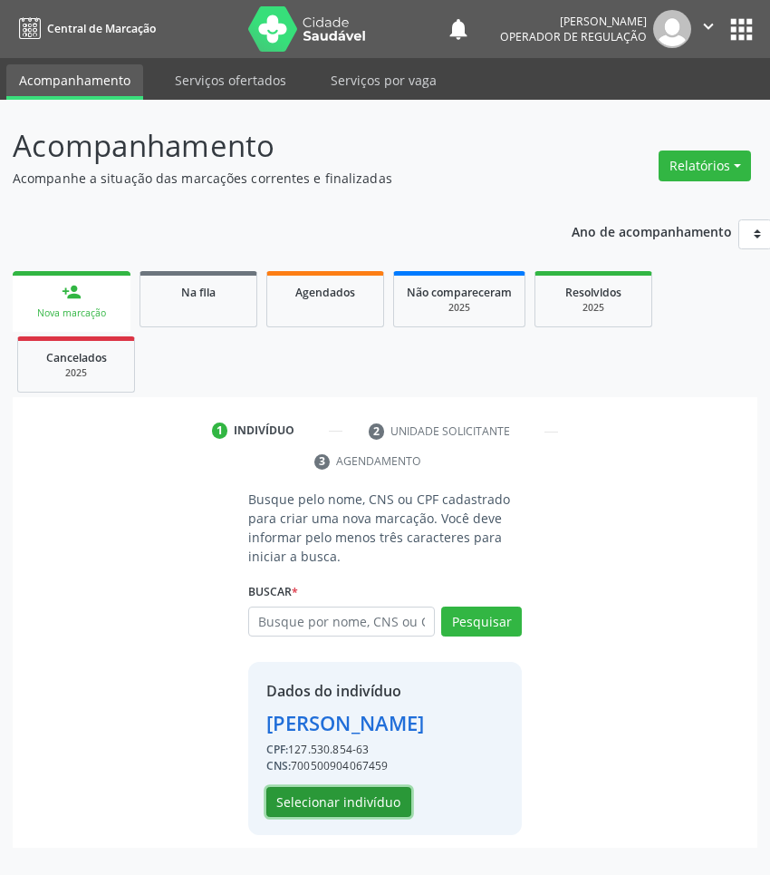
drag, startPoint x: 360, startPoint y: 827, endPoint x: 781, endPoint y: 567, distance: 494.8
click at [363, 818] on button "Selecionar indivíduo" at bounding box center [338, 802] width 145 height 31
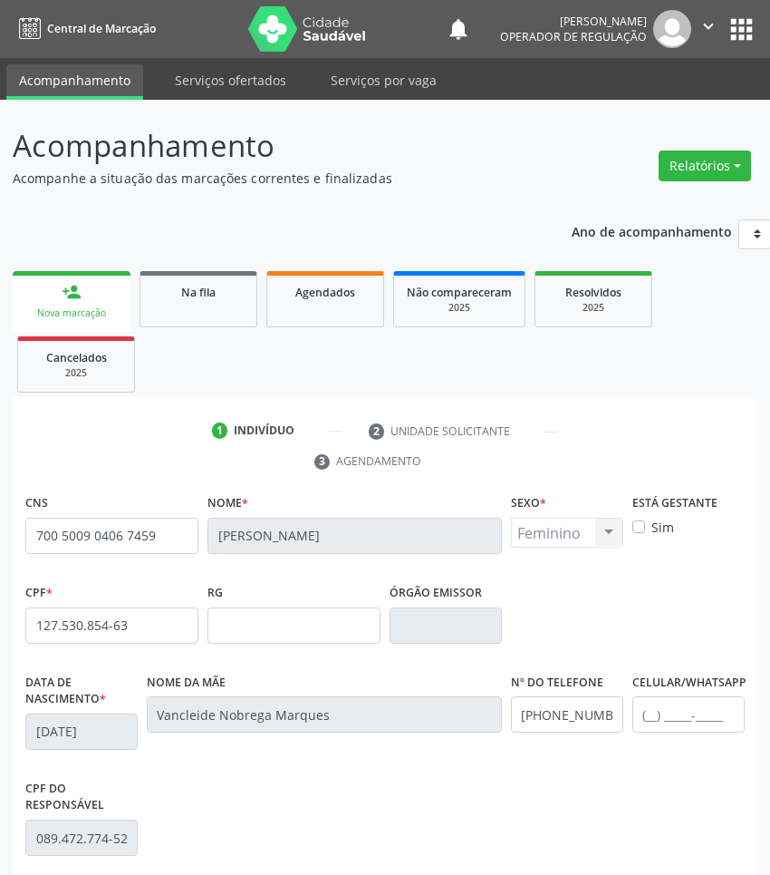
drag, startPoint x: 605, startPoint y: 850, endPoint x: 644, endPoint y: 716, distance: 139.4
click at [615, 796] on div "CPF do responsável 089.472.774-52" at bounding box center [385, 828] width 729 height 106
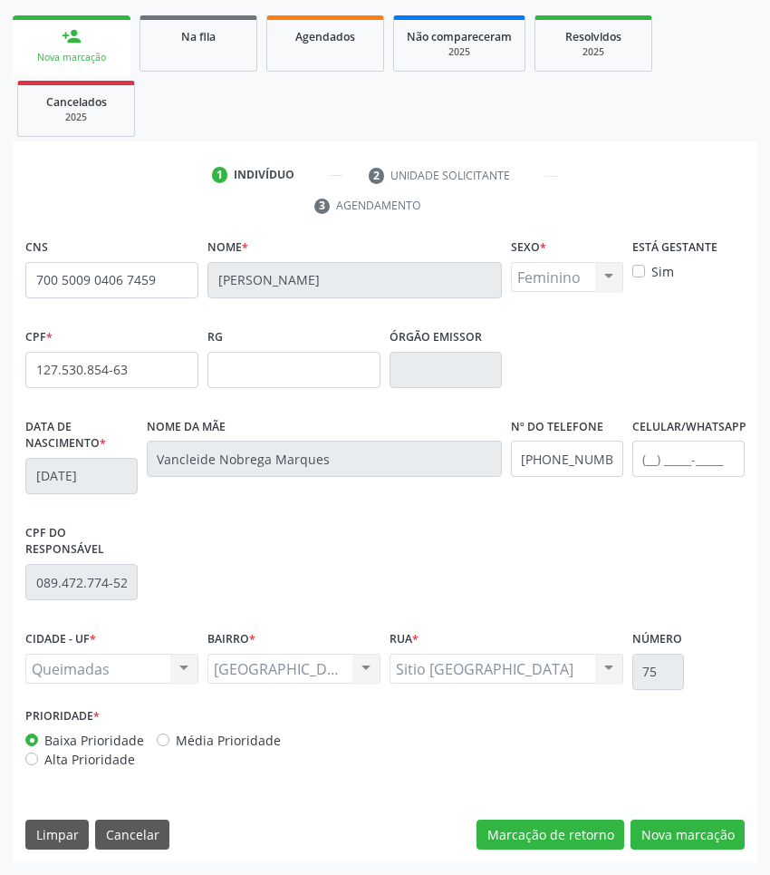
click at [667, 808] on div "CNS 700 5009 0406 7459 [GEOGRAPHIC_DATA] * [PERSON_NAME] * Feminino Masculino F…" at bounding box center [385, 548] width 745 height 629
drag, startPoint x: 676, startPoint y: 832, endPoint x: 544, endPoint y: 789, distance: 139.0
click at [675, 831] on button "Nova marcação" at bounding box center [688, 834] width 114 height 31
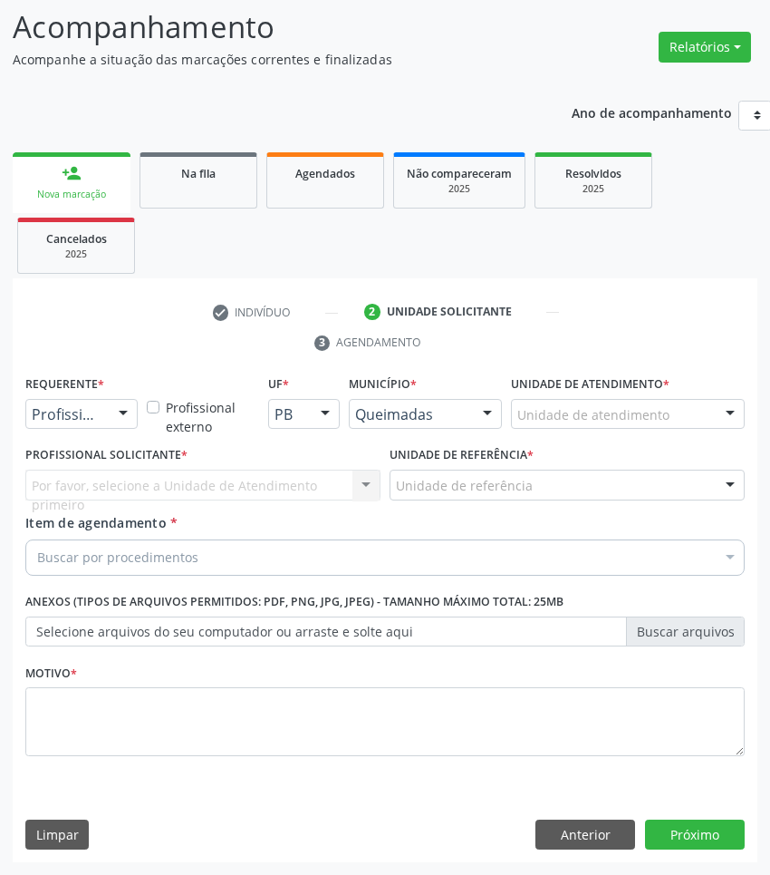
scroll to position [120, 0]
click at [213, 562] on div "Buscar por procedimentos" at bounding box center [385, 557] width 720 height 36
paste input "OTORRINO"
type input "OTORRINO"
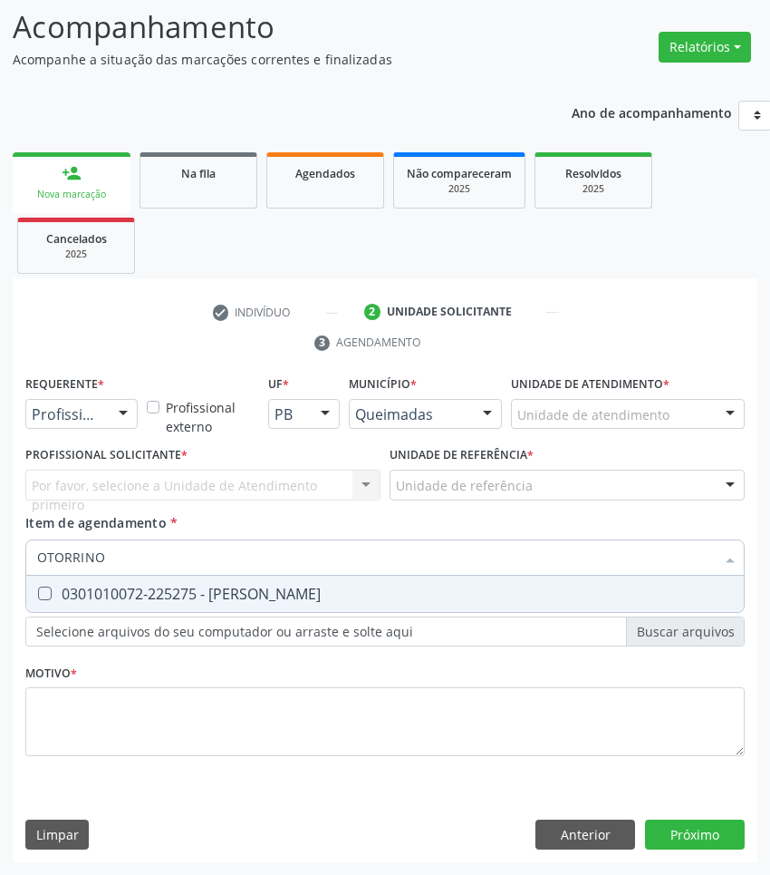
click at [187, 586] on div "0301010072-225275 - [PERSON_NAME]" at bounding box center [385, 593] width 696 height 15
checkbox Otorrinolaringologista "true"
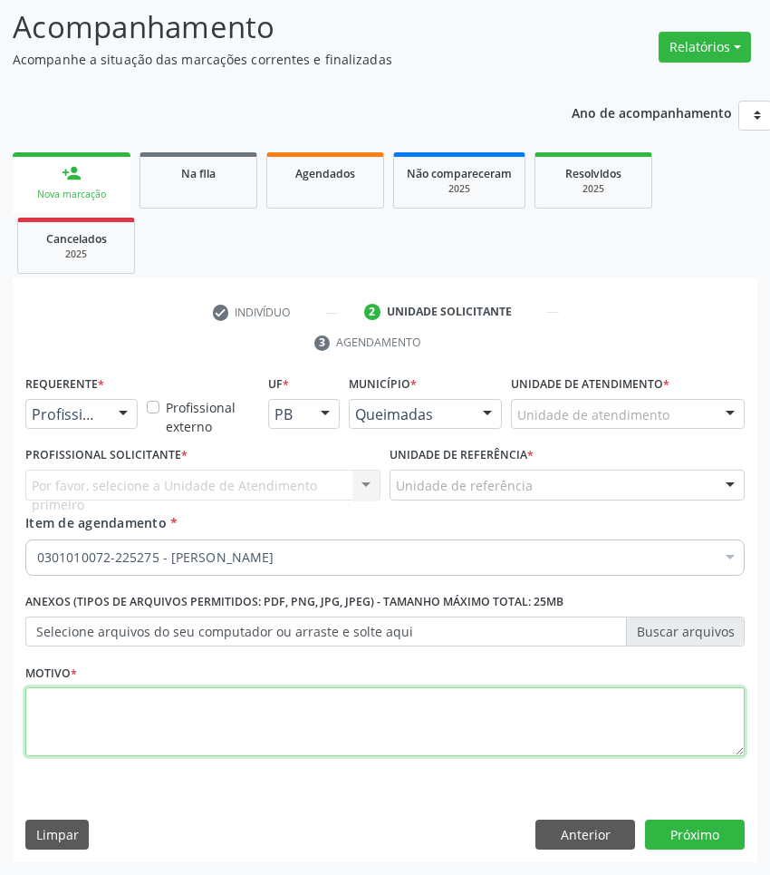
click at [500, 741] on textarea at bounding box center [385, 721] width 720 height 69
paste textarea "1ª CONSULTA (09/2025)"
type textarea "1ª CONSULTA (09/2025)"
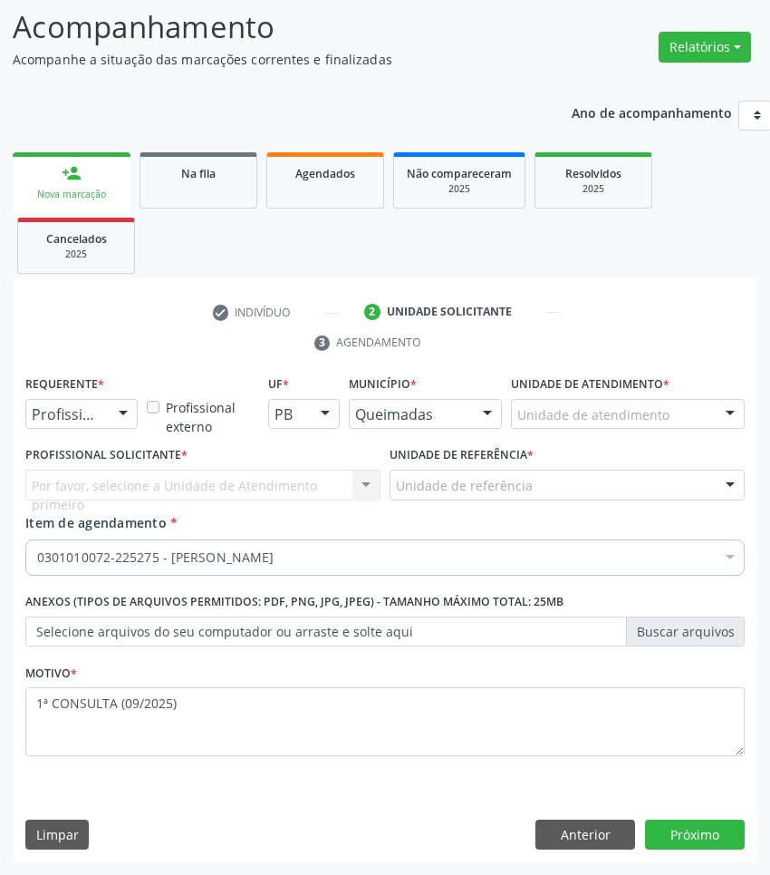
click at [211, 467] on div "Profissional Solicitante * Por favor, selecione a Unidade de Atendimento primei…" at bounding box center [202, 470] width 355 height 58
click at [55, 401] on div "Profissional de Saúde" at bounding box center [81, 414] width 112 height 31
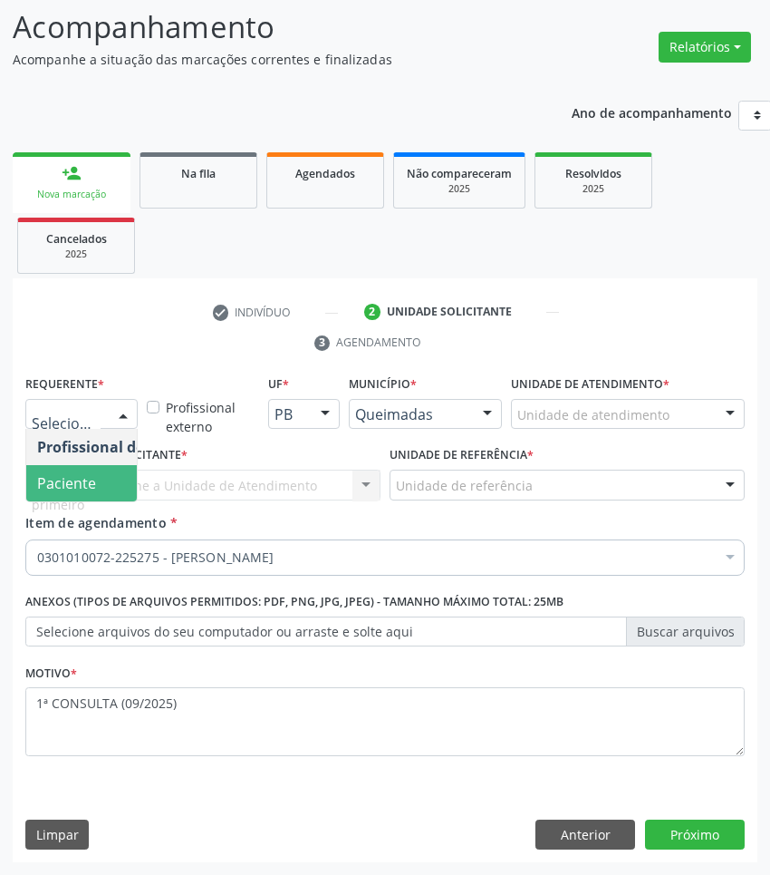
click at [80, 489] on span "Paciente" at bounding box center [66, 483] width 59 height 20
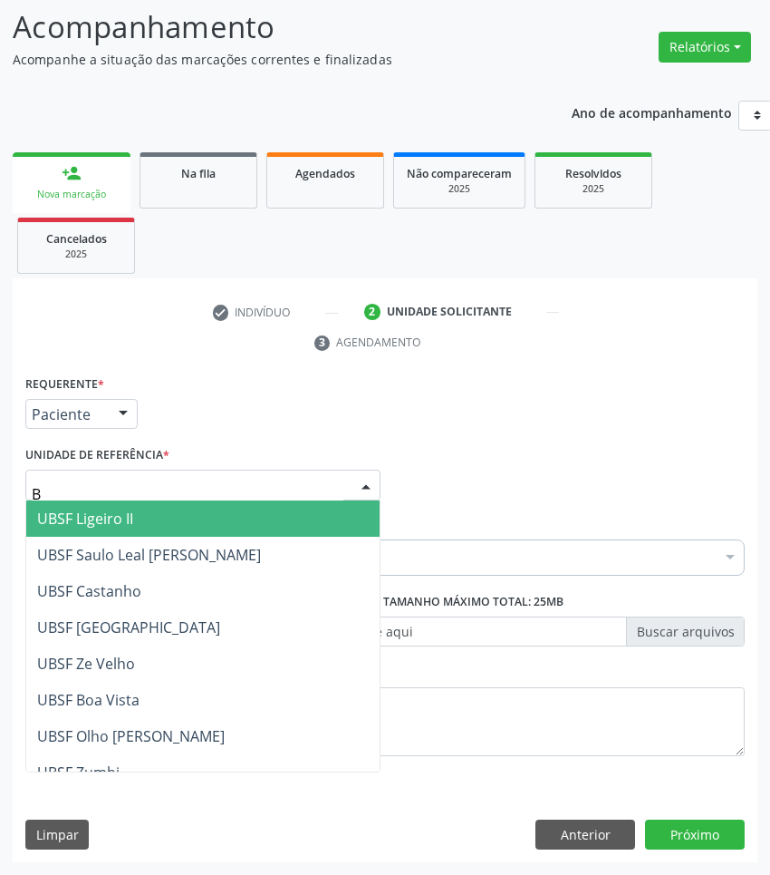
type input "BA"
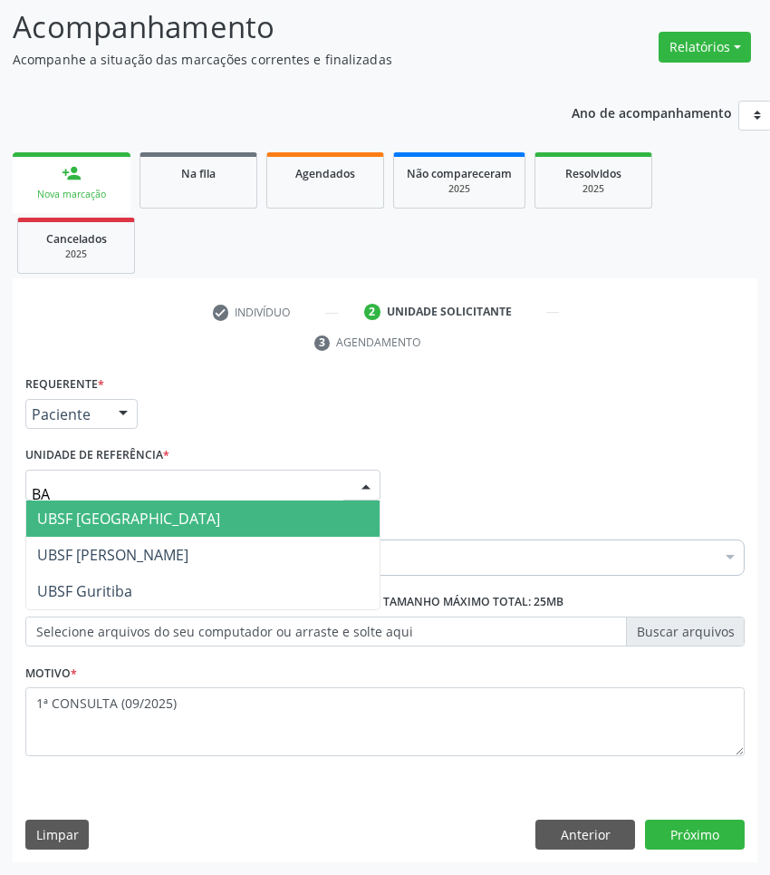
click at [165, 521] on span "UBSF [GEOGRAPHIC_DATA]" at bounding box center [202, 518] width 353 height 36
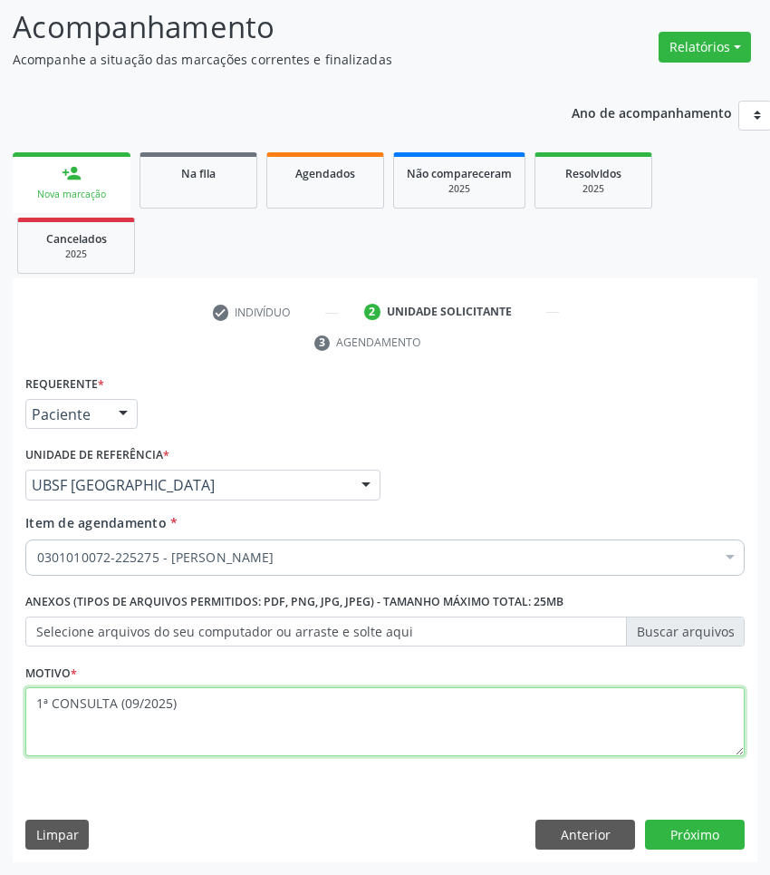
click at [548, 730] on textarea "1ª CONSULTA (09/2025)" at bounding box center [385, 721] width 720 height 69
type textarea "1ª CONSULTA (09/2025) FARINGOAMIGDALITE"
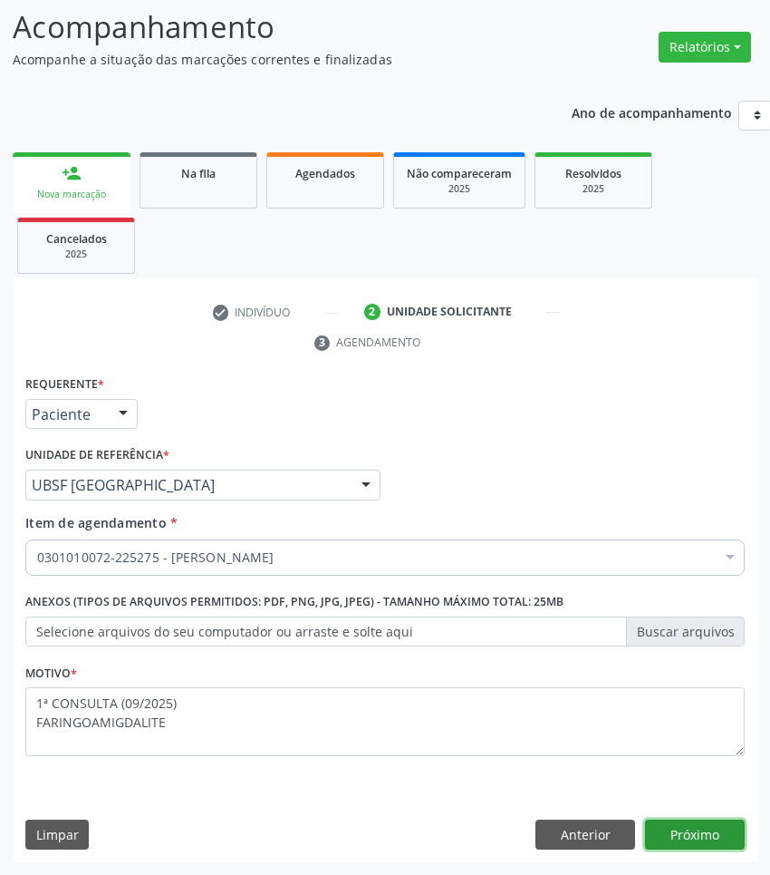
click button "Próximo" at bounding box center [695, 834] width 100 height 31
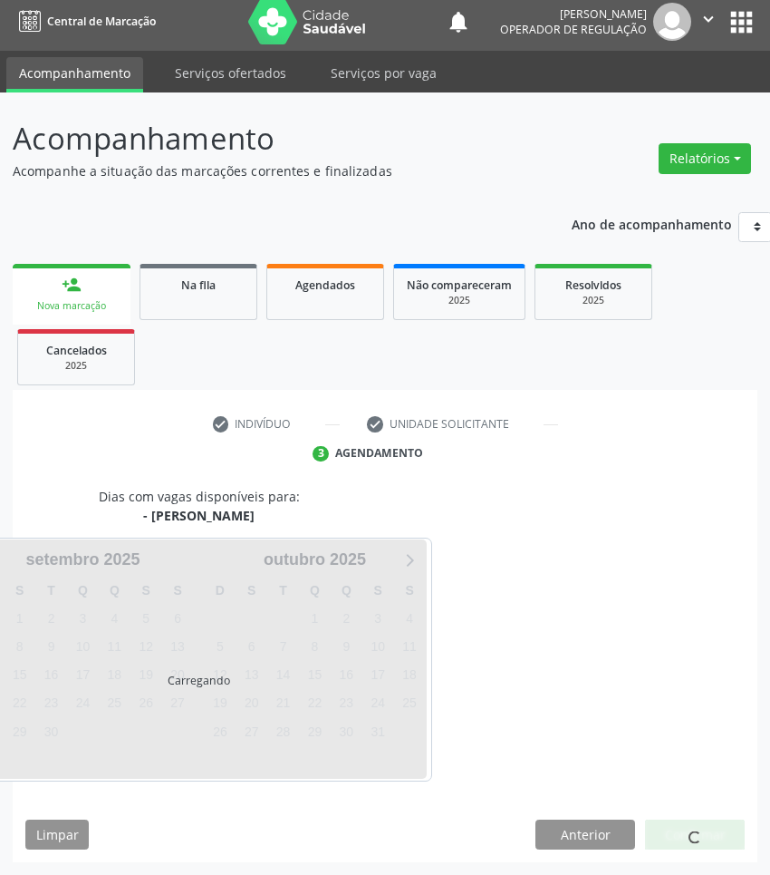
scroll to position [80, 0]
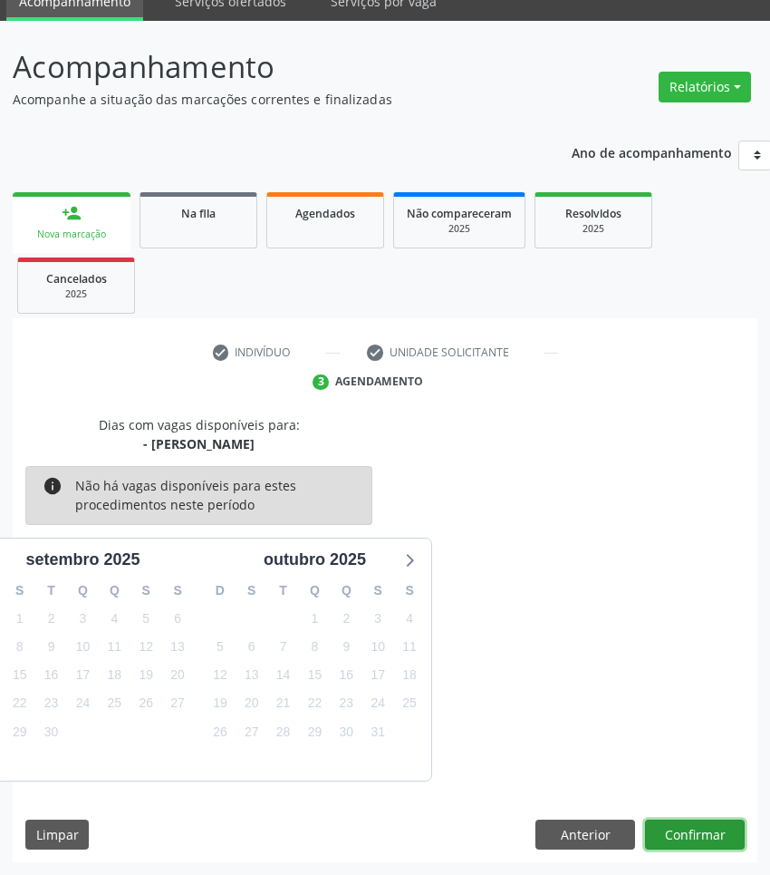
click at [675, 834] on button "Confirmar" at bounding box center [695, 834] width 100 height 31
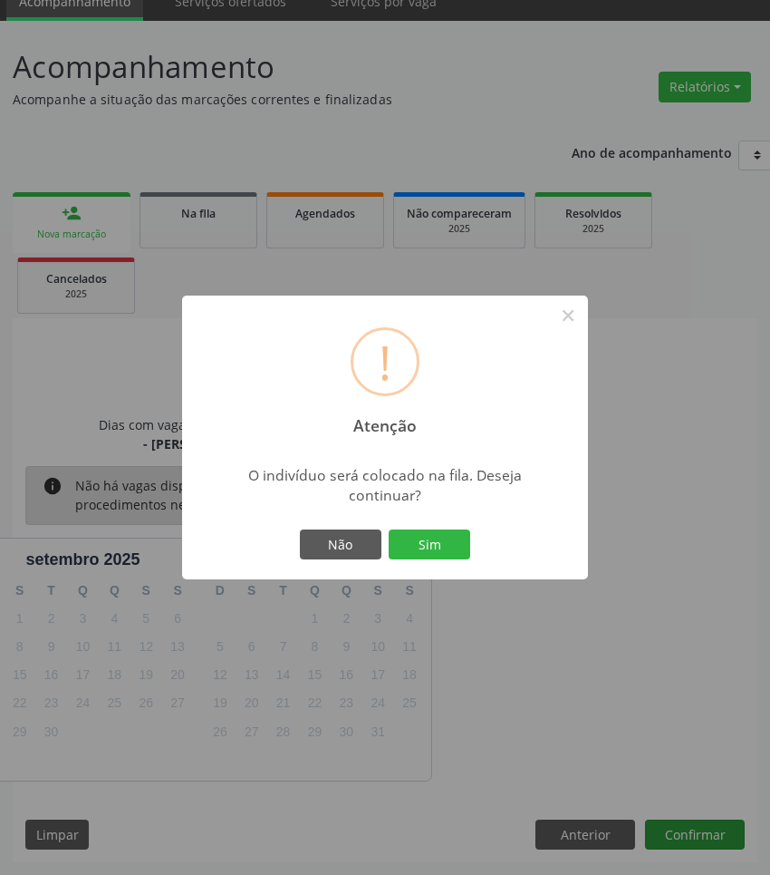
click at [389, 529] on button "Sim" at bounding box center [430, 544] width 82 height 31
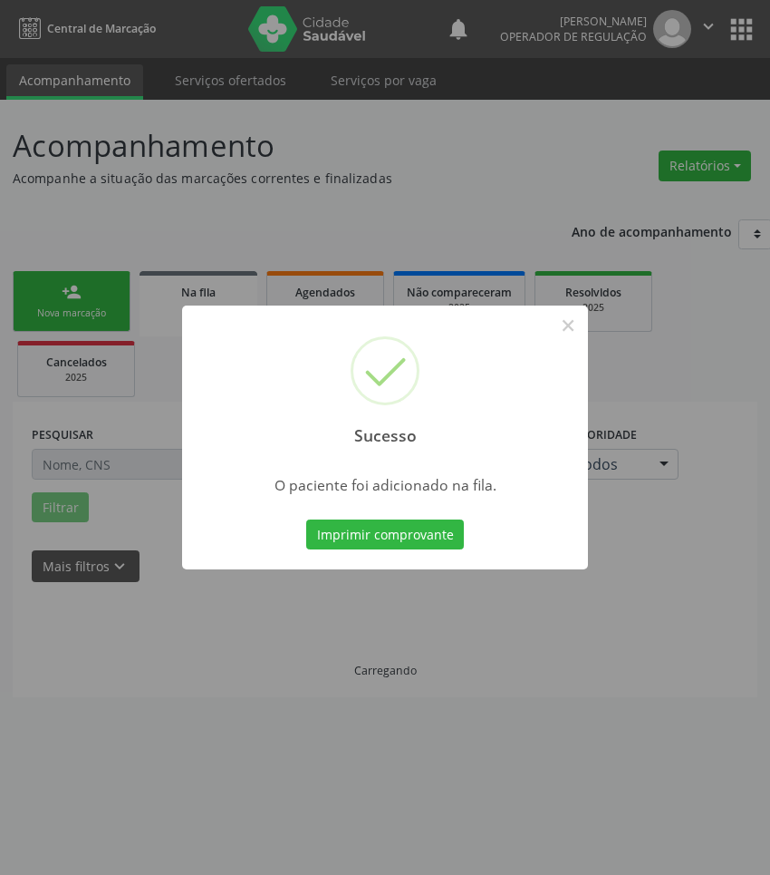
scroll to position [0, 0]
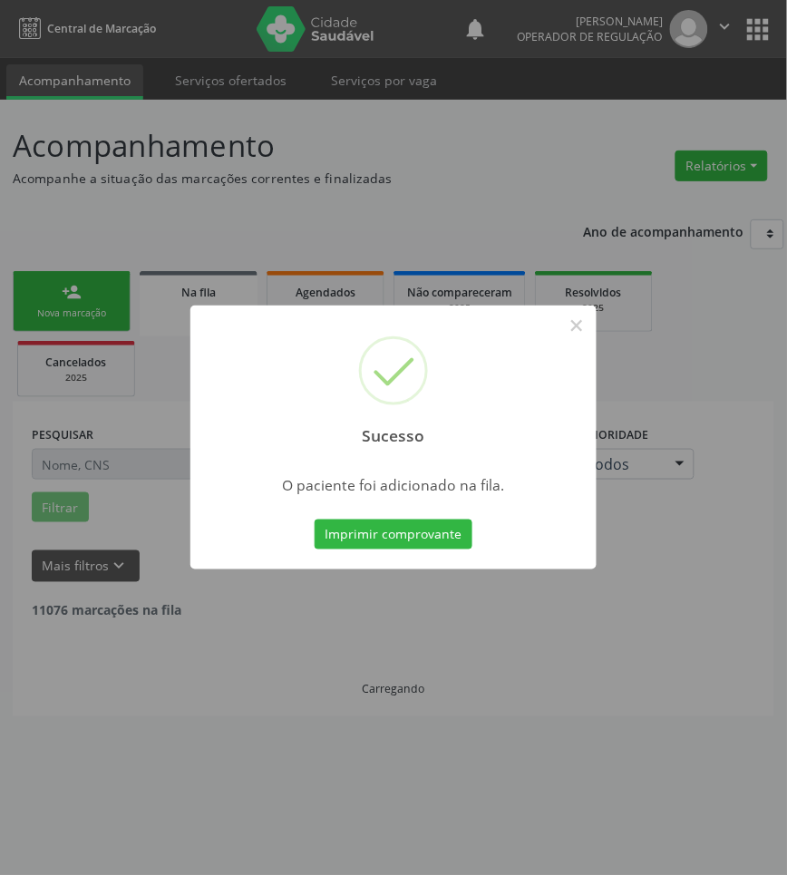
drag, startPoint x: 610, startPoint y: 664, endPoint x: 746, endPoint y: 649, distance: 136.8
click at [617, 664] on div "Sucesso × O paciente foi adicionado na fila. Imprimir comprovante Cancel" at bounding box center [393, 437] width 787 height 875
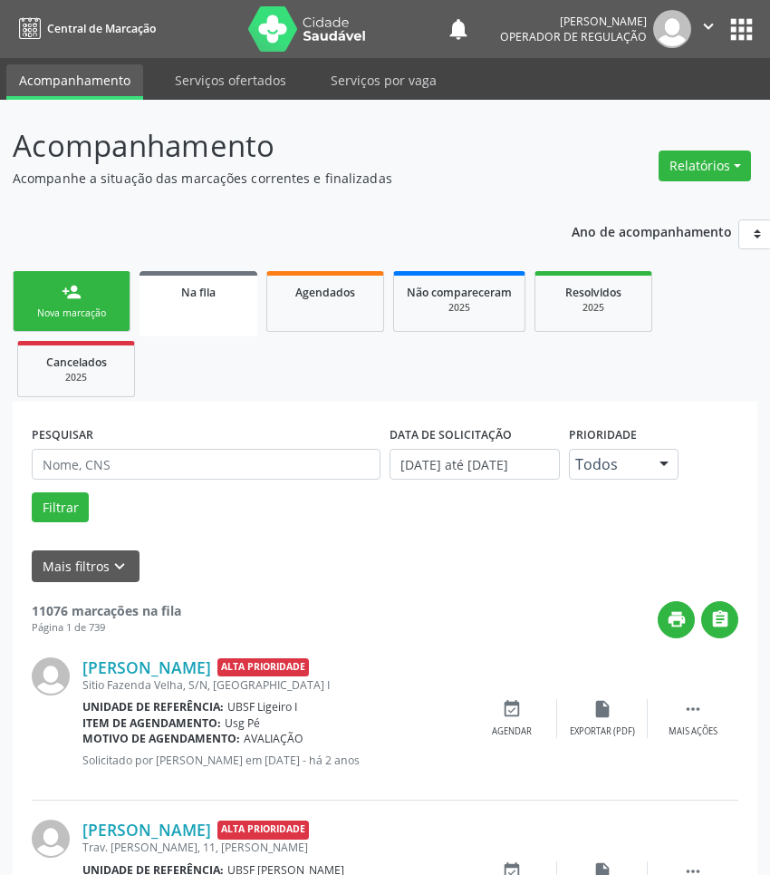
click at [89, 293] on link "person_add Nova marcação" at bounding box center [72, 301] width 118 height 61
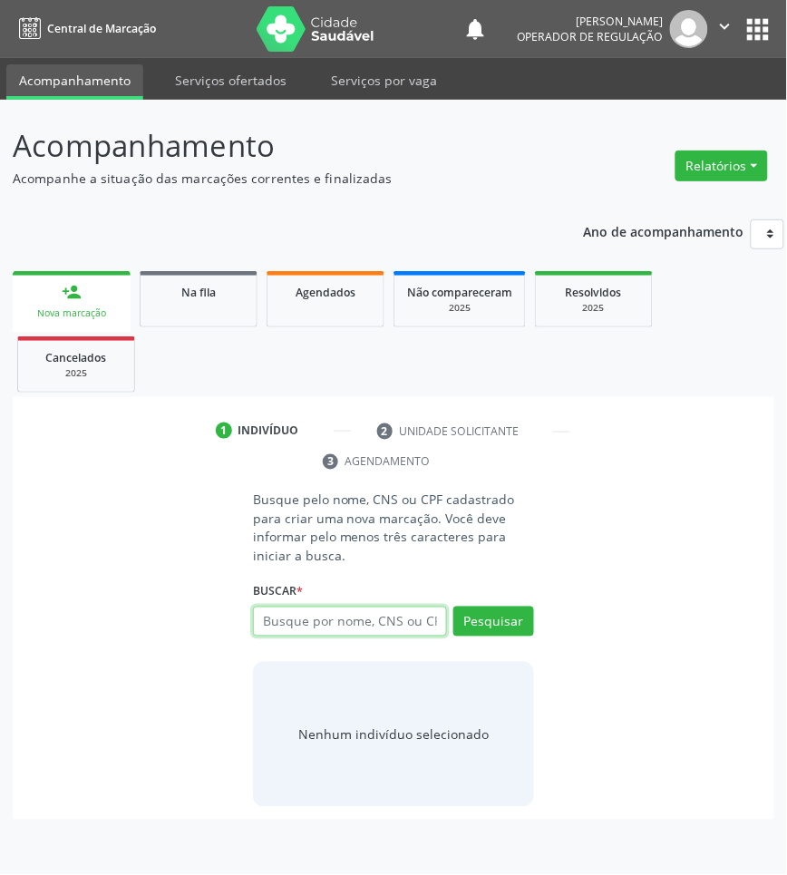
click at [308, 624] on input "text" at bounding box center [350, 621] width 194 height 31
type input "17512104480"
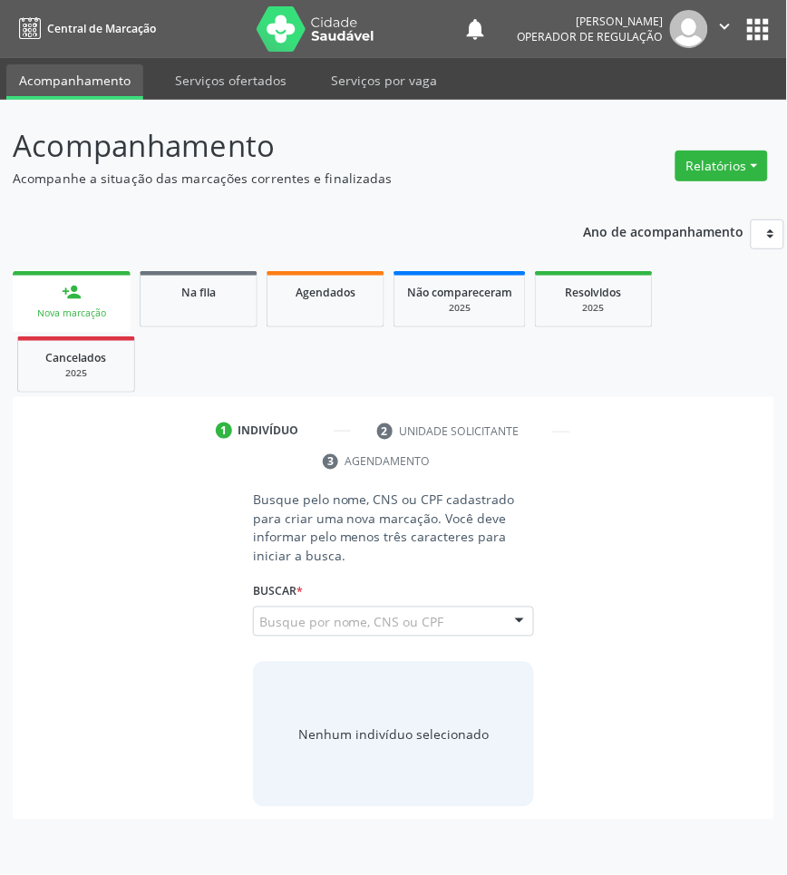
click at [259, 615] on input "17512104480" at bounding box center [259, 631] width 0 height 36
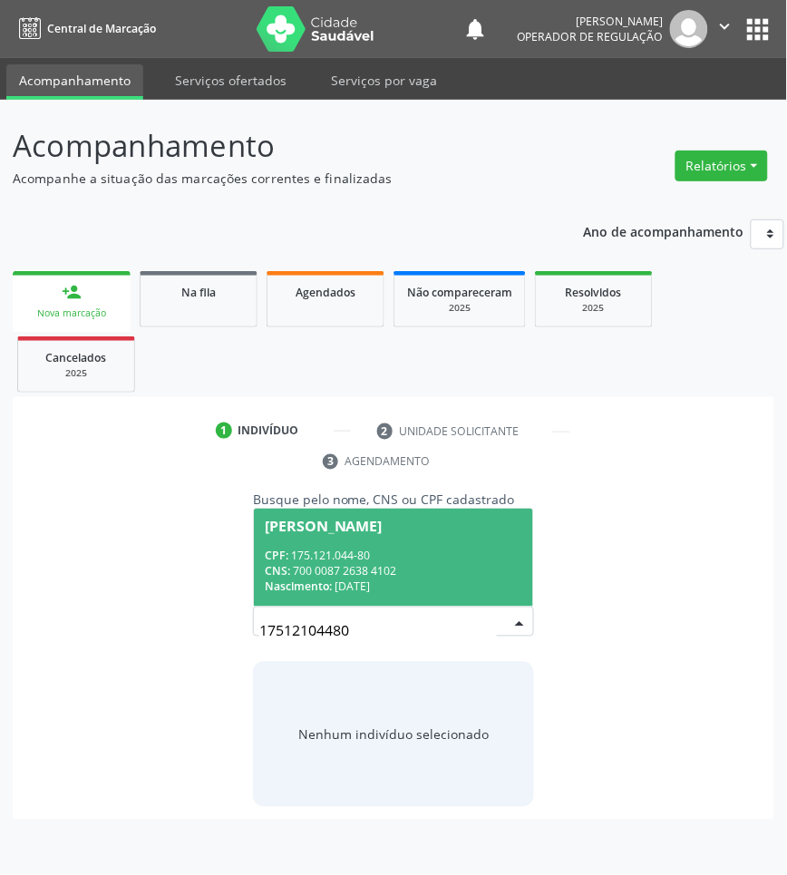
click at [354, 573] on div "CNS: 700 0087 2638 4102" at bounding box center [393, 571] width 257 height 15
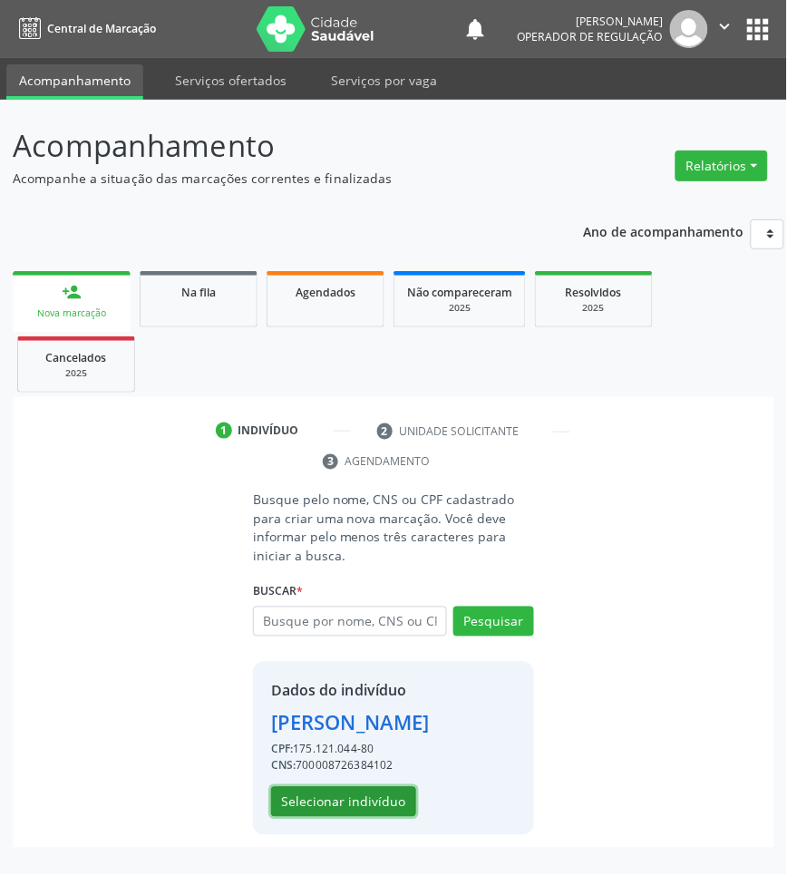
click at [365, 812] on button "Selecionar indivíduo" at bounding box center [343, 802] width 145 height 31
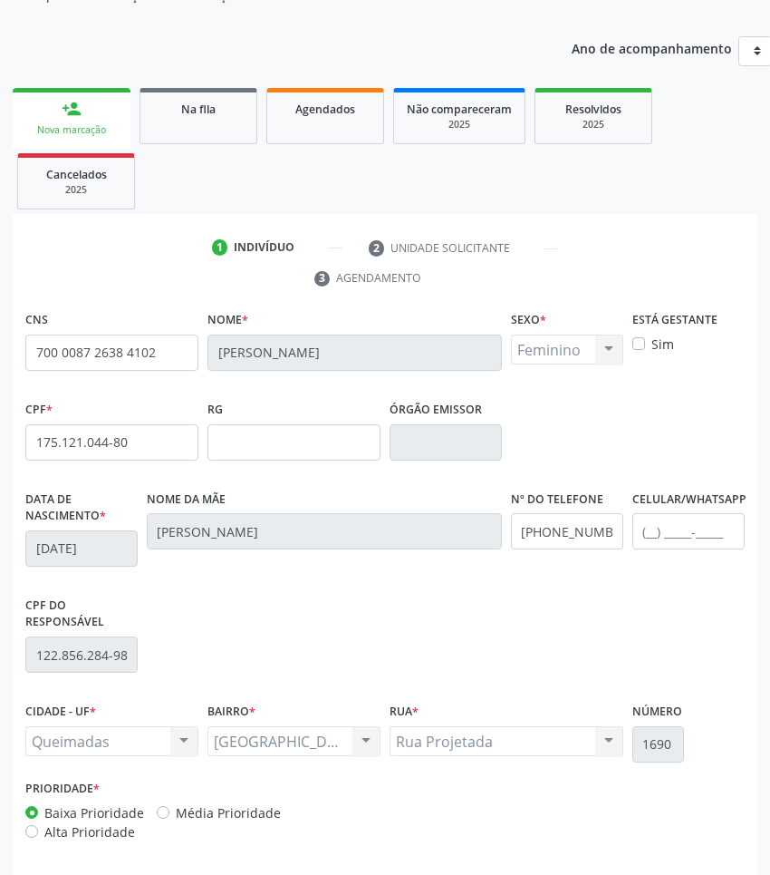
scroll to position [227, 0]
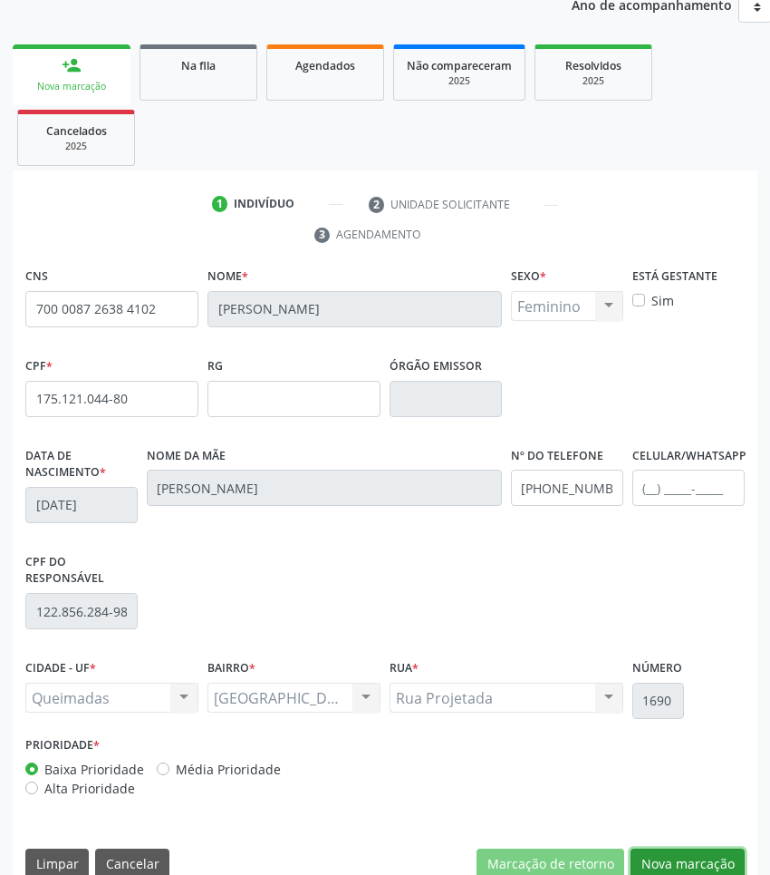
click at [677, 853] on button "Nova marcação" at bounding box center [688, 863] width 114 height 31
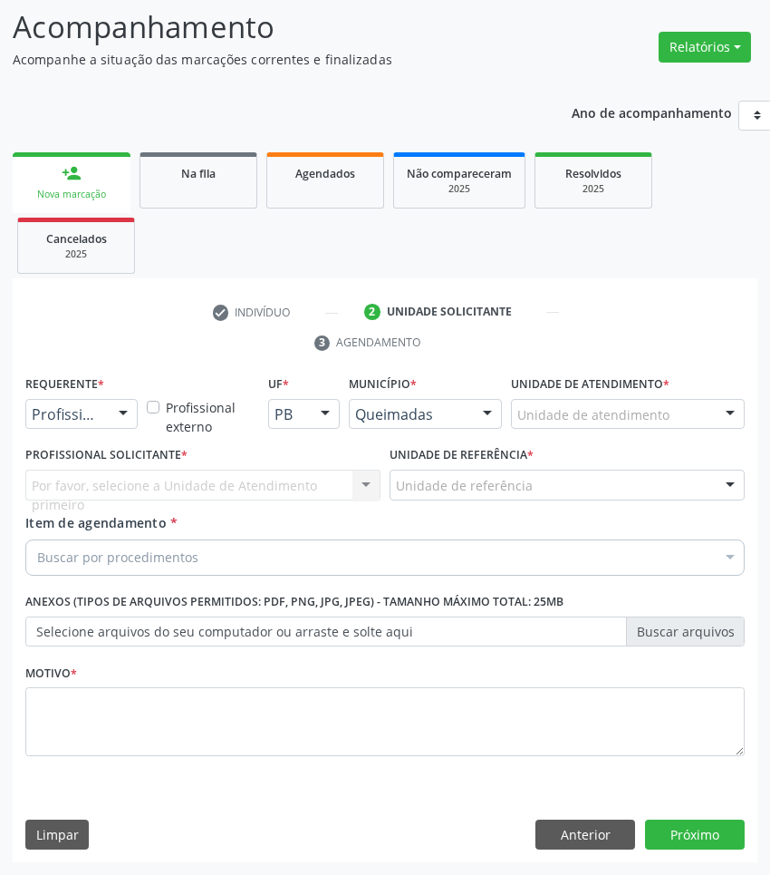
click at [537, 560] on div "Buscar por procedimentos" at bounding box center [385, 557] width 720 height 36
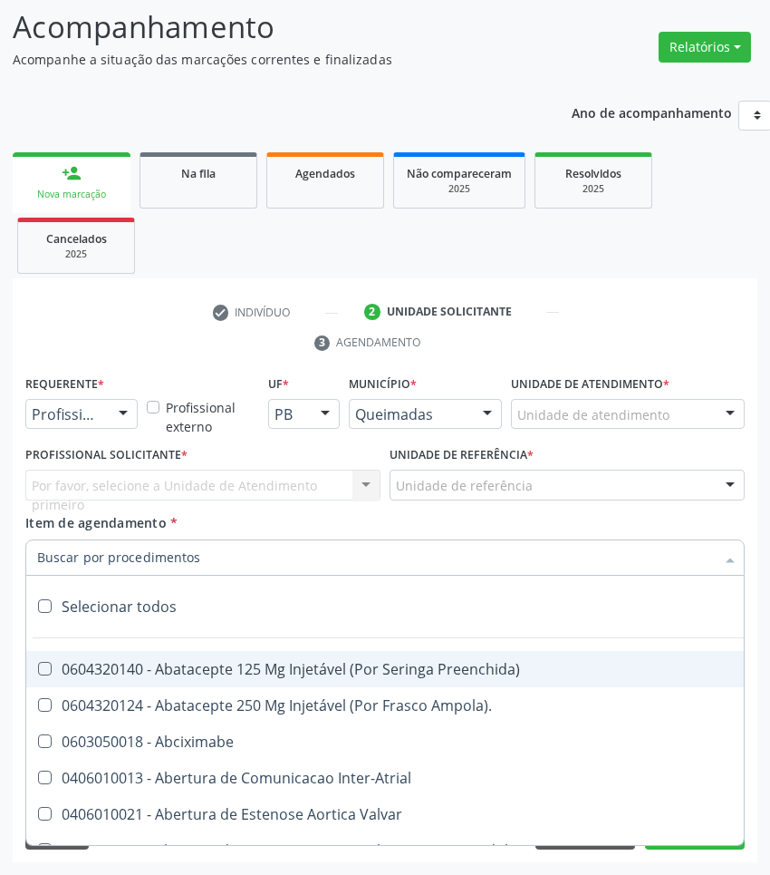
paste input "OTORRINO"
type input "OTORRINO"
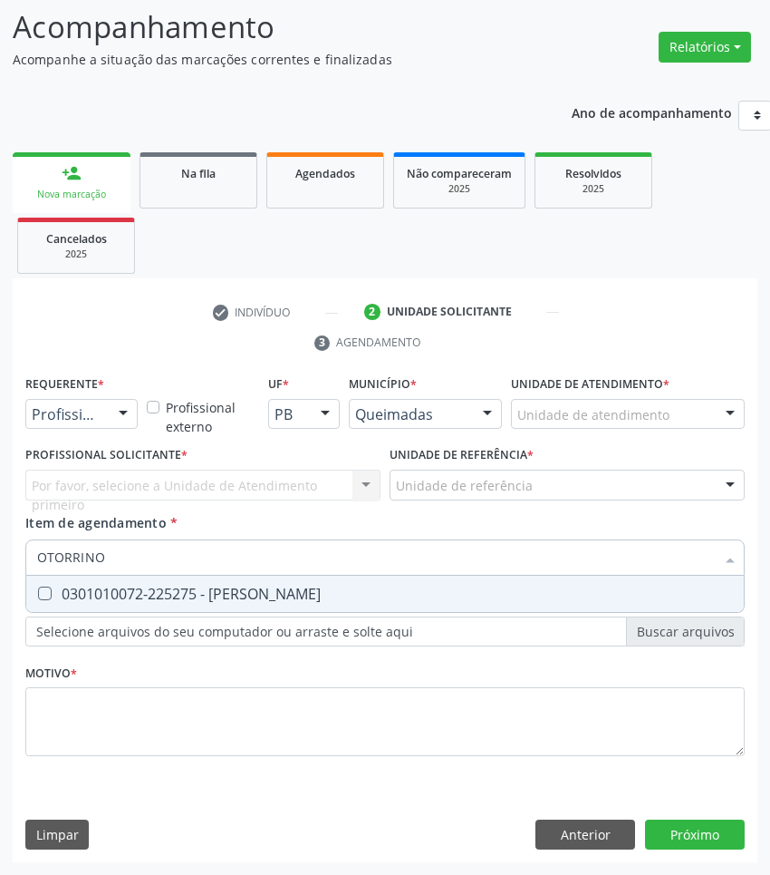
click at [202, 609] on span "0301010072-225275 - [PERSON_NAME]" at bounding box center [385, 594] width 718 height 36
checkbox Otorrinolaringologista "true"
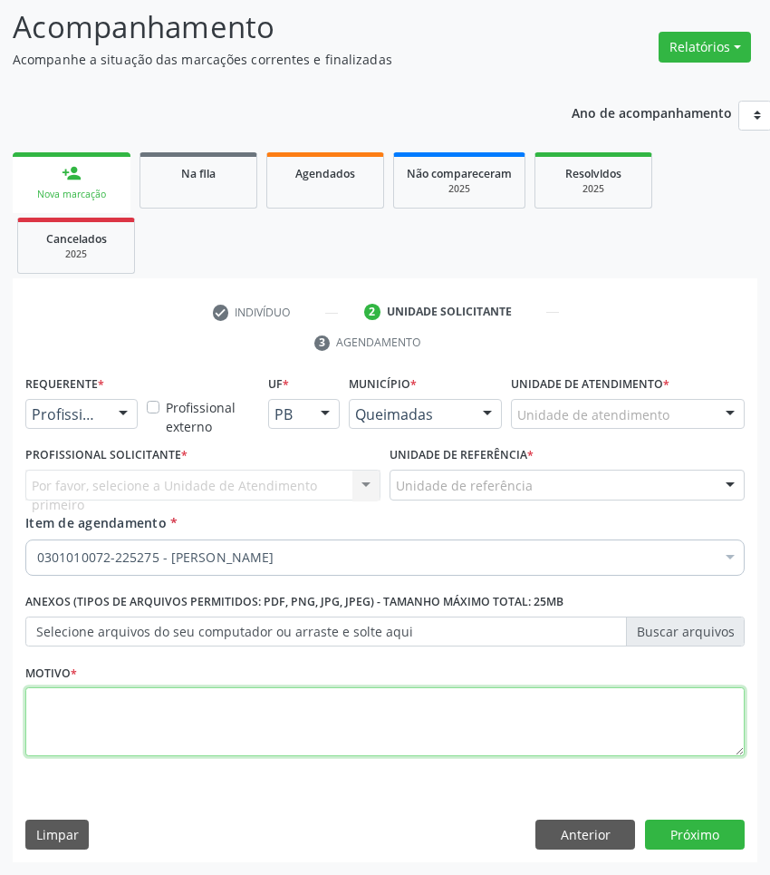
drag, startPoint x: 586, startPoint y: 718, endPoint x: 713, endPoint y: 718, distance: 126.9
click at [586, 719] on textarea at bounding box center [385, 721] width 720 height 69
paste textarea "1ª CONSULTA (09/2025)"
type textarea "1ª CONSULTA (09/2025)"
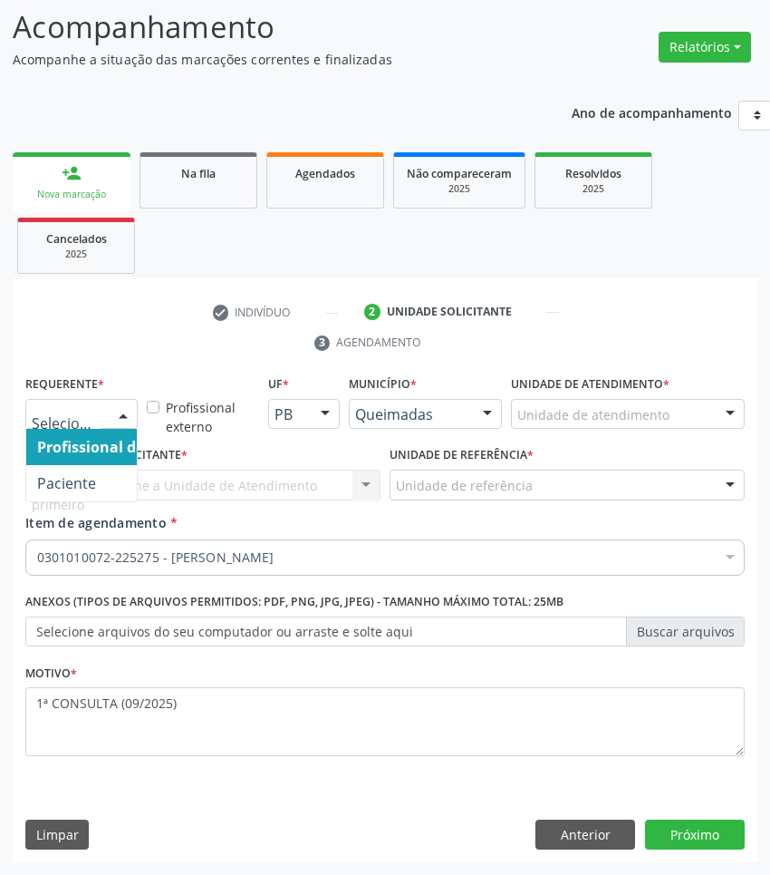
drag, startPoint x: 110, startPoint y: 415, endPoint x: 105, endPoint y: 445, distance: 30.3
click at [110, 417] on div at bounding box center [123, 415] width 27 height 31
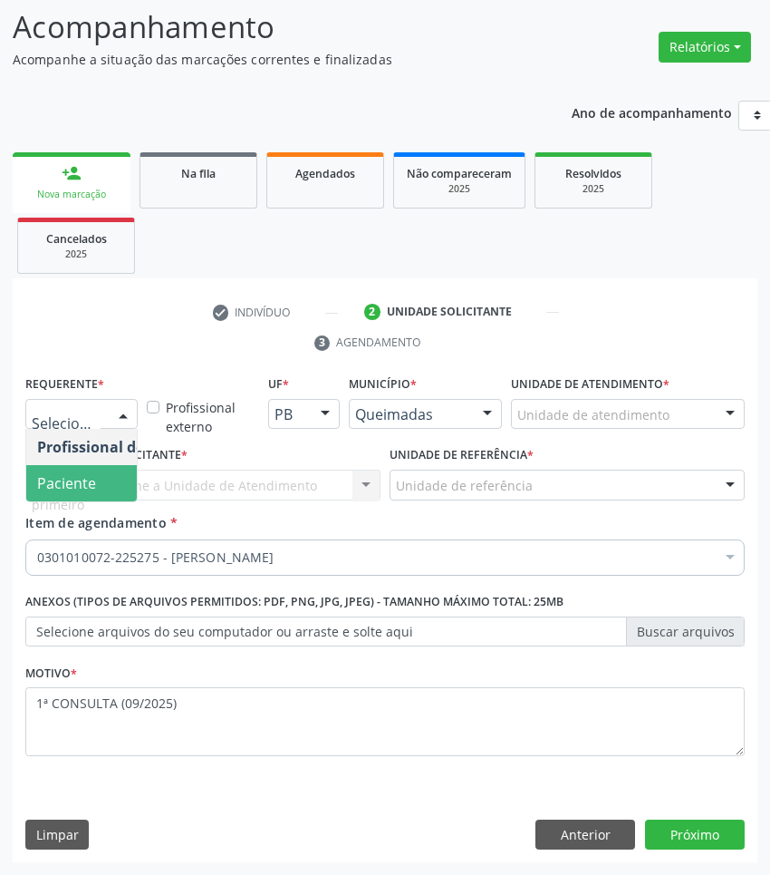
click at [101, 478] on span "Paciente" at bounding box center [114, 483] width 177 height 36
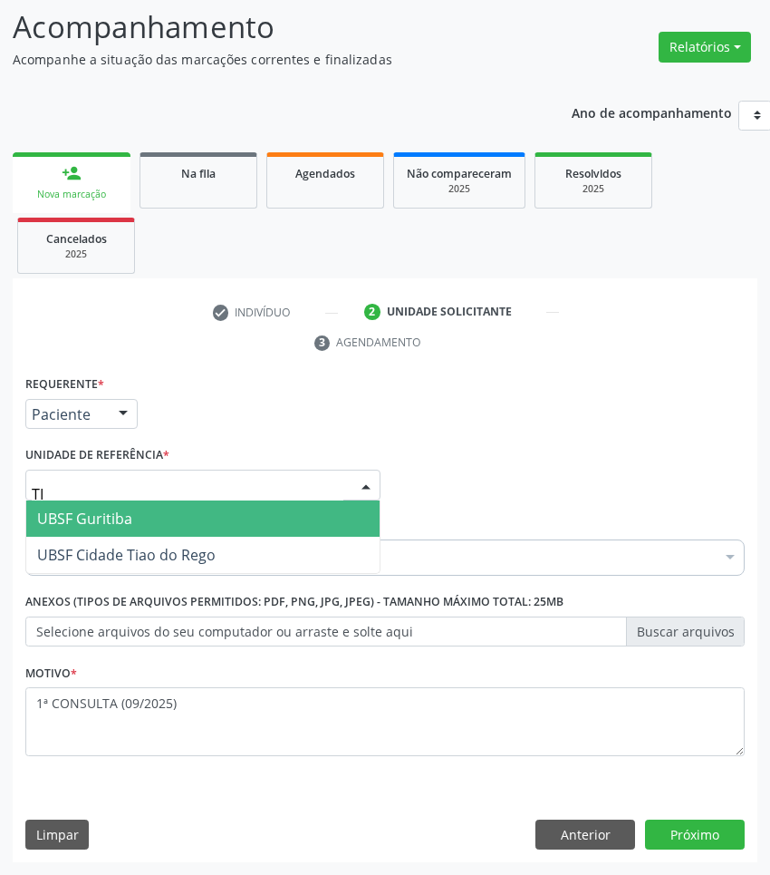
type input "TIA"
click at [148, 518] on span "UBSF Cidade Tiao do Rego" at bounding box center [126, 518] width 179 height 20
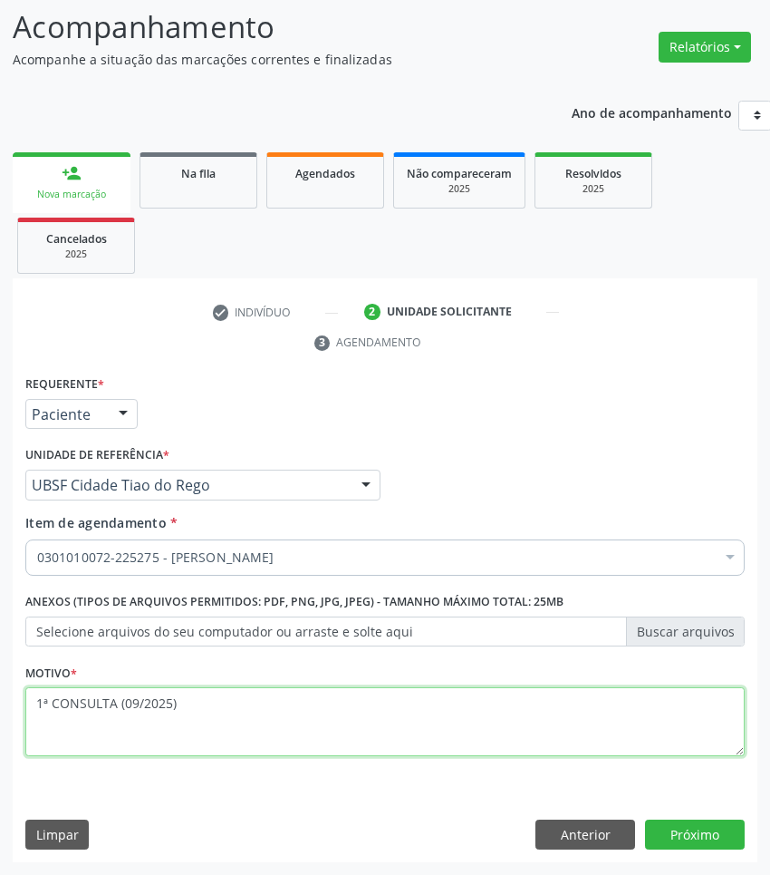
click at [175, 718] on textarea "1ª CONSULTA (09/2025)" at bounding box center [385, 721] width 720 height 69
type textarea "1ª CONSULTA (09/2025) OTITE EXTERNA"
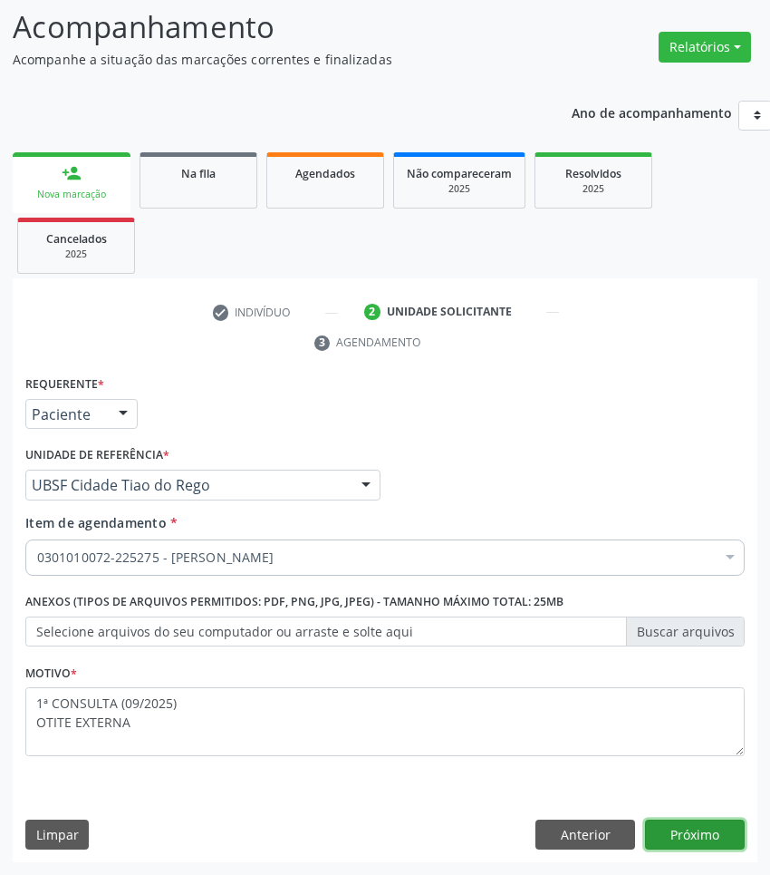
click at [712, 829] on button "Próximo" at bounding box center [695, 834] width 100 height 31
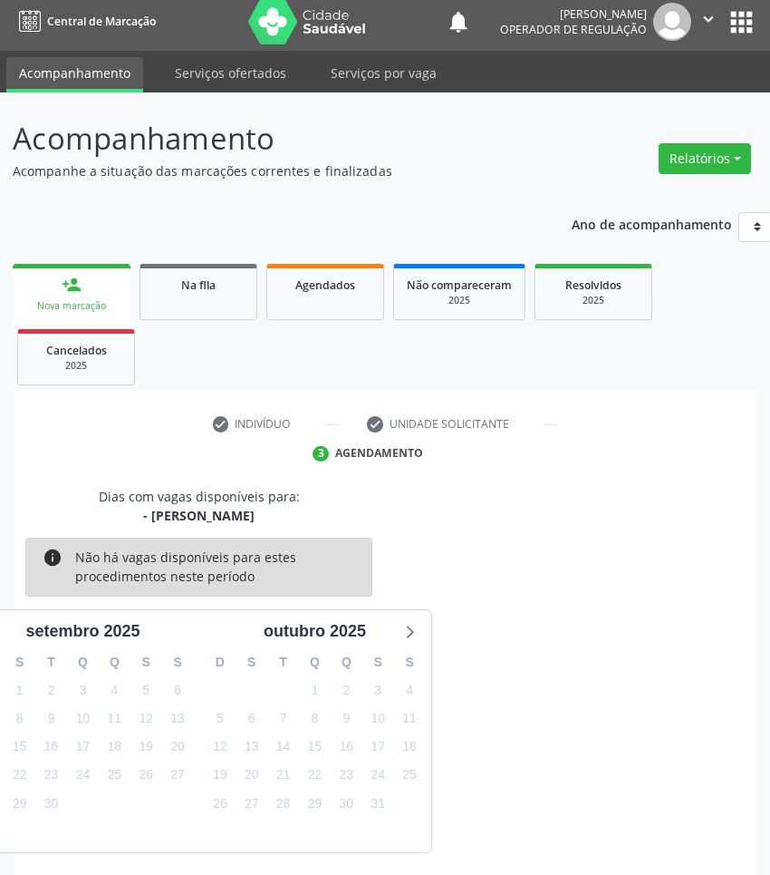
scroll to position [80, 0]
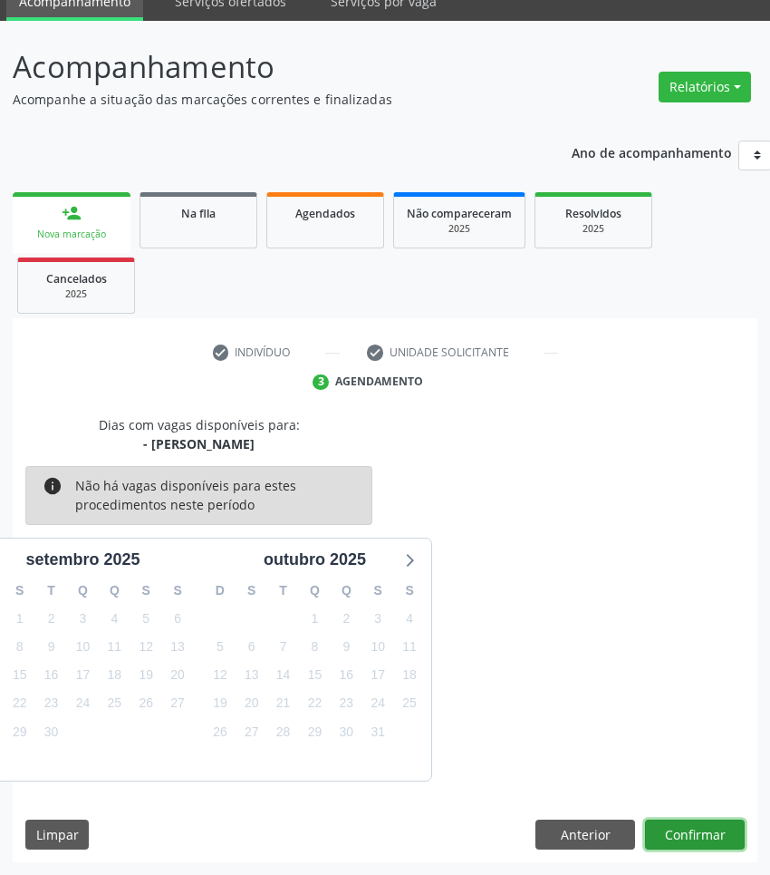
click at [713, 819] on button "Confirmar" at bounding box center [695, 834] width 100 height 31
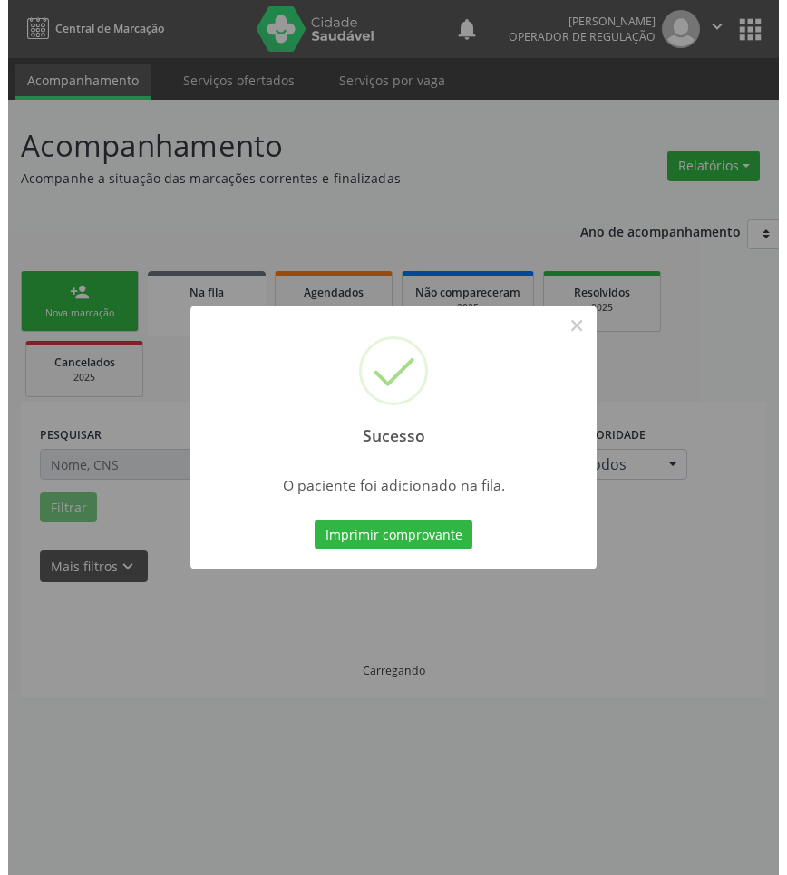
scroll to position [0, 0]
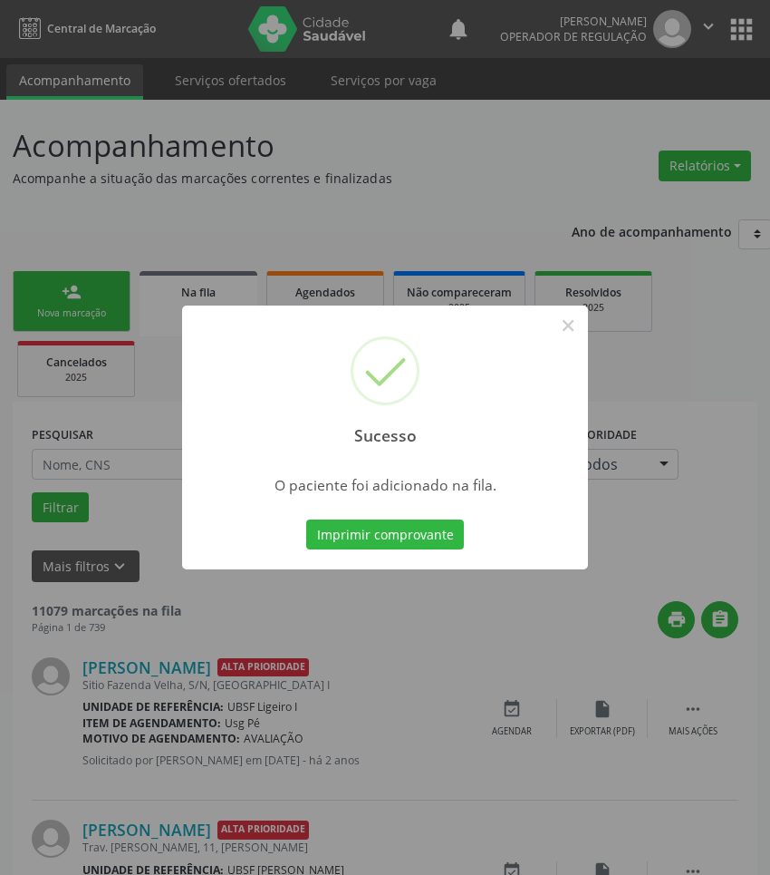
click at [693, 773] on div "Sucesso × O paciente foi adicionado na fila. Imprimir comprovante Cancel" at bounding box center [385, 437] width 770 height 875
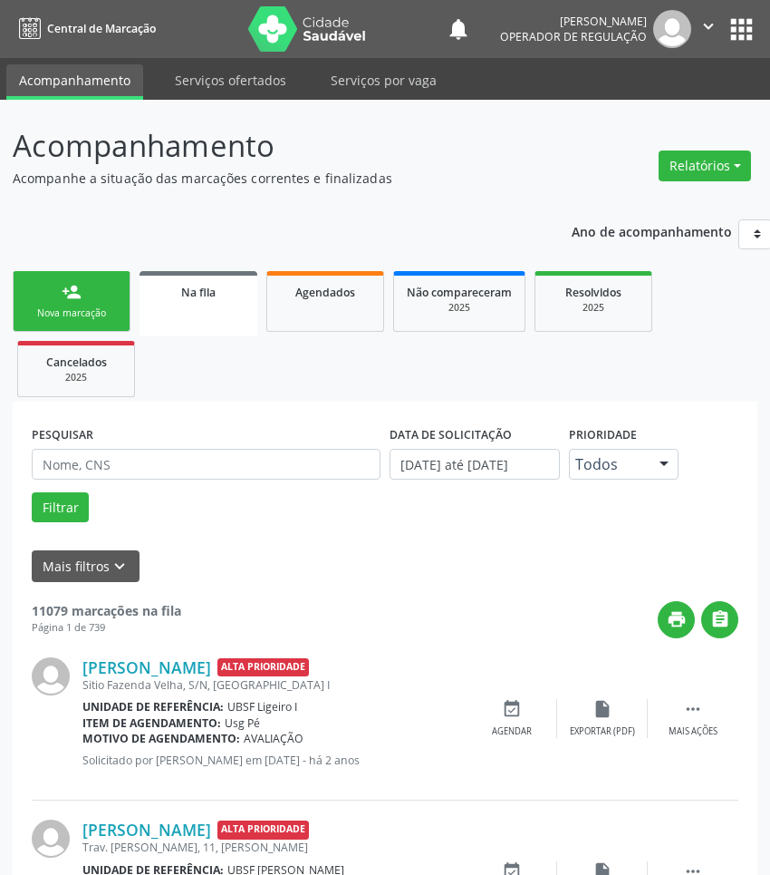
click at [118, 283] on link "person_add Nova marcação" at bounding box center [72, 301] width 118 height 61
